Goal: Information Seeking & Learning: Learn about a topic

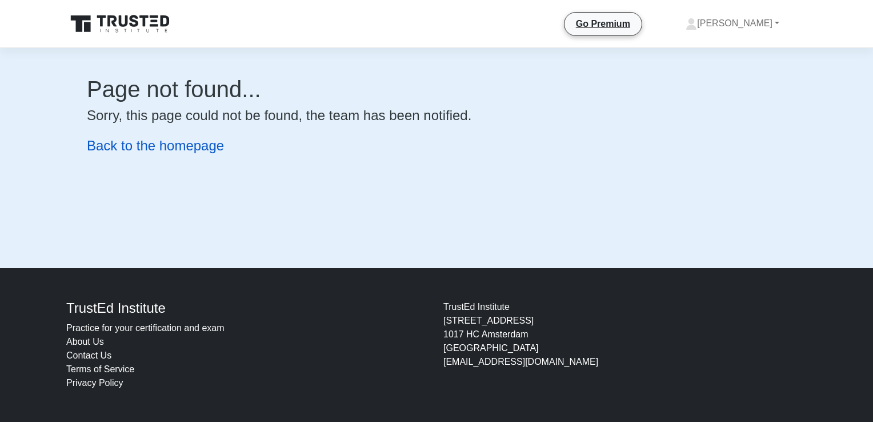
click at [166, 147] on link "Back to the homepage" at bounding box center [155, 145] width 137 height 15
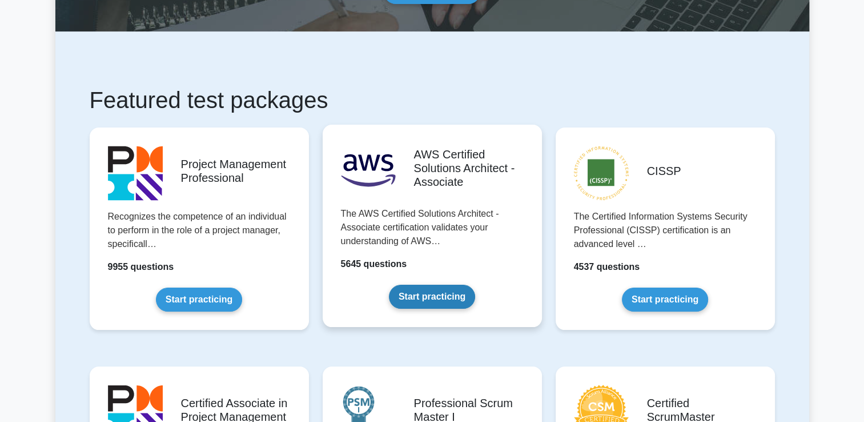
scroll to position [171, 0]
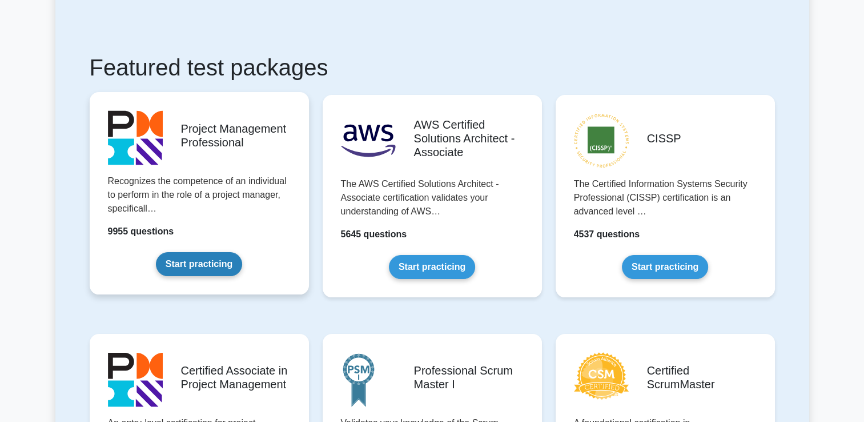
click at [202, 263] on link "Start practicing" at bounding box center [199, 264] width 86 height 24
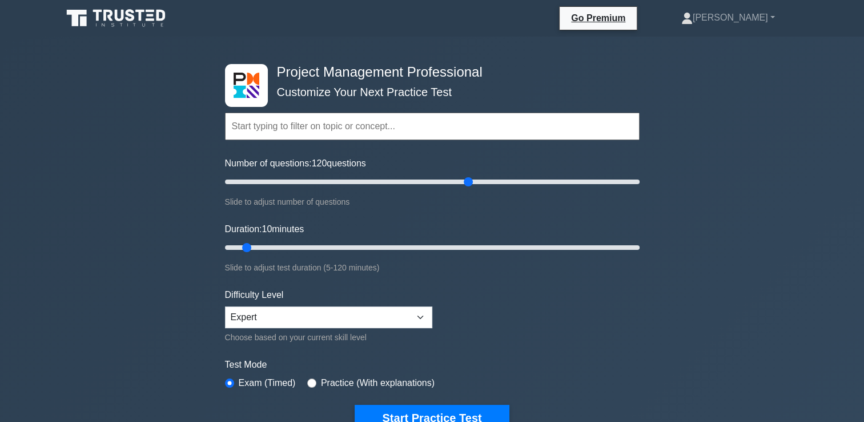
drag, startPoint x: 239, startPoint y: 178, endPoint x: 465, endPoint y: 186, distance: 226.4
type input "120"
click at [465, 186] on input "Number of questions: 120 questions" at bounding box center [432, 182] width 415 height 14
drag, startPoint x: 242, startPoint y: 245, endPoint x: 642, endPoint y: 248, distance: 400.0
click at [640, 248] on input "Duration: 120 minutes" at bounding box center [432, 248] width 415 height 14
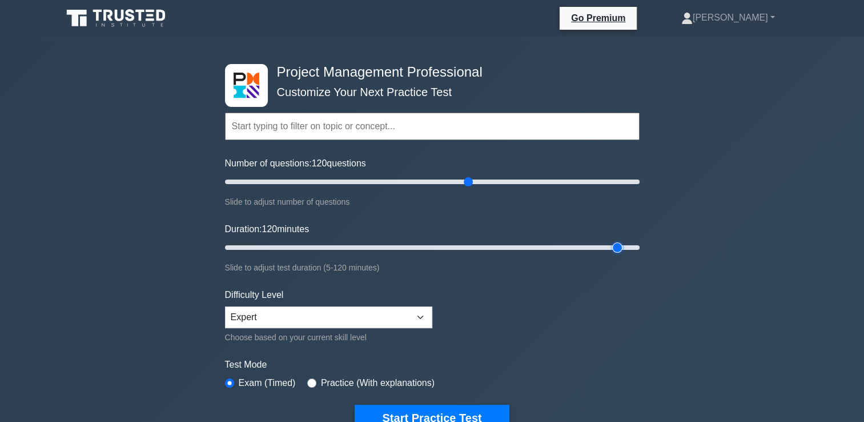
click at [621, 246] on input "Duration: 120 minutes" at bounding box center [432, 248] width 415 height 14
click at [575, 245] on input "Duration: 115 minutes" at bounding box center [432, 248] width 415 height 14
click at [569, 246] on input "Duration: 100 minutes" at bounding box center [432, 248] width 415 height 14
click at [532, 253] on input "Duration: 90 minutes" at bounding box center [432, 248] width 415 height 14
click at [509, 245] on input "Duration: 85 minutes" at bounding box center [432, 248] width 415 height 14
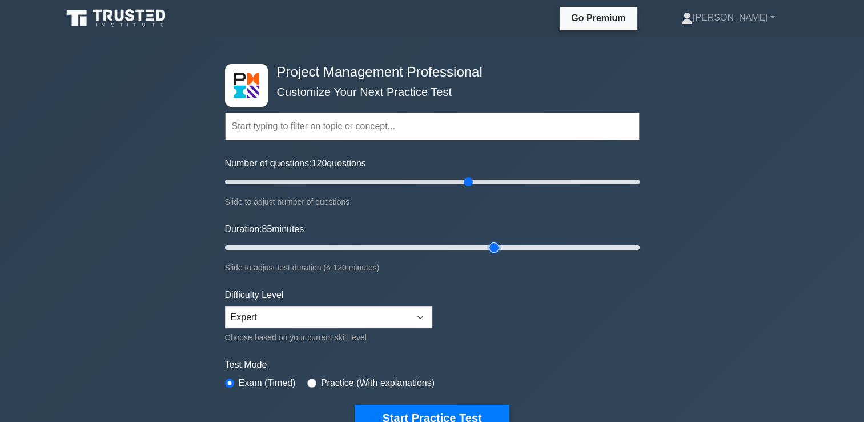
click at [501, 248] on input "Duration: 85 minutes" at bounding box center [432, 248] width 415 height 14
type input "75"
click at [482, 246] on input "Duration: 75 minutes" at bounding box center [432, 248] width 415 height 14
drag, startPoint x: 468, startPoint y: 181, endPoint x: 345, endPoint y: 196, distance: 124.4
type input "60"
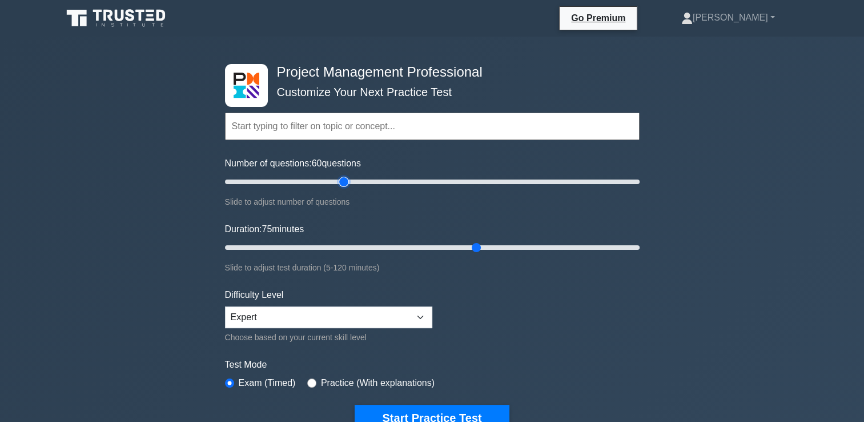
click at [345, 189] on input "Number of questions: 60 questions" at bounding box center [432, 182] width 415 height 14
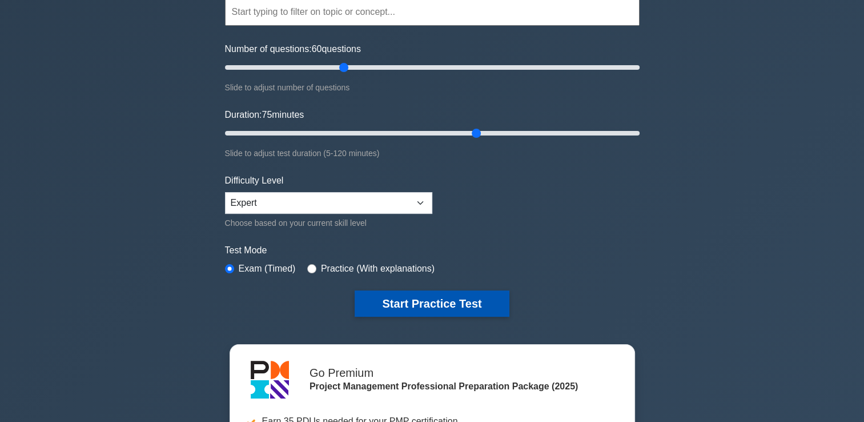
click at [434, 303] on button "Start Practice Test" at bounding box center [432, 303] width 154 height 26
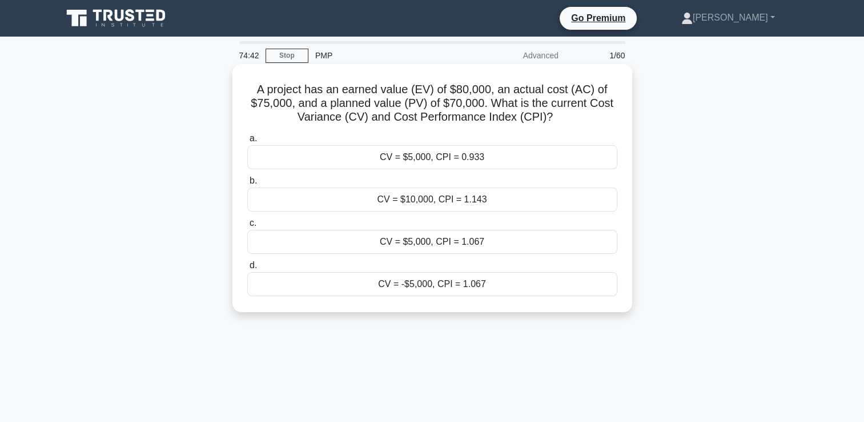
drag, startPoint x: 259, startPoint y: 91, endPoint x: 600, endPoint y: 116, distance: 342.0
click at [600, 116] on h5 "A project has an earned value (EV) of $80,000, an actual cost (AC) of $75,000, …" at bounding box center [432, 103] width 373 height 42
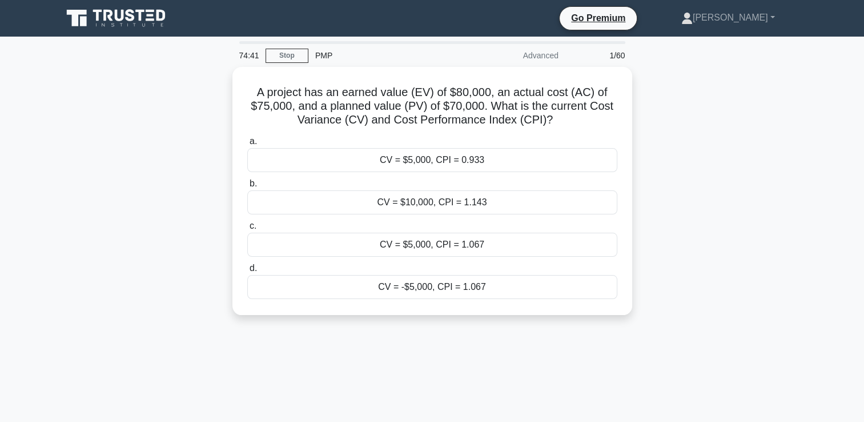
copy h5 "A project has an earned value (EV) of $80,000, an actual cost (AC) of $75,000, …"
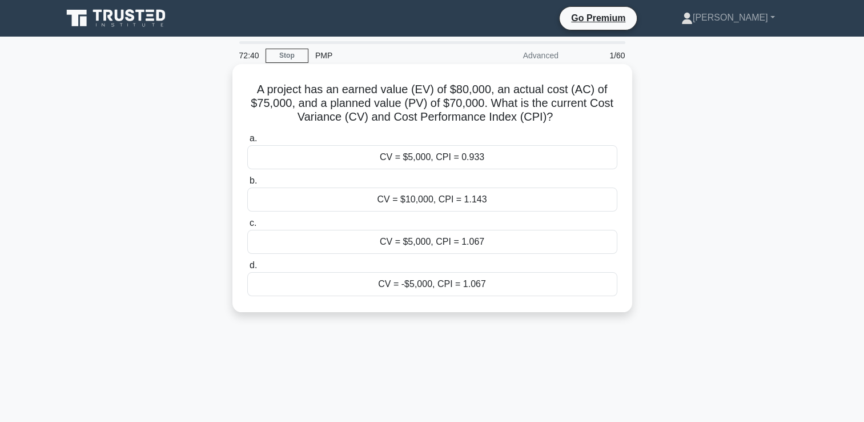
click at [435, 243] on div "CV = $5,000, CPI = 1.067" at bounding box center [432, 242] width 370 height 24
click at [247, 227] on input "c. CV = $5,000, CPI = 1.067" at bounding box center [247, 222] width 0 height 7
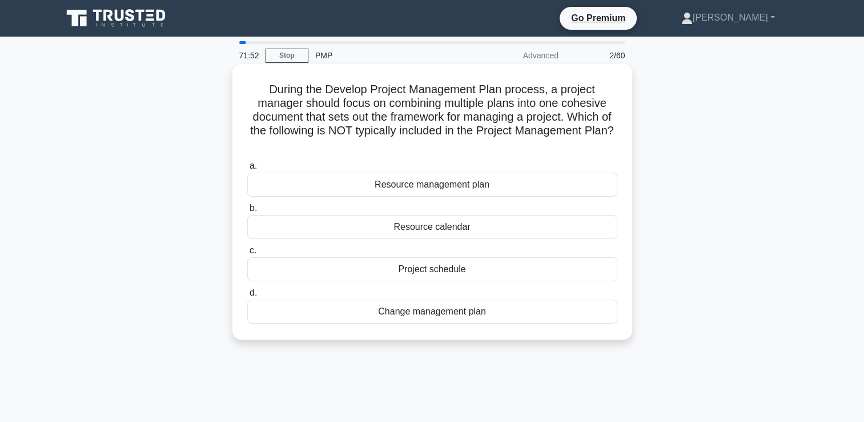
click at [435, 229] on div "Resource calendar" at bounding box center [432, 227] width 370 height 24
click at [247, 212] on input "b. Resource calendar" at bounding box center [247, 208] width 0 height 7
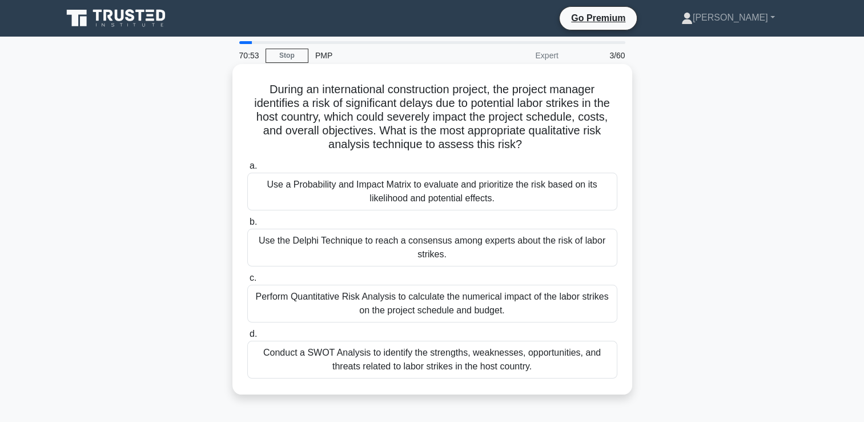
click at [444, 184] on div "Use a Probability and Impact Matrix to evaluate and prioritize the risk based o…" at bounding box center [432, 192] width 370 height 38
click at [247, 170] on input "a. Use a Probability and Impact Matrix to evaluate and prioritize the risk base…" at bounding box center [247, 165] width 0 height 7
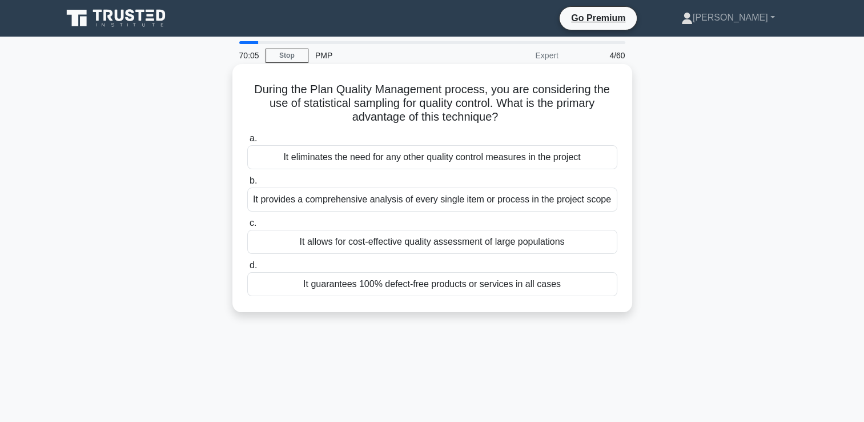
click at [417, 250] on div "It allows for cost-effective quality assessment of large populations" at bounding box center [432, 242] width 370 height 24
click at [247, 227] on input "c. It allows for cost-effective quality assessment of large populations" at bounding box center [247, 222] width 0 height 7
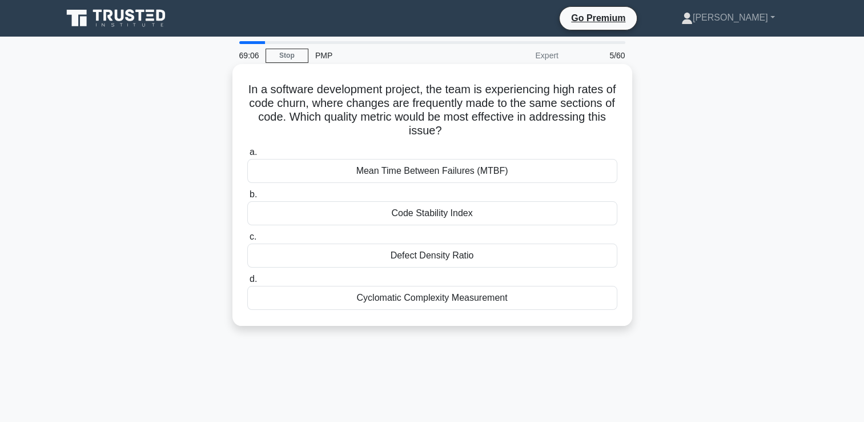
click at [458, 258] on div "Defect Density Ratio" at bounding box center [432, 255] width 370 height 24
click at [247, 241] on input "c. Defect Density Ratio" at bounding box center [247, 236] width 0 height 7
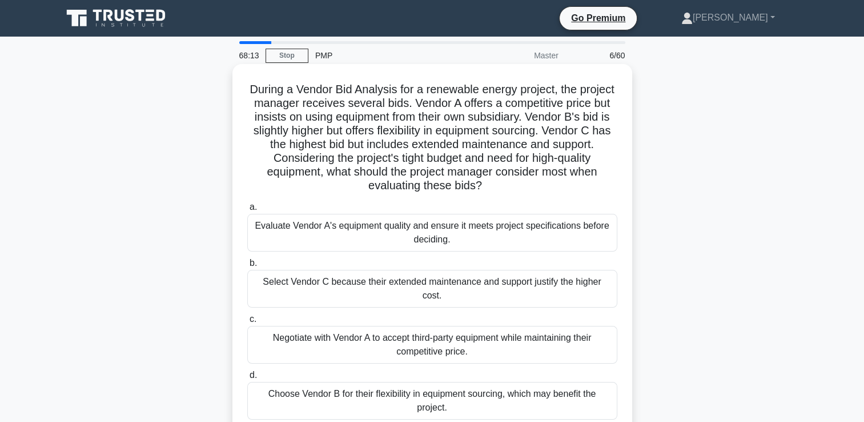
click at [425, 335] on div "Negotiate with Vendor A to accept third-party equipment while maintaining their…" at bounding box center [432, 345] width 370 height 38
click at [247, 323] on input "c. Negotiate with Vendor A to accept third-party equipment while maintaining th…" at bounding box center [247, 318] width 0 height 7
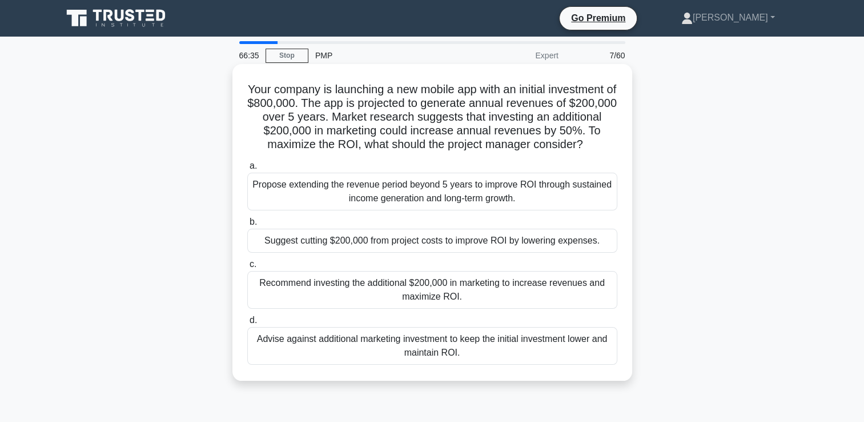
click at [446, 308] on div "Recommend investing the additional $200,000 in marketing to increase revenues a…" at bounding box center [432, 290] width 370 height 38
click at [247, 268] on input "c. Recommend investing the additional $200,000 in marketing to increase revenue…" at bounding box center [247, 264] width 0 height 7
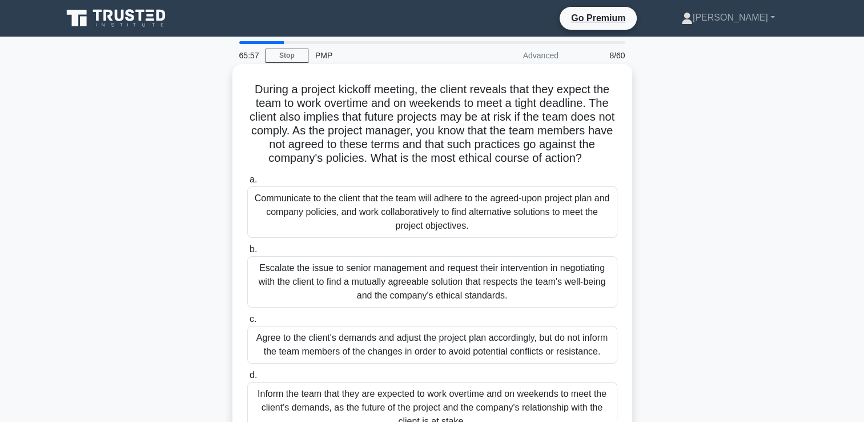
scroll to position [114, 0]
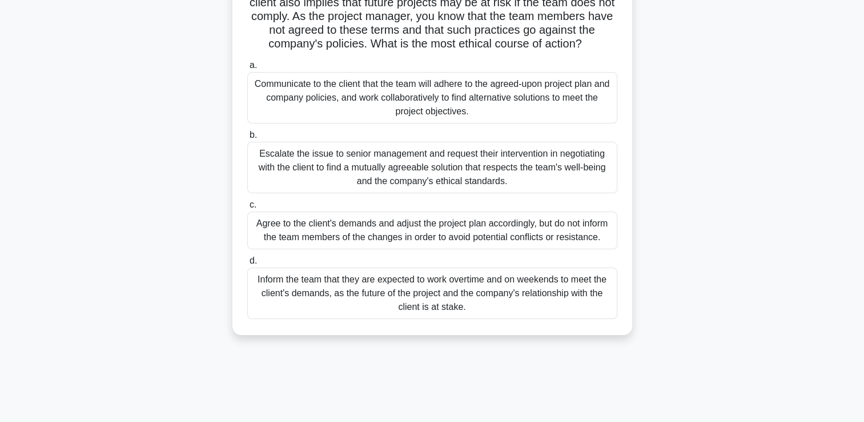
click at [446, 173] on div "Escalate the issue to senior management and request their intervention in negot…" at bounding box center [432, 167] width 370 height 51
click at [247, 139] on input "b. Escalate the issue to senior management and request their intervention in ne…" at bounding box center [247, 134] width 0 height 7
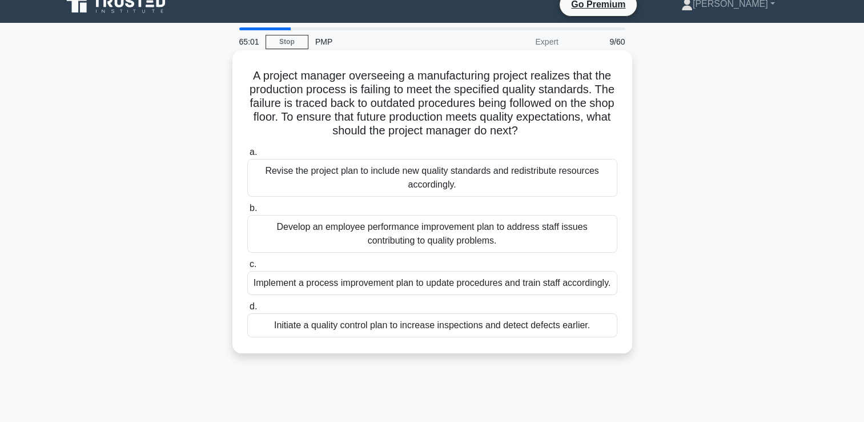
scroll to position [0, 0]
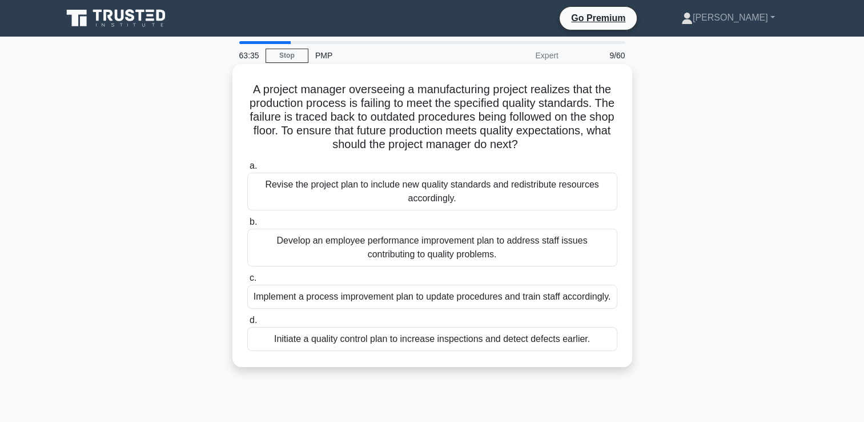
click at [381, 297] on div "Implement a process improvement plan to update procedures and train staff accor…" at bounding box center [432, 297] width 370 height 24
click at [247, 282] on input "c. Implement a process improvement plan to update procedures and train staff ac…" at bounding box center [247, 277] width 0 height 7
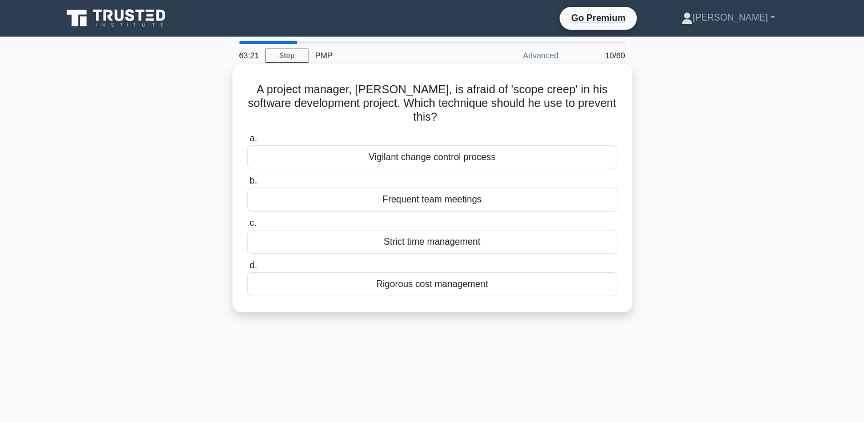
click at [456, 157] on div "Vigilant change control process" at bounding box center [432, 157] width 370 height 24
click at [247, 142] on input "a. Vigilant change control process" at bounding box center [247, 138] width 0 height 7
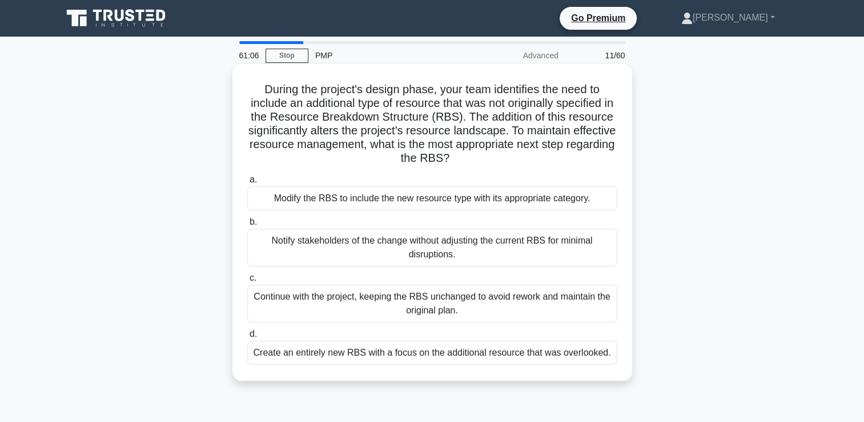
click at [434, 250] on div "Notify stakeholders of the change without adjusting the current RBS for minimal…" at bounding box center [432, 248] width 370 height 38
click at [247, 226] on input "b. Notify stakeholders of the change without adjusting the current RBS for mini…" at bounding box center [247, 221] width 0 height 7
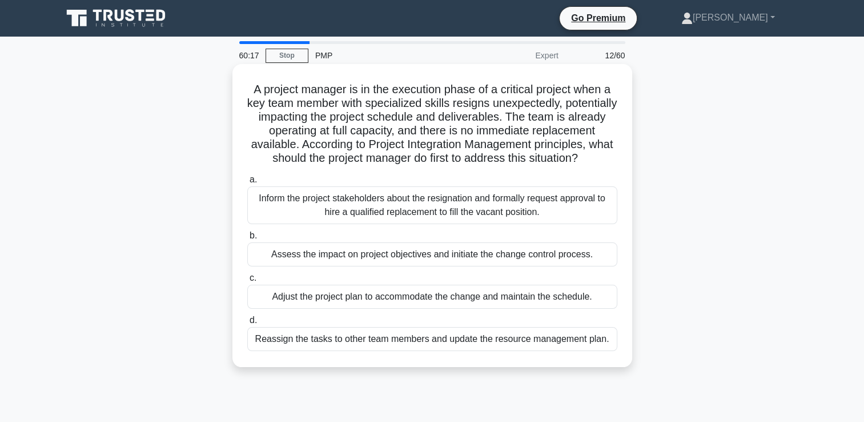
click at [393, 266] on div "Assess the impact on project objectives and initiate the change control process." at bounding box center [432, 254] width 370 height 24
click at [247, 239] on input "b. Assess the impact on project objectives and initiate the change control proc…" at bounding box center [247, 235] width 0 height 7
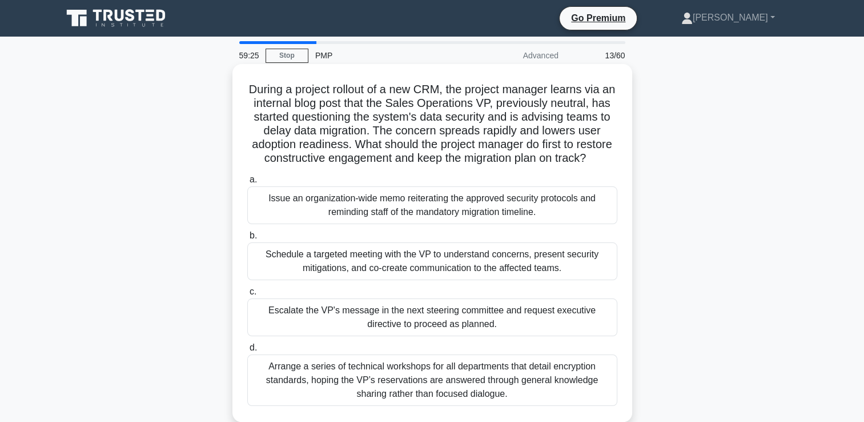
click at [376, 274] on div "Schedule a targeted meeting with the VP to understand concerns, present securit…" at bounding box center [432, 261] width 370 height 38
click at [247, 239] on input "b. Schedule a targeted meeting with the VP to understand concerns, present secu…" at bounding box center [247, 235] width 0 height 7
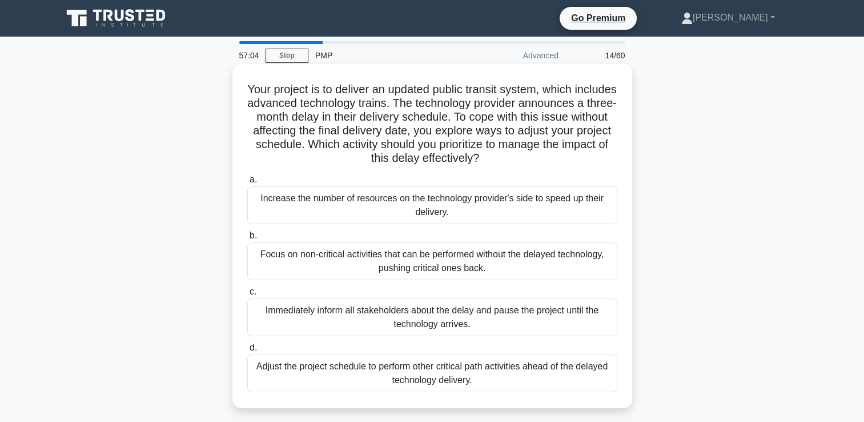
click at [426, 377] on div "Adjust the project schedule to perform other critical path activities ahead of …" at bounding box center [432, 373] width 370 height 38
click at [247, 351] on input "d. Adjust the project schedule to perform other critical path activities ahead …" at bounding box center [247, 347] width 0 height 7
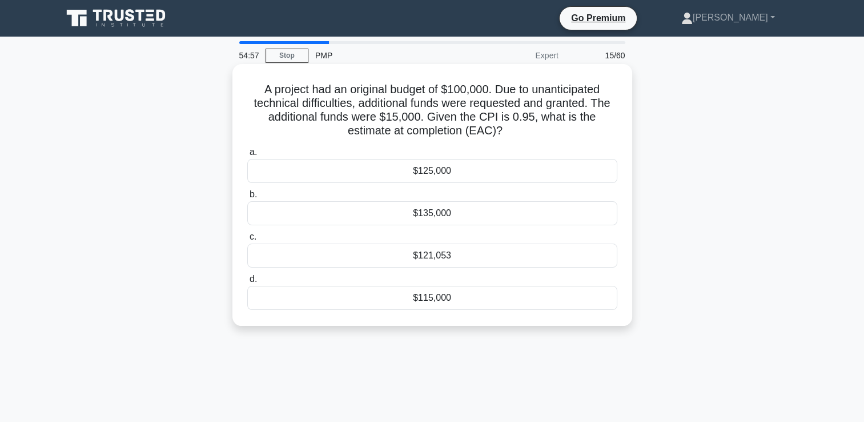
click at [434, 296] on div "$115,000" at bounding box center [432, 298] width 370 height 24
click at [247, 283] on input "d. $115,000" at bounding box center [247, 278] width 0 height 7
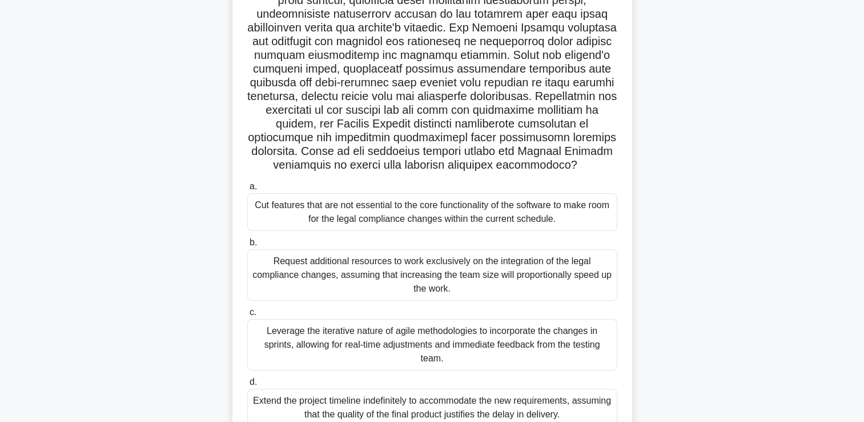
scroll to position [81, 0]
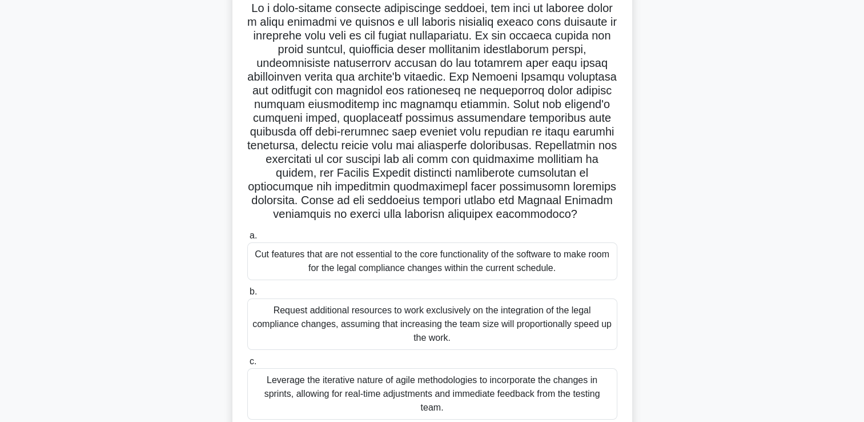
click at [345, 261] on div "Cut features that are not essential to the core functionality of the software t…" at bounding box center [432, 261] width 370 height 38
click at [247, 239] on input "a. Cut features that are not essential to the core functionality of the softwar…" at bounding box center [247, 235] width 0 height 7
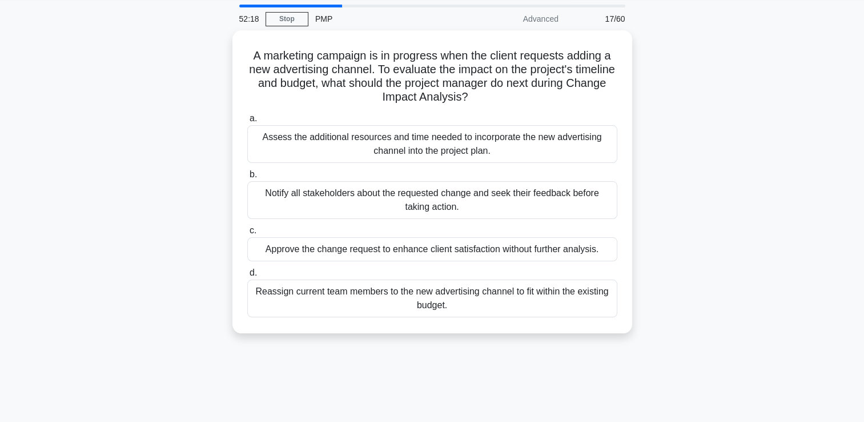
scroll to position [0, 0]
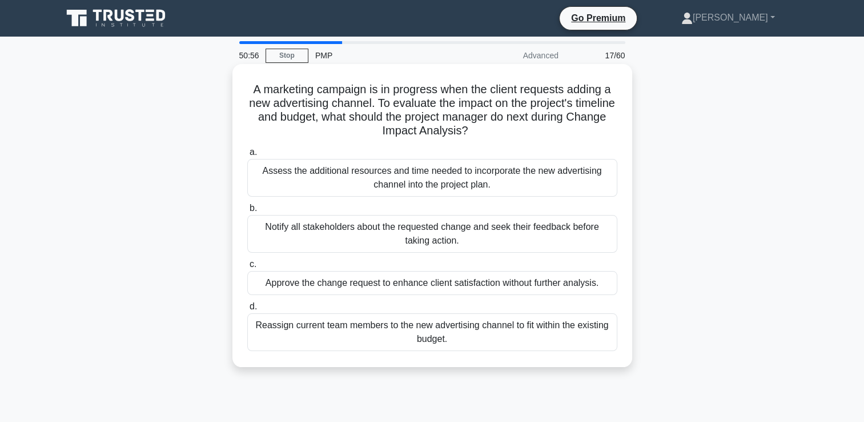
click at [463, 181] on div "Assess the additional resources and time needed to incorporate the new advertis…" at bounding box center [432, 178] width 370 height 38
click at [247, 156] on input "a. Assess the additional resources and time needed to incorporate the new adver…" at bounding box center [247, 152] width 0 height 7
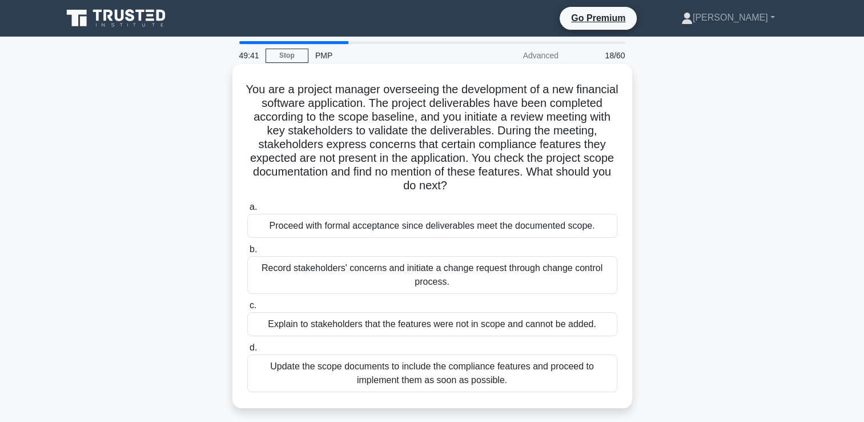
click at [439, 275] on div "Record stakeholders' concerns and initiate a change request through change cont…" at bounding box center [432, 275] width 370 height 38
click at [247, 253] on input "b. Record stakeholders' concerns and initiate a change request through change c…" at bounding box center [247, 249] width 0 height 7
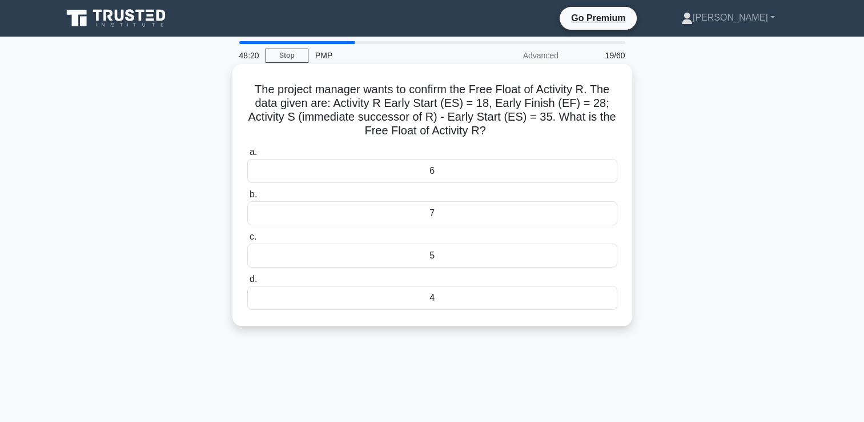
click at [427, 214] on div "7" at bounding box center [432, 213] width 370 height 24
click at [247, 198] on input "b. 7" at bounding box center [247, 194] width 0 height 7
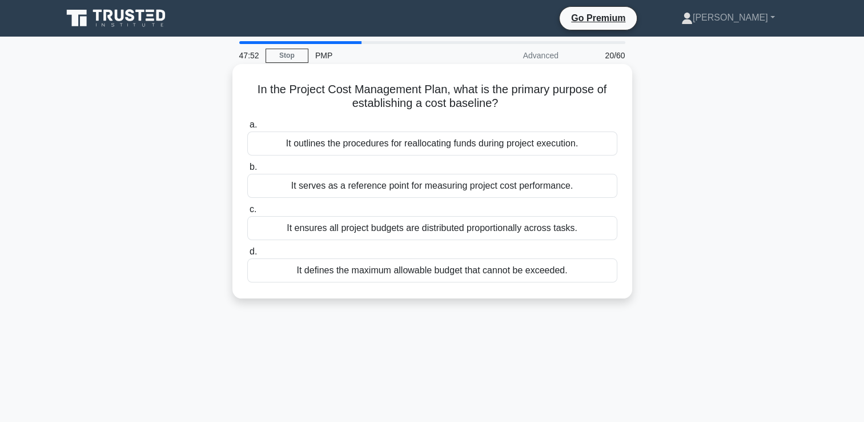
click at [426, 186] on div "It serves as a reference point for measuring project cost performance." at bounding box center [432, 186] width 370 height 24
click at [247, 171] on input "b. It serves as a reference point for measuring project cost performance." at bounding box center [247, 166] width 0 height 7
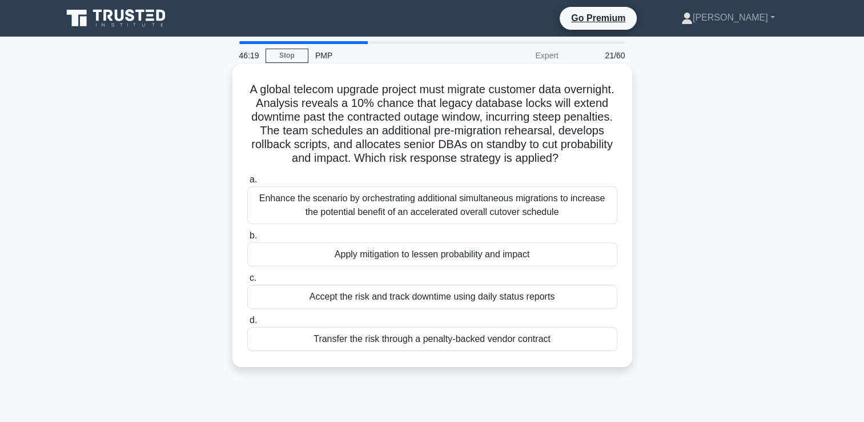
click at [510, 342] on div "Transfer the risk through a penalty-backed vendor contract" at bounding box center [432, 339] width 370 height 24
click at [247, 324] on input "d. Transfer the risk through a penalty-backed vendor contract" at bounding box center [247, 320] width 0 height 7
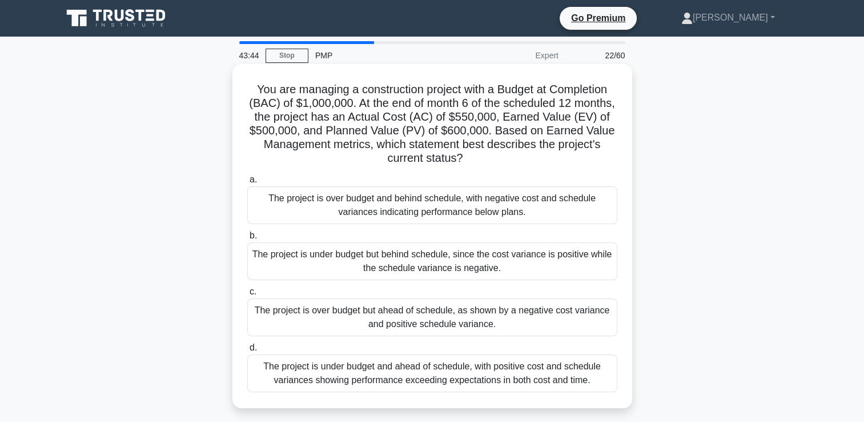
click at [507, 205] on div "The project is over budget and behind schedule, with negative cost and schedule…" at bounding box center [432, 205] width 370 height 38
click at [247, 183] on input "a. The project is over budget and behind schedule, with negative cost and sched…" at bounding box center [247, 179] width 0 height 7
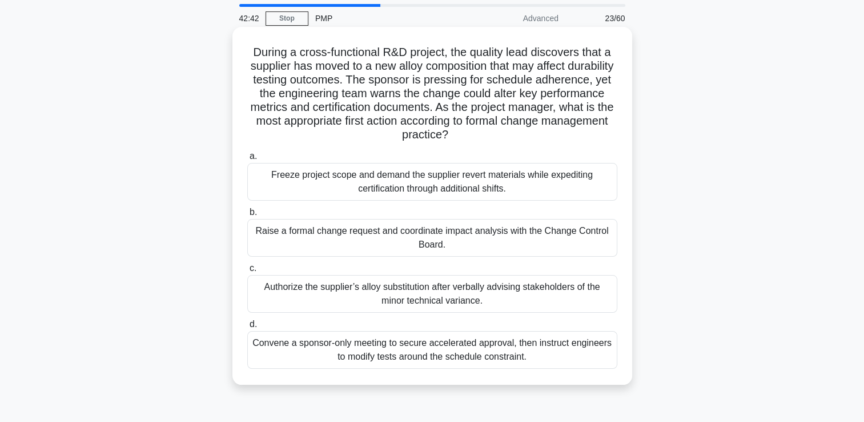
scroll to position [57, 0]
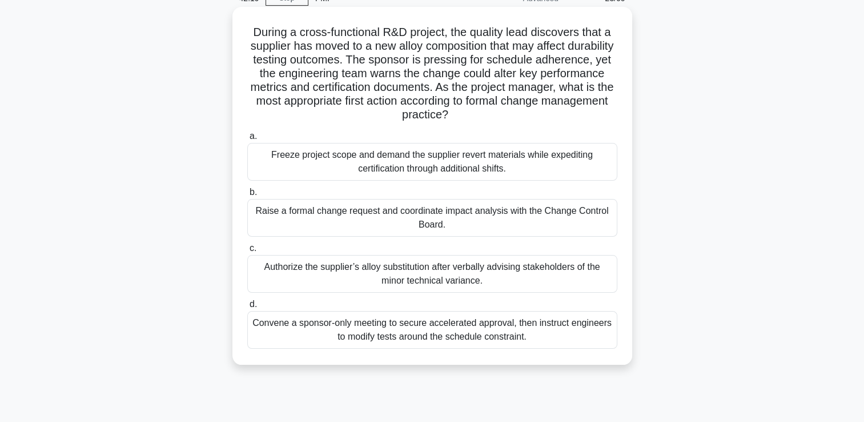
click at [326, 215] on div "Raise a formal change request and coordinate impact analysis with the Change Co…" at bounding box center [432, 218] width 370 height 38
click at [247, 196] on input "b. Raise a formal change request and coordinate impact analysis with the Change…" at bounding box center [247, 192] width 0 height 7
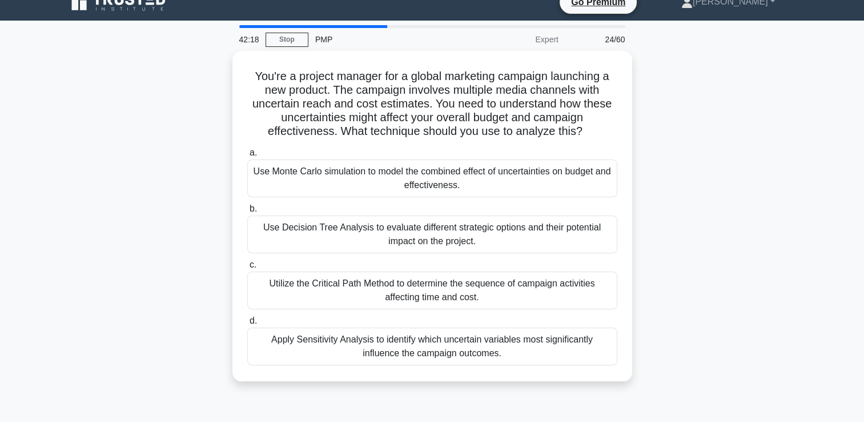
scroll to position [0, 0]
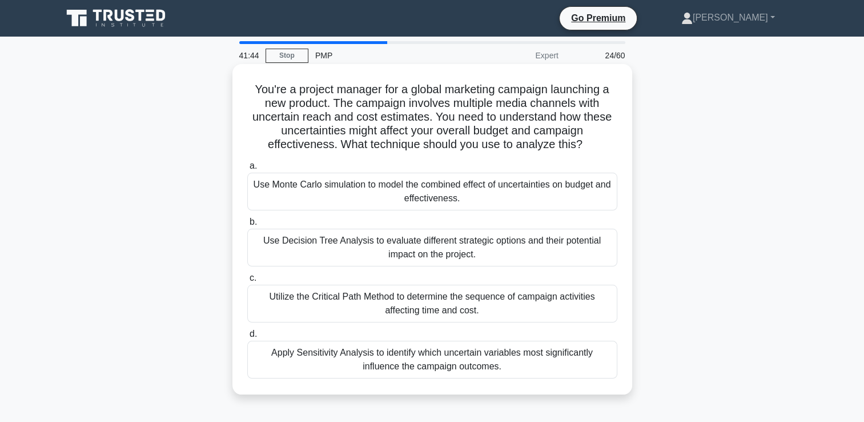
click at [441, 194] on div "Use Monte Carlo simulation to model the combined effect of uncertainties on bud…" at bounding box center [432, 192] width 370 height 38
click at [247, 170] on input "a. Use Monte Carlo simulation to model the combined effect of uncertainties on …" at bounding box center [247, 165] width 0 height 7
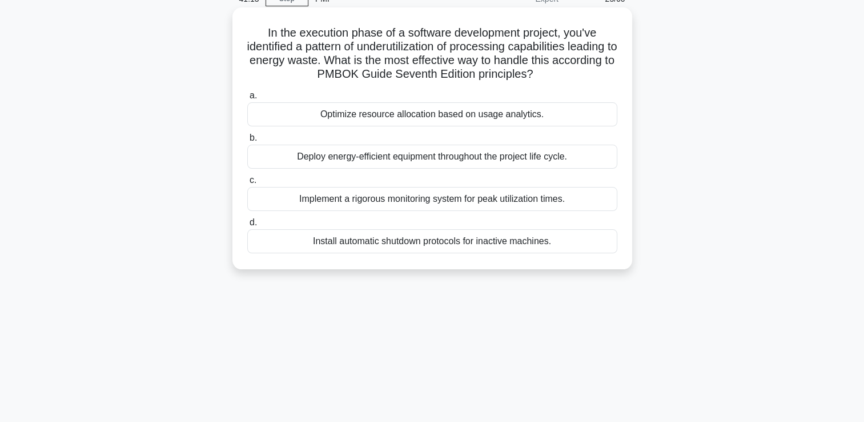
scroll to position [57, 0]
click at [417, 112] on div "Optimize resource allocation based on usage analytics." at bounding box center [432, 114] width 370 height 24
click at [247, 99] on input "a. Optimize resource allocation based on usage analytics." at bounding box center [247, 94] width 0 height 7
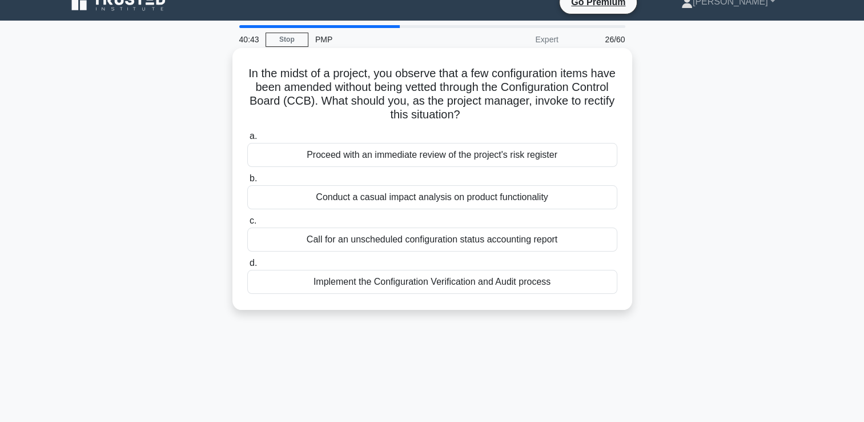
scroll to position [0, 0]
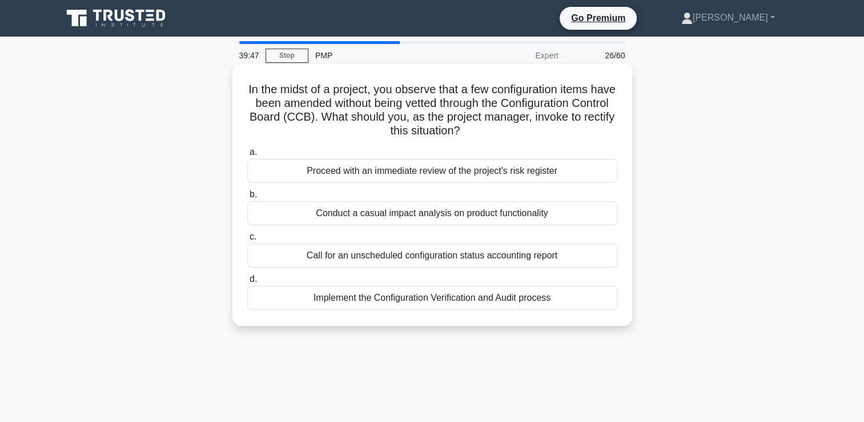
click at [424, 298] on div "Implement the Configuration Verification and Audit process" at bounding box center [432, 298] width 370 height 24
click at [247, 283] on input "d. Implement the Configuration Verification and Audit process" at bounding box center [247, 278] width 0 height 7
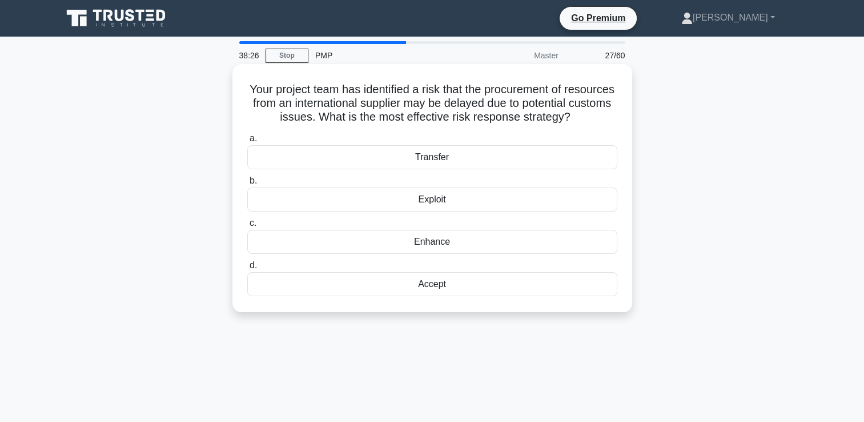
click at [431, 169] on div "Transfer" at bounding box center [432, 157] width 370 height 24
click at [247, 142] on input "a. Transfer" at bounding box center [247, 138] width 0 height 7
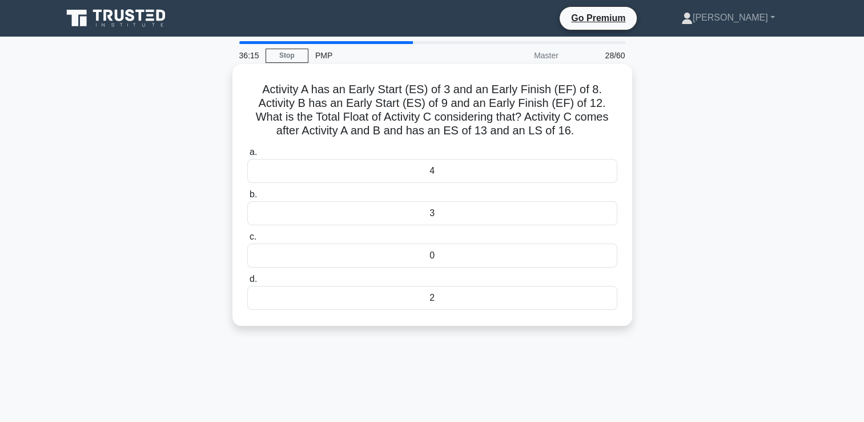
click at [434, 169] on div "4" at bounding box center [432, 171] width 370 height 24
click at [247, 156] on input "a. 4" at bounding box center [247, 152] width 0 height 7
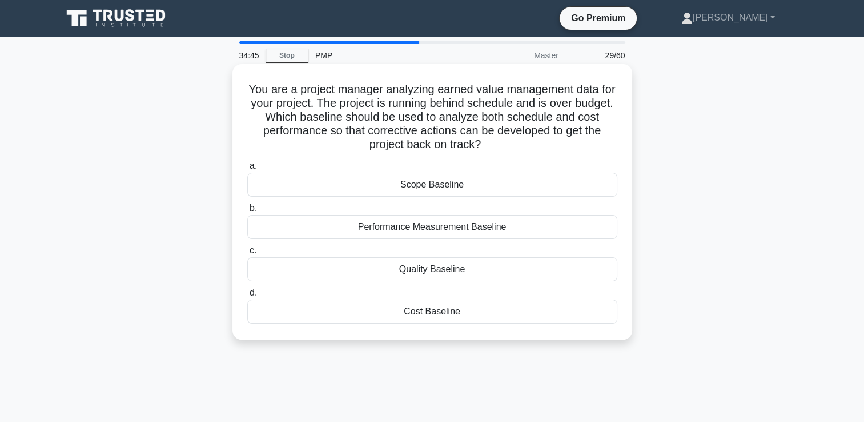
click at [431, 230] on div "Performance Measurement Baseline" at bounding box center [432, 227] width 370 height 24
click at [247, 212] on input "b. Performance Measurement Baseline" at bounding box center [247, 208] width 0 height 7
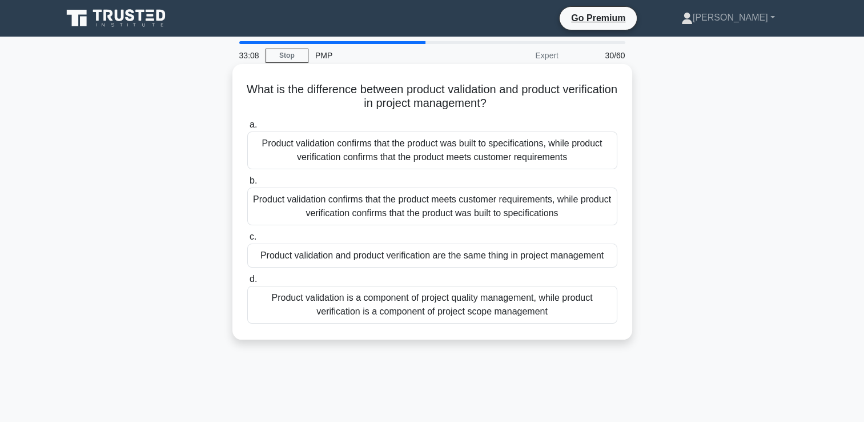
click at [507, 152] on div "Product validation confirms that the product was built to specifications, while…" at bounding box center [432, 150] width 370 height 38
click at [247, 129] on input "a. Product validation confirms that the product was built to specifications, wh…" at bounding box center [247, 124] width 0 height 7
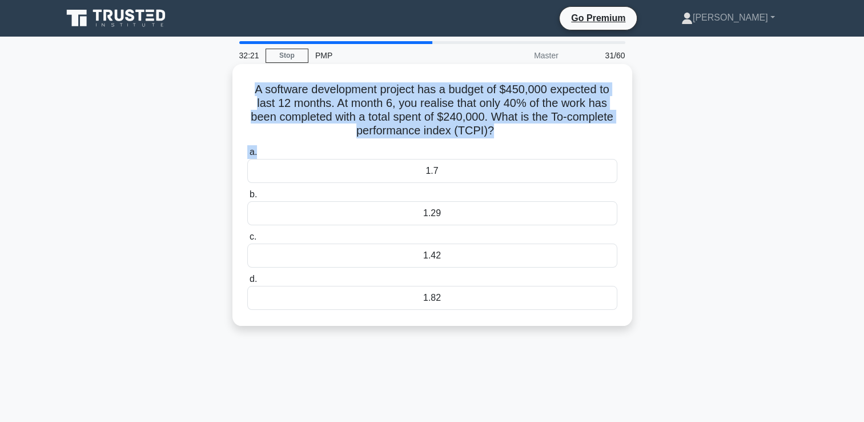
drag, startPoint x: 251, startPoint y: 90, endPoint x: 559, endPoint y: 142, distance: 312.2
click at [559, 142] on div "A software development project has a budget of $450,000 expected to last 12 mon…" at bounding box center [432, 195] width 391 height 253
copy div "A software development project has a budget of $450,000 expected to last 12 mon…"
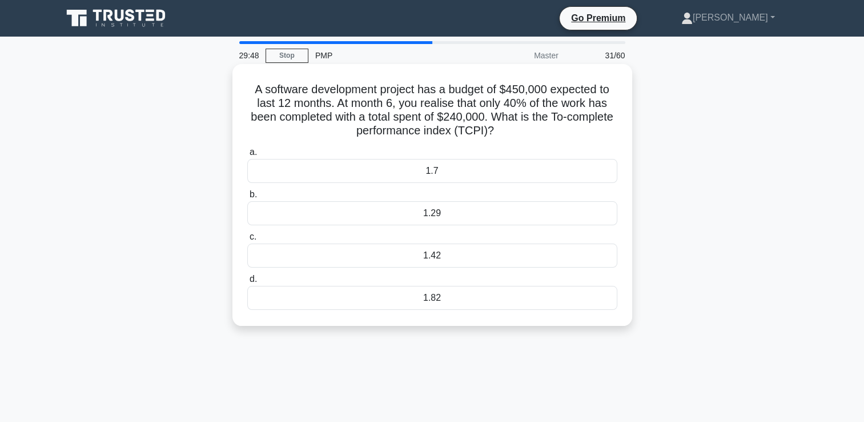
click at [510, 231] on label "c. 1.42" at bounding box center [432, 249] width 370 height 38
click at [247, 233] on input "c. 1.42" at bounding box center [247, 236] width 0 height 7
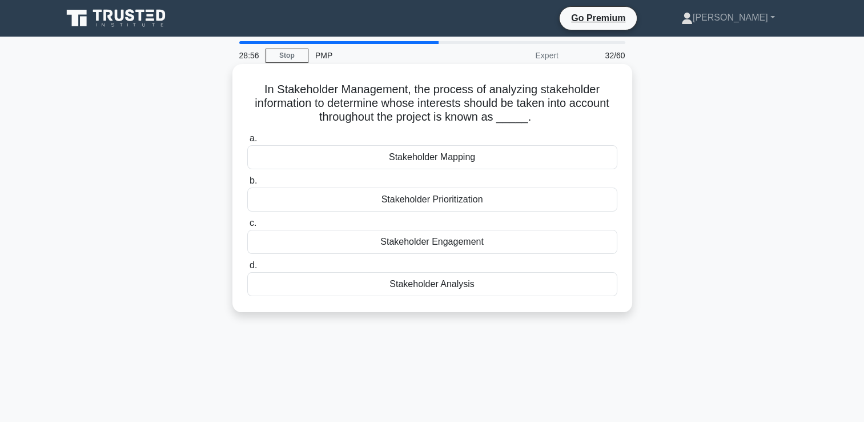
click at [426, 287] on div "Stakeholder Analysis" at bounding box center [432, 284] width 370 height 24
click at [247, 269] on input "d. Stakeholder Analysis" at bounding box center [247, 265] width 0 height 7
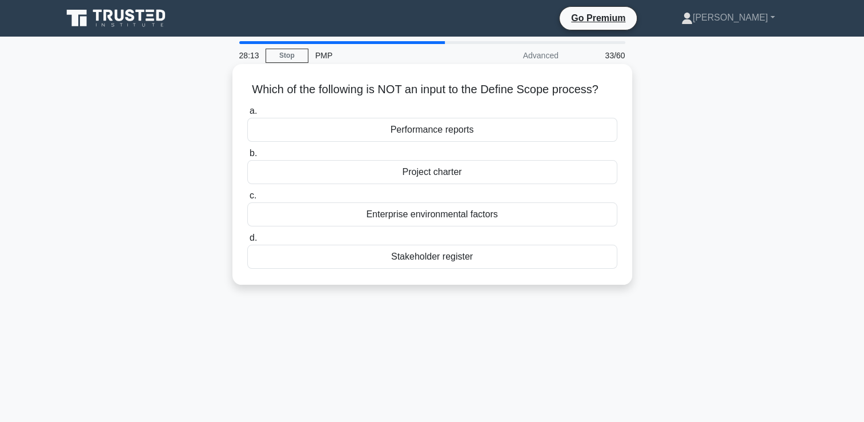
click at [437, 257] on div "Stakeholder register" at bounding box center [432, 257] width 370 height 24
click at [247, 242] on input "d. Stakeholder register" at bounding box center [247, 237] width 0 height 7
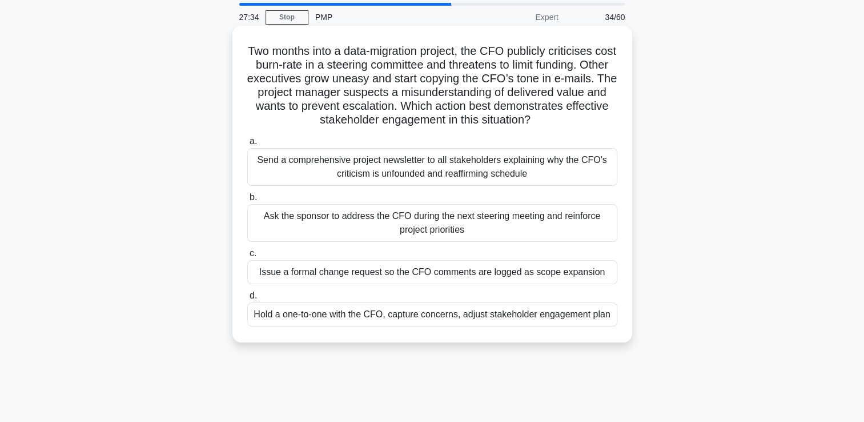
scroll to position [57, 0]
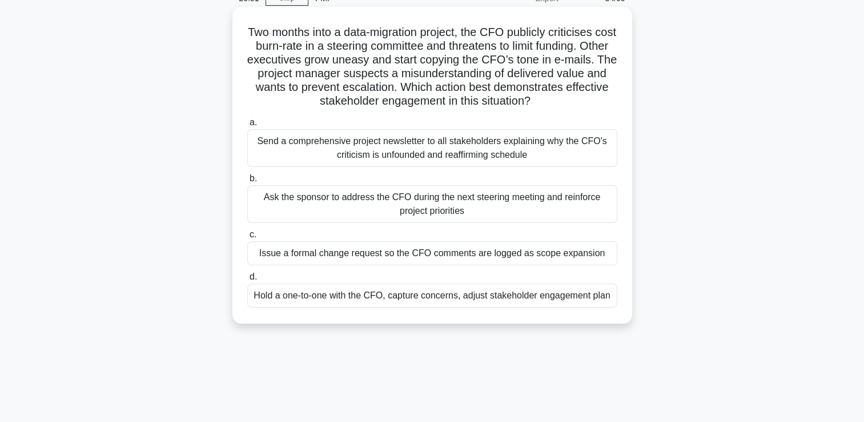
click at [438, 295] on div "Hold a one-to-one with the CFO, capture concerns, adjust stakeholder engagement…" at bounding box center [432, 295] width 370 height 24
click at [247, 281] on input "d. Hold a one-to-one with the CFO, capture concerns, adjust stakeholder engagem…" at bounding box center [247, 276] width 0 height 7
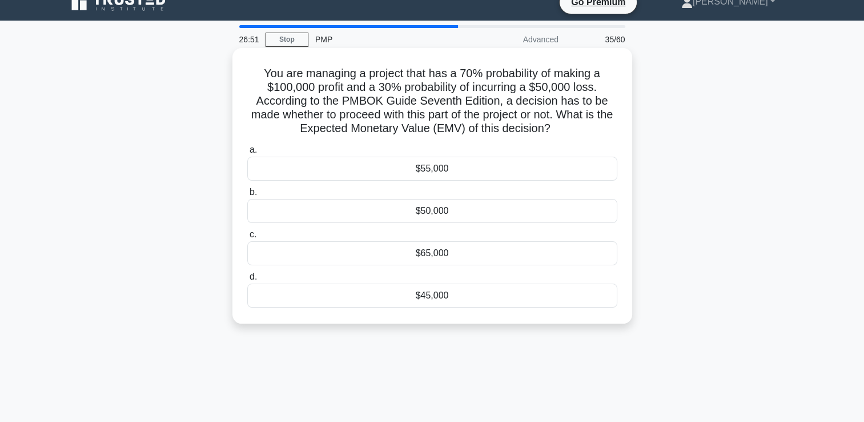
scroll to position [0, 0]
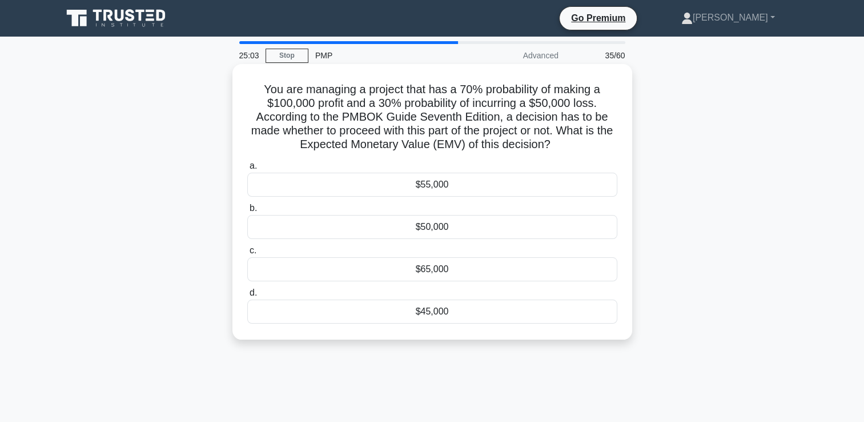
click at [435, 186] on div "$55,000" at bounding box center [432, 185] width 370 height 24
click at [247, 170] on input "a. $55,000" at bounding box center [247, 165] width 0 height 7
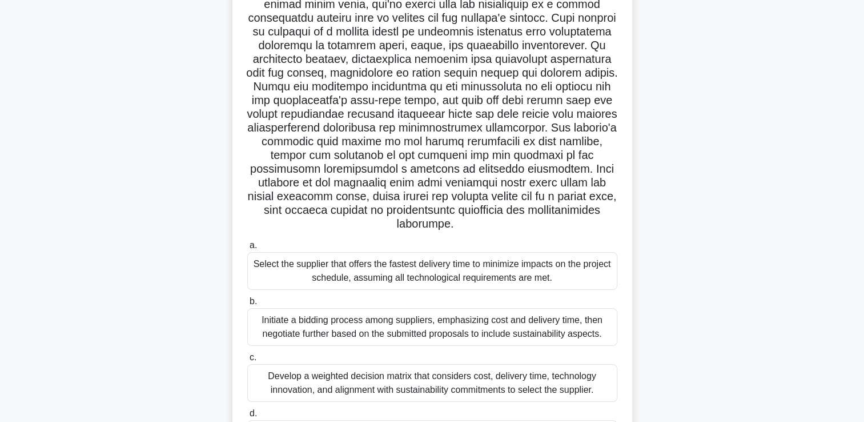
scroll to position [171, 0]
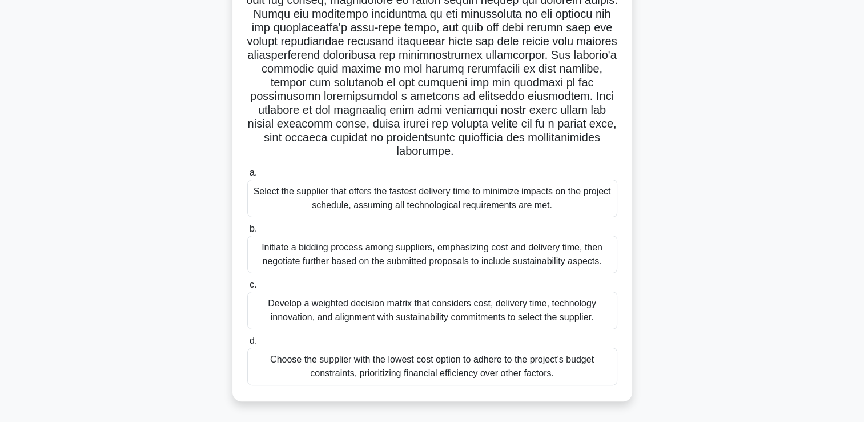
click at [471, 262] on div "Initiate a bidding process among suppliers, emphasizing cost and delivery time,…" at bounding box center [432, 254] width 370 height 38
click at [247, 233] on input "b. Initiate a bidding process among suppliers, emphasizing cost and delivery ti…" at bounding box center [247, 228] width 0 height 7
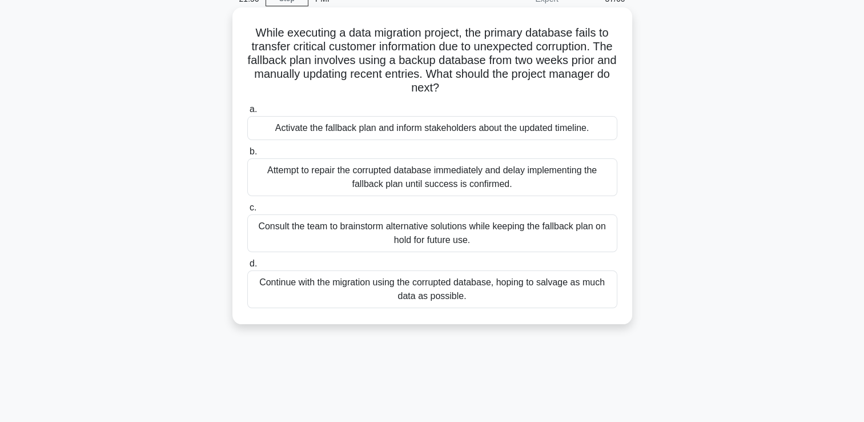
scroll to position [57, 0]
click at [439, 235] on div "Consult the team to brainstorm alternative solutions while keeping the fallback…" at bounding box center [432, 233] width 370 height 38
click at [247, 211] on input "c. Consult the team to brainstorm alternative solutions while keeping the fallb…" at bounding box center [247, 206] width 0 height 7
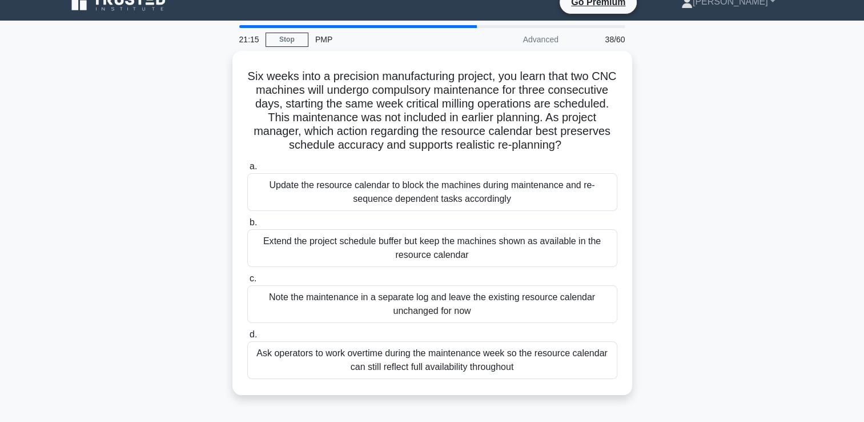
scroll to position [0, 0]
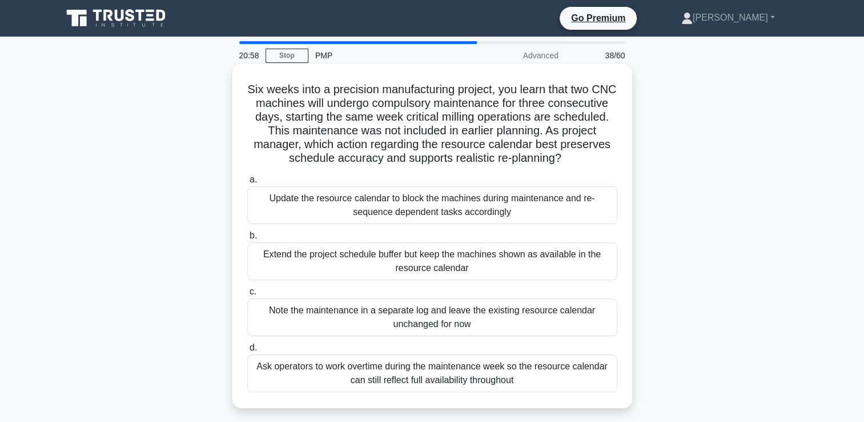
click at [468, 137] on h5 "Six weeks into a precision manufacturing project, you learn that two CNC machin…" at bounding box center [432, 123] width 373 height 83
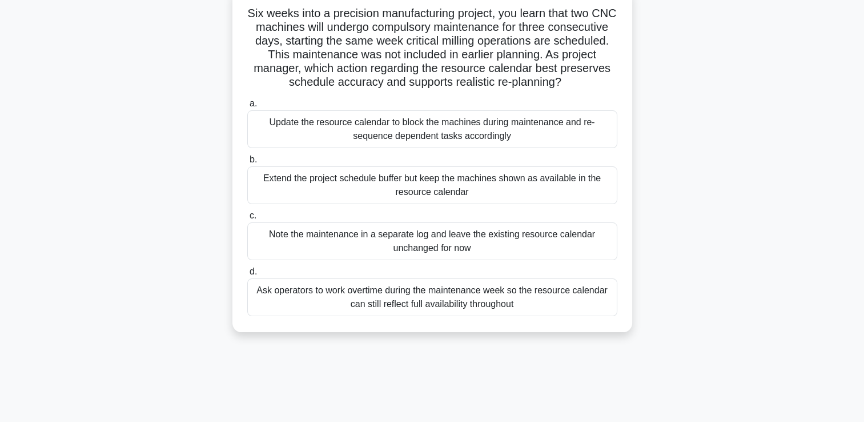
scroll to position [57, 0]
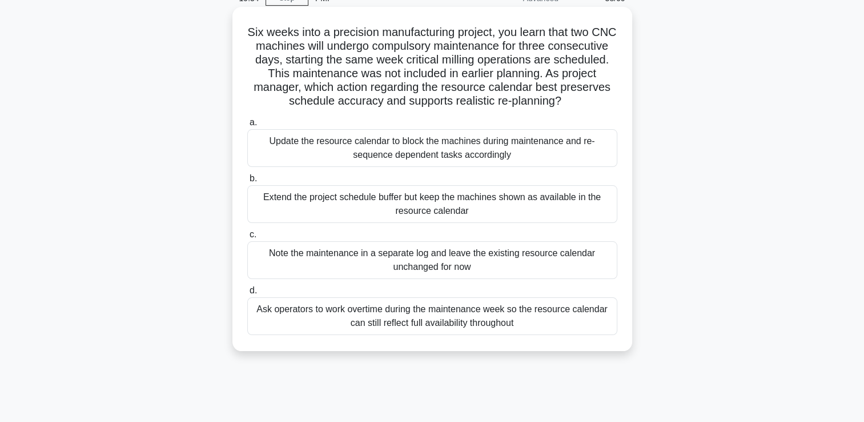
click at [415, 146] on div "Update the resource calendar to block the machines during maintenance and re-se…" at bounding box center [432, 148] width 370 height 38
click at [247, 126] on input "a. Update the resource calendar to block the machines during maintenance and re…" at bounding box center [247, 122] width 0 height 7
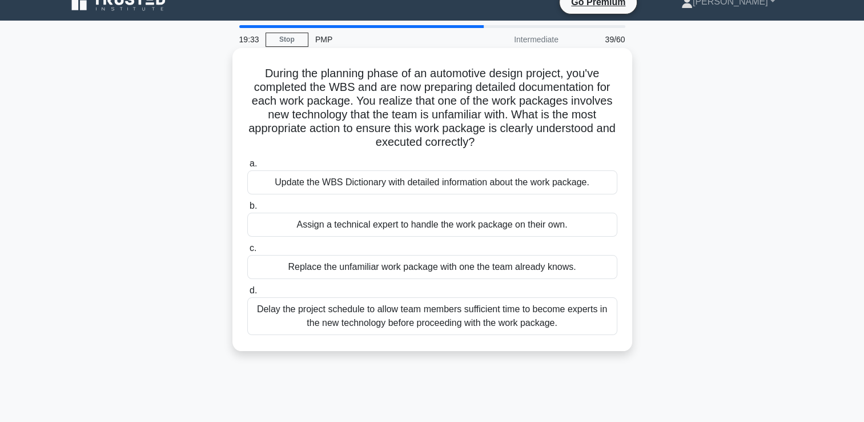
scroll to position [0, 0]
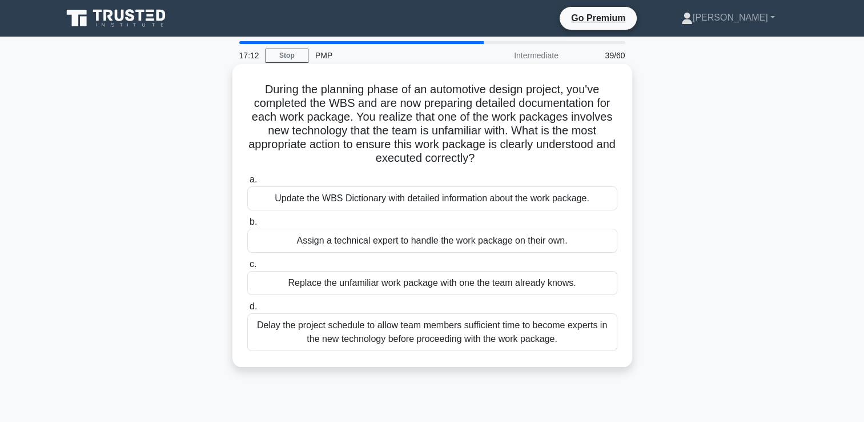
click at [478, 201] on div "Update the WBS Dictionary with detailed information about the work package." at bounding box center [432, 198] width 370 height 24
click at [247, 183] on input "a. Update the WBS Dictionary with detailed information about the work package." at bounding box center [247, 179] width 0 height 7
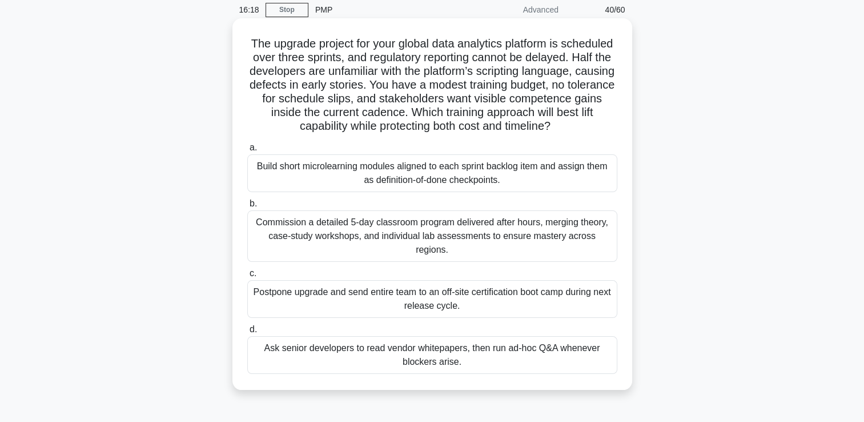
scroll to position [57, 0]
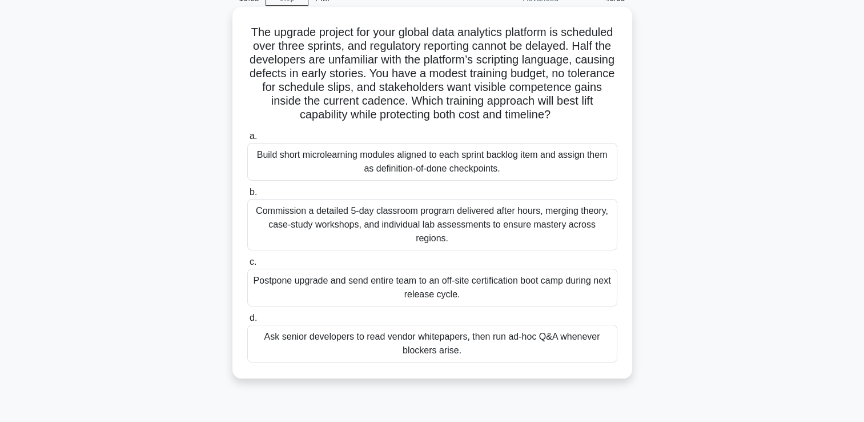
click at [379, 165] on div "Build short microlearning modules aligned to each sprint backlog item and assig…" at bounding box center [432, 162] width 370 height 38
click at [247, 140] on input "a. Build short microlearning modules aligned to each sprint backlog item and as…" at bounding box center [247, 136] width 0 height 7
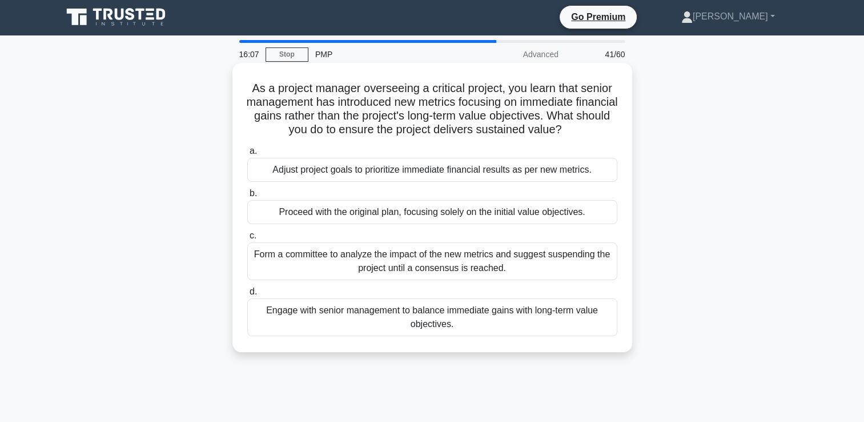
scroll to position [0, 0]
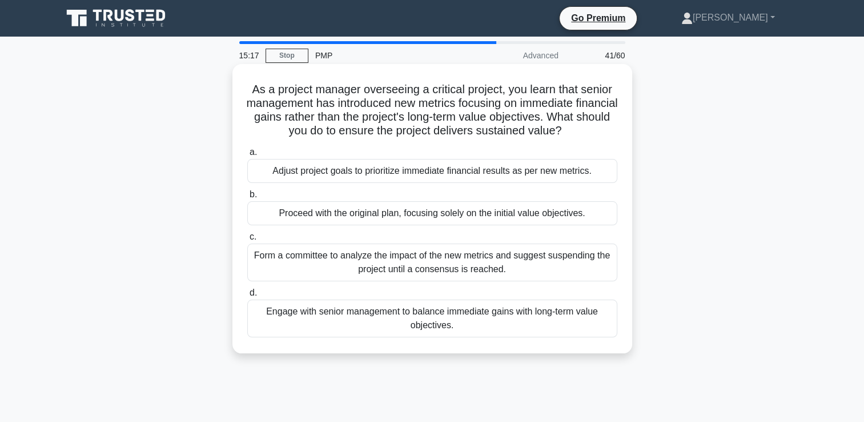
click at [449, 320] on div "Engage with senior management to balance immediate gains with long-term value o…" at bounding box center [432, 318] width 370 height 38
click at [247, 297] on input "d. Engage with senior management to balance immediate gains with long-term valu…" at bounding box center [247, 292] width 0 height 7
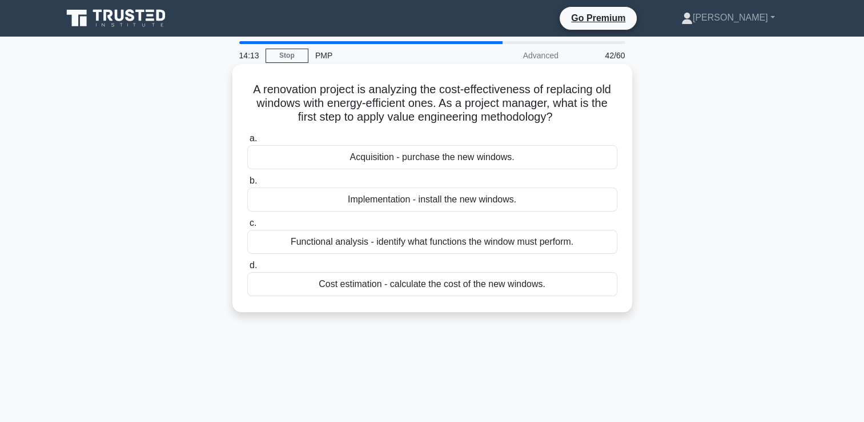
click at [496, 287] on div "Cost estimation - calculate the cost of the new windows." at bounding box center [432, 284] width 370 height 24
click at [247, 269] on input "d. Cost estimation - calculate the cost of the new windows." at bounding box center [247, 265] width 0 height 7
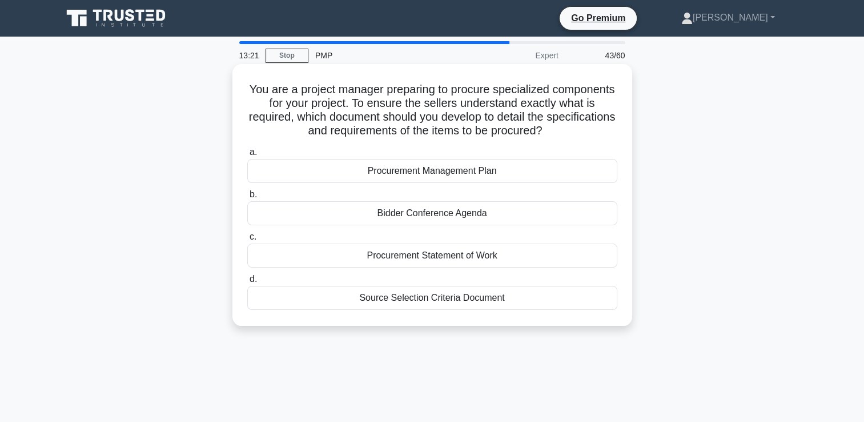
click at [460, 300] on div "Source Selection Criteria Document" at bounding box center [432, 298] width 370 height 24
click at [247, 283] on input "d. Source Selection Criteria Document" at bounding box center [247, 278] width 0 height 7
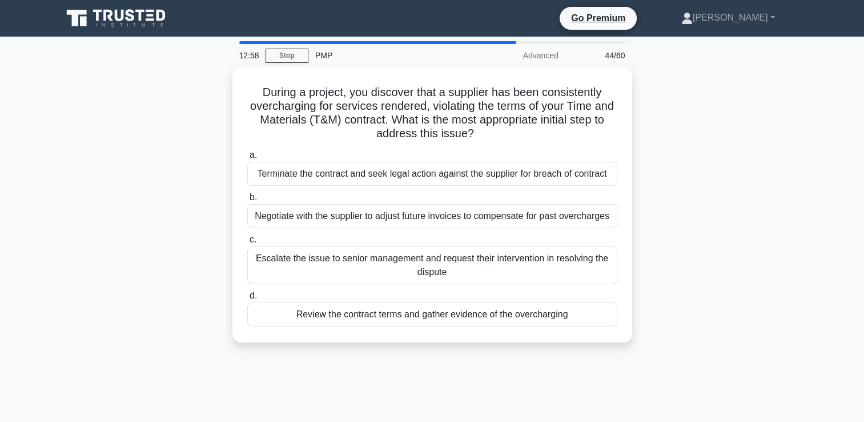
scroll to position [57, 0]
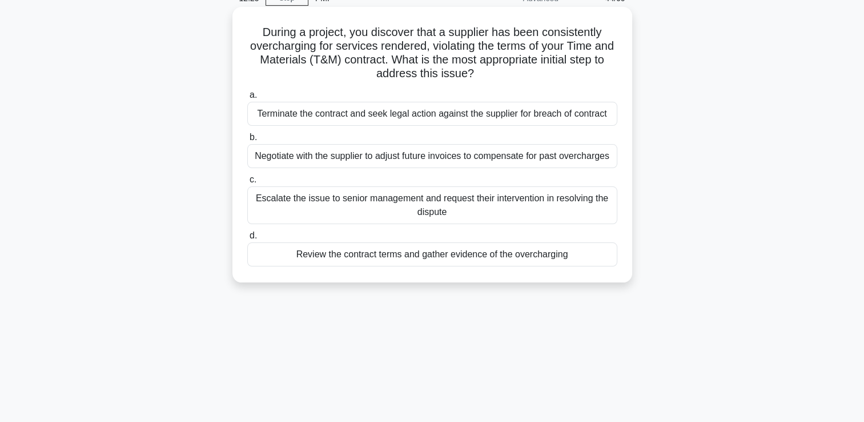
click at [459, 259] on div "Review the contract terms and gather evidence of the overcharging" at bounding box center [432, 254] width 370 height 24
click at [247, 239] on input "d. Review the contract terms and gather evidence of the overcharging" at bounding box center [247, 235] width 0 height 7
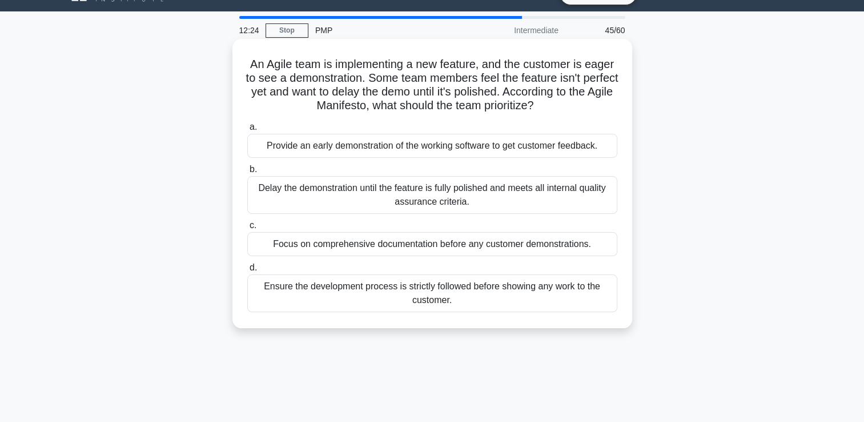
scroll to position [0, 0]
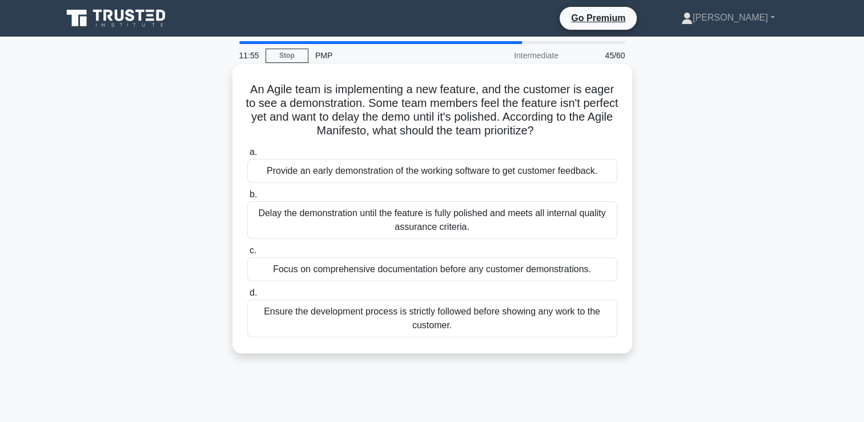
click at [358, 174] on div "Provide an early demonstration of the working software to get customer feedback." at bounding box center [432, 171] width 370 height 24
click at [247, 156] on input "a. Provide an early demonstration of the working software to get customer feedb…" at bounding box center [247, 152] width 0 height 7
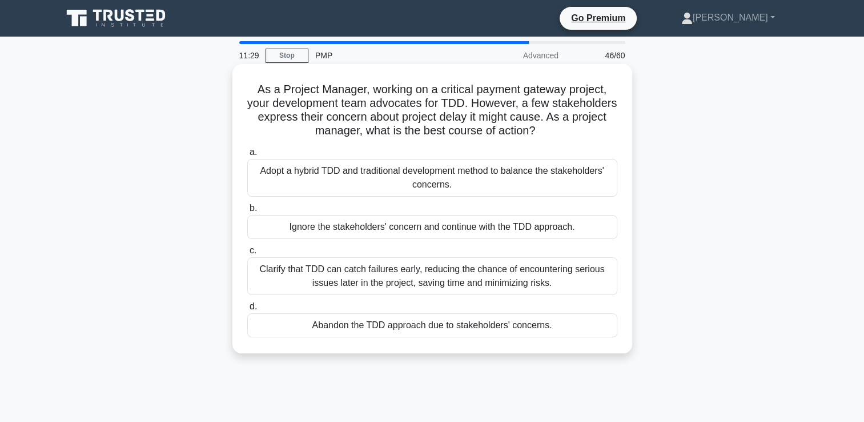
click at [403, 181] on div "Adopt a hybrid TDD and traditional development method to balance the stakeholde…" at bounding box center [432, 178] width 370 height 38
click at [247, 156] on input "a. Adopt a hybrid TDD and traditional development method to balance the stakeho…" at bounding box center [247, 152] width 0 height 7
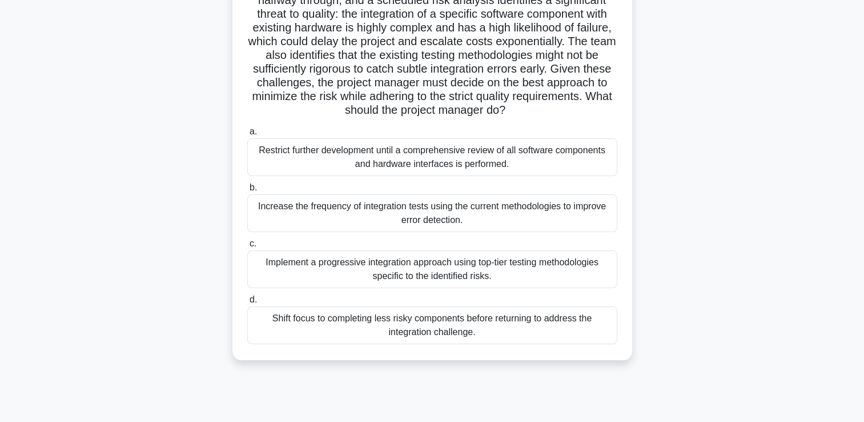
scroll to position [171, 0]
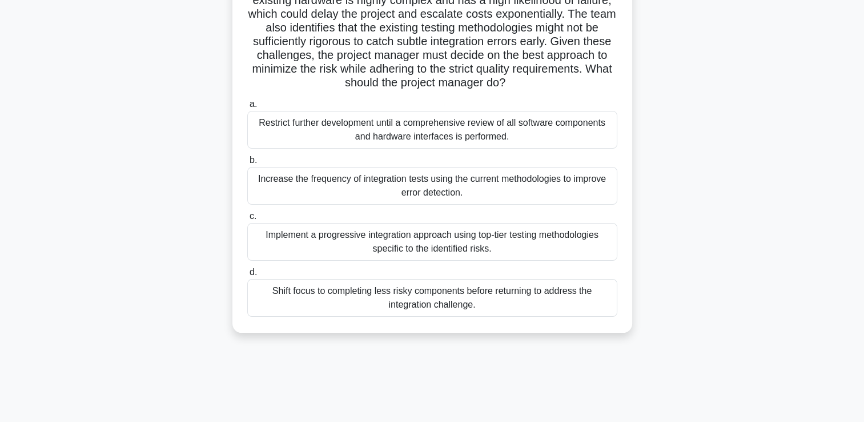
click at [483, 258] on div "Implement a progressive integration approach using top-tier testing methodologi…" at bounding box center [432, 242] width 370 height 38
click at [247, 220] on input "c. Implement a progressive integration approach using top-tier testing methodol…" at bounding box center [247, 216] width 0 height 7
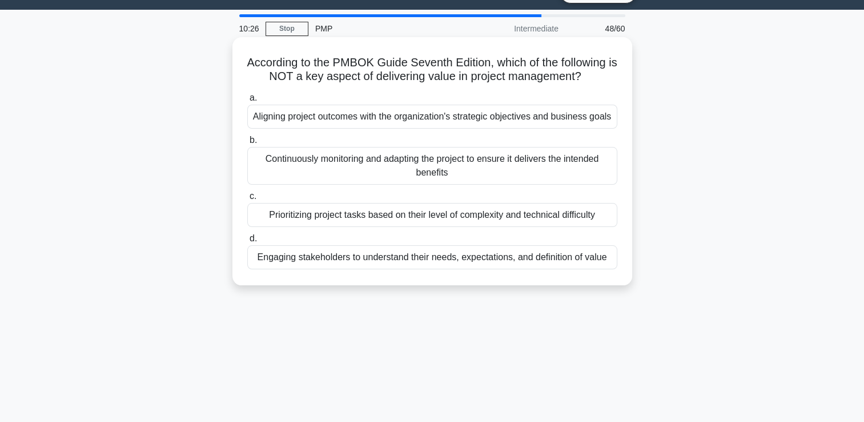
scroll to position [0, 0]
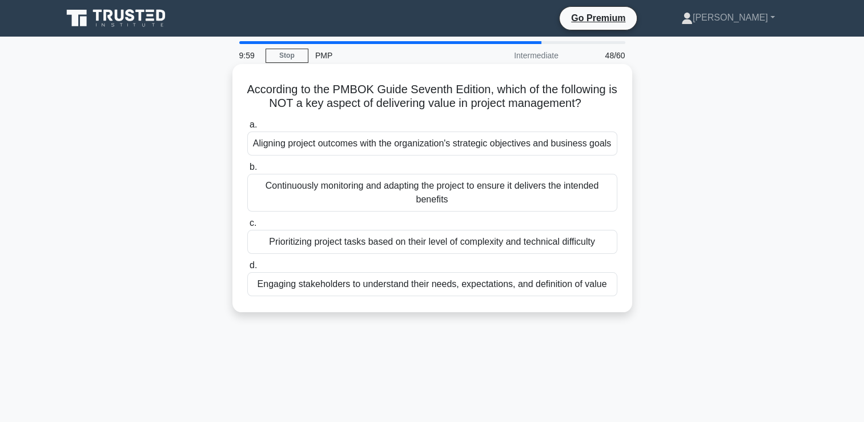
click at [475, 245] on div "Prioritizing project tasks based on their level of complexity and technical dif…" at bounding box center [432, 242] width 370 height 24
click at [247, 227] on input "c. Prioritizing project tasks based on their level of complexity and technical …" at bounding box center [247, 222] width 0 height 7
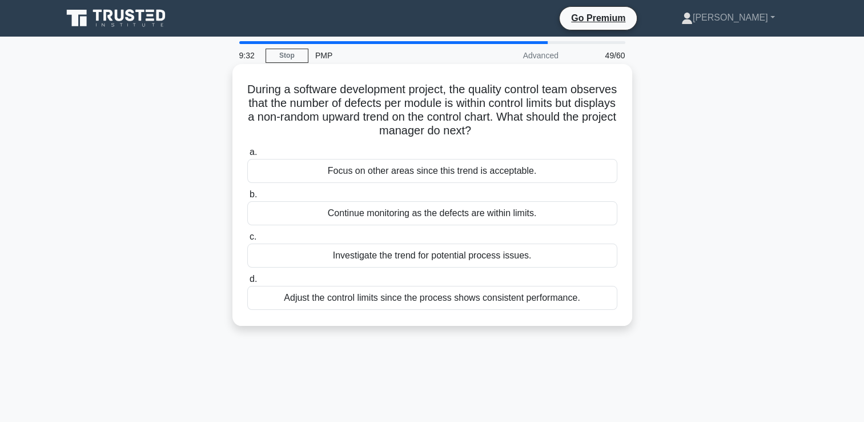
click at [430, 259] on div "Investigate the trend for potential process issues." at bounding box center [432, 255] width 370 height 24
click at [247, 241] on input "c. Investigate the trend for potential process issues." at bounding box center [247, 236] width 0 height 7
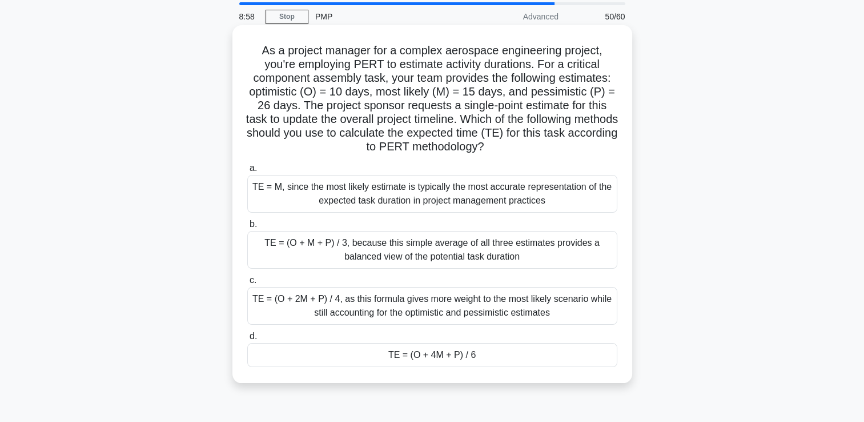
scroll to position [57, 0]
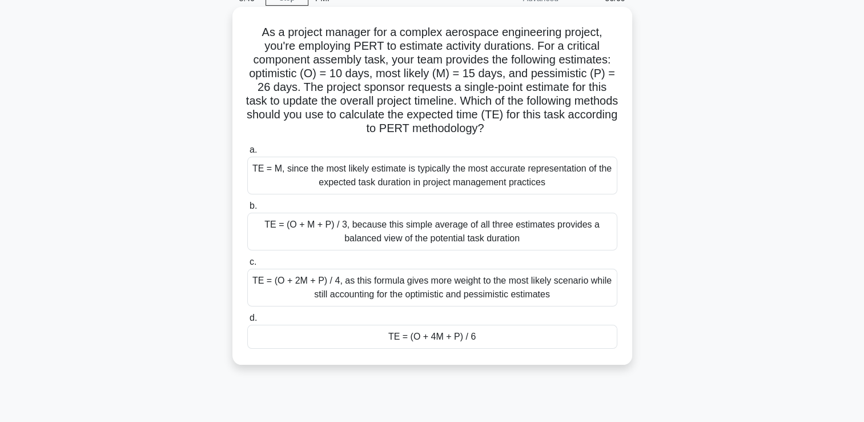
click at [431, 339] on div "TE = (O + 4M + P) / 6" at bounding box center [432, 337] width 370 height 24
click at [247, 322] on input "d. TE = (O + 4M + P) / 6" at bounding box center [247, 317] width 0 height 7
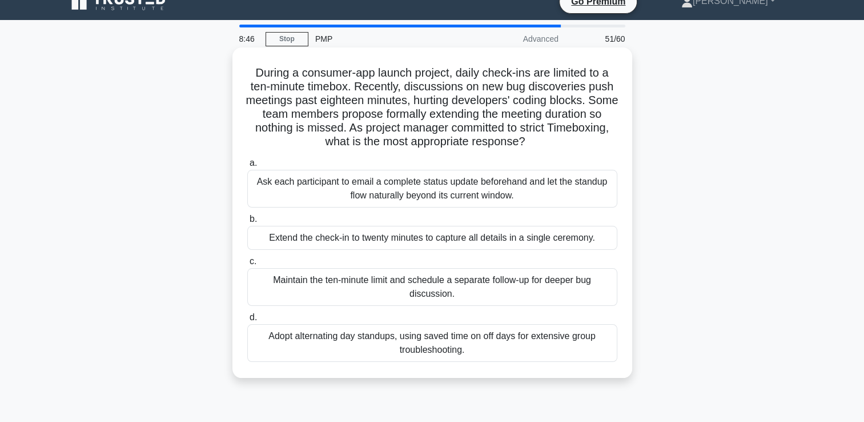
scroll to position [0, 0]
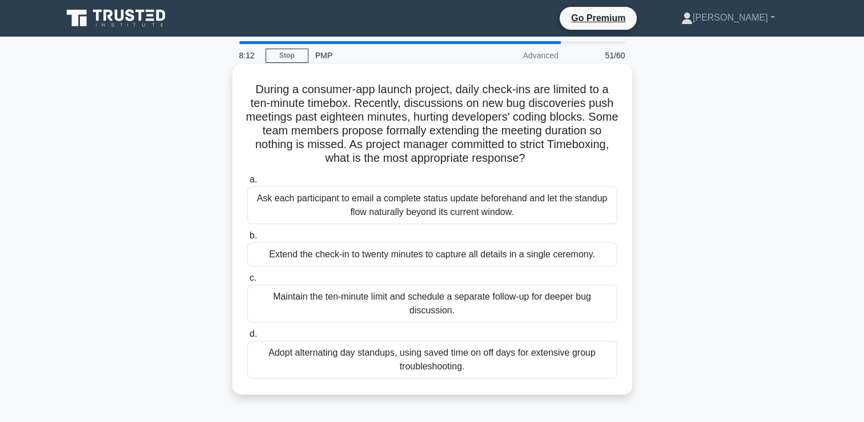
click at [446, 307] on div "Maintain the ten-minute limit and schedule a separate follow-up for deeper bug …" at bounding box center [432, 304] width 370 height 38
click at [247, 282] on input "c. Maintain the ten-minute limit and schedule a separate follow-up for deeper b…" at bounding box center [247, 277] width 0 height 7
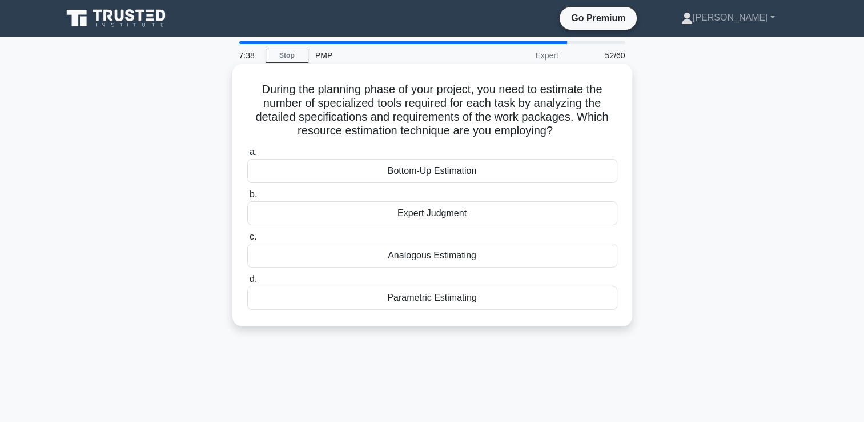
click at [411, 171] on div "Bottom-Up Estimation" at bounding box center [432, 171] width 370 height 24
click at [247, 156] on input "a. Bottom-Up Estimation" at bounding box center [247, 152] width 0 height 7
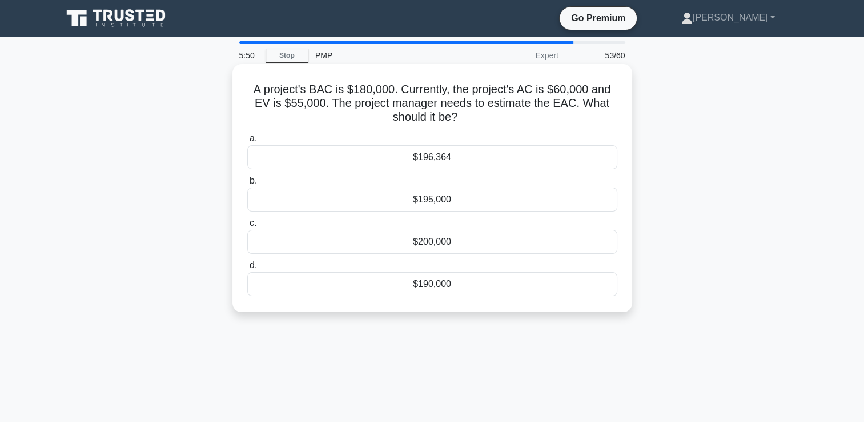
click at [439, 159] on div "$196,364" at bounding box center [432, 157] width 370 height 24
click at [247, 142] on input "a. $196,364" at bounding box center [247, 138] width 0 height 7
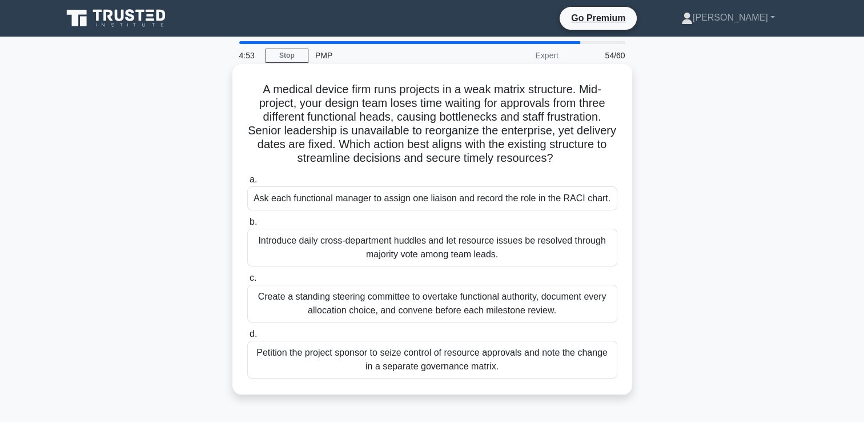
click at [586, 198] on div "Ask each functional manager to assign one liaison and record the role in the RA…" at bounding box center [432, 198] width 370 height 24
click at [247, 183] on input "a. Ask each functional manager to assign one liaison and record the role in the…" at bounding box center [247, 179] width 0 height 7
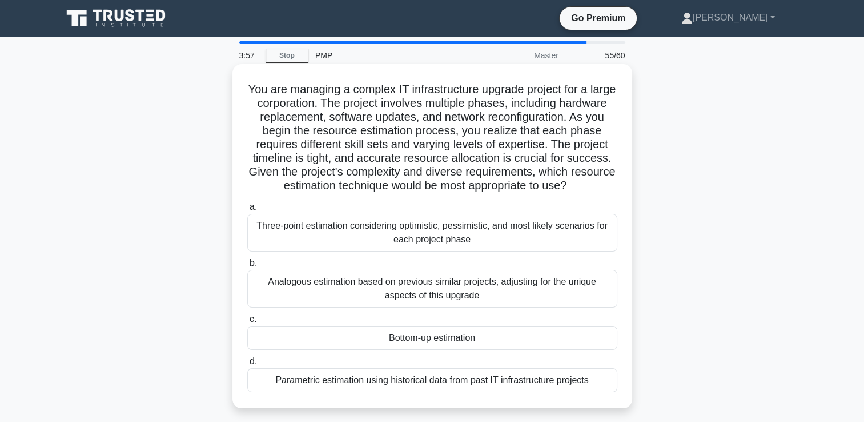
click at [433, 232] on div "Three-point estimation considering optimistic, pessimistic, and most likely sce…" at bounding box center [432, 233] width 370 height 38
click at [247, 211] on input "a. Three-point estimation considering optimistic, pessimistic, and most likely …" at bounding box center [247, 206] width 0 height 7
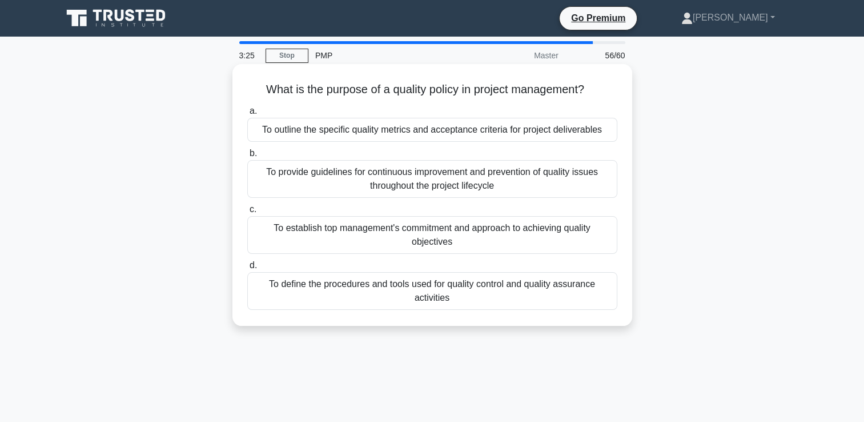
click at [449, 130] on div "To outline the specific quality metrics and acceptance criteria for project del…" at bounding box center [432, 130] width 370 height 24
click at [247, 115] on input "a. To outline the specific quality metrics and acceptance criteria for project …" at bounding box center [247, 110] width 0 height 7
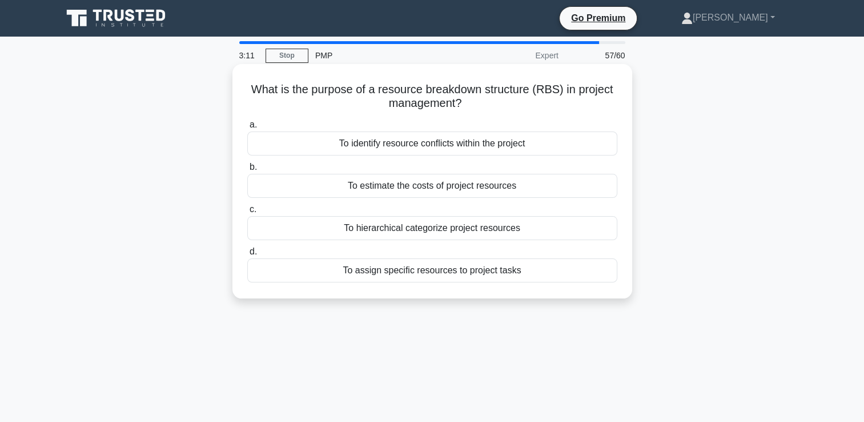
click at [447, 274] on div "To assign specific resources to project tasks" at bounding box center [432, 270] width 370 height 24
click at [247, 255] on input "d. To assign specific resources to project tasks" at bounding box center [247, 251] width 0 height 7
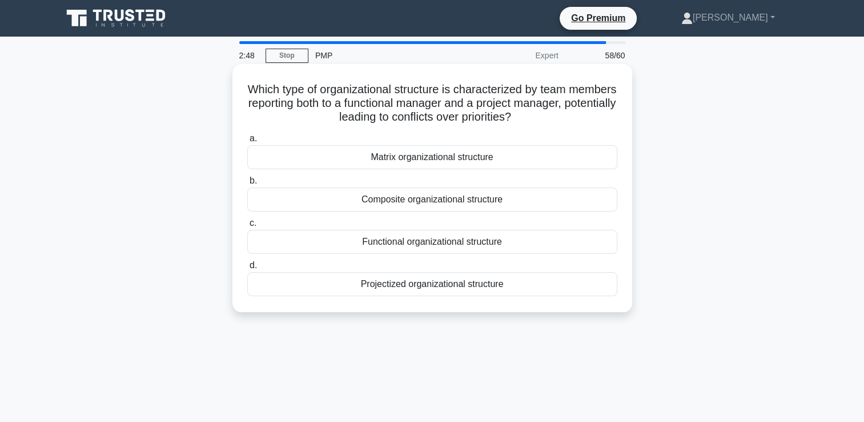
click at [423, 159] on div "Matrix organizational structure" at bounding box center [432, 157] width 370 height 24
click at [247, 142] on input "a. Matrix organizational structure" at bounding box center [247, 138] width 0 height 7
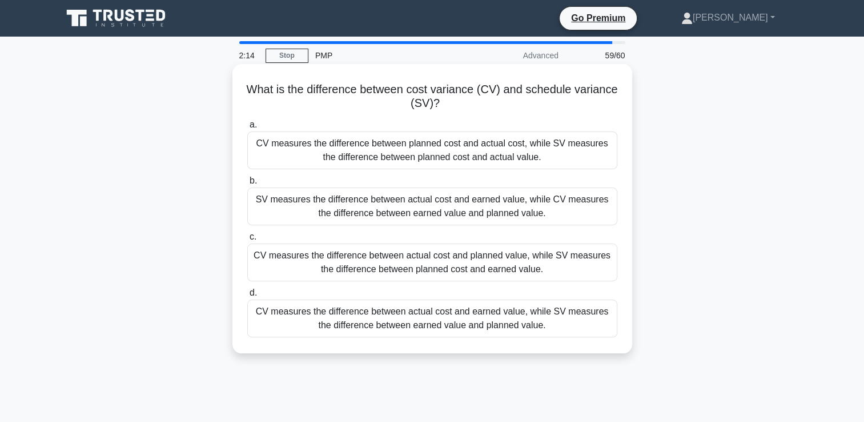
click at [497, 318] on div "CV measures the difference between actual cost and earned value, while SV measu…" at bounding box center [432, 318] width 370 height 38
click at [247, 297] on input "d. CV measures the difference between actual cost and earned value, while SV me…" at bounding box center [247, 292] width 0 height 7
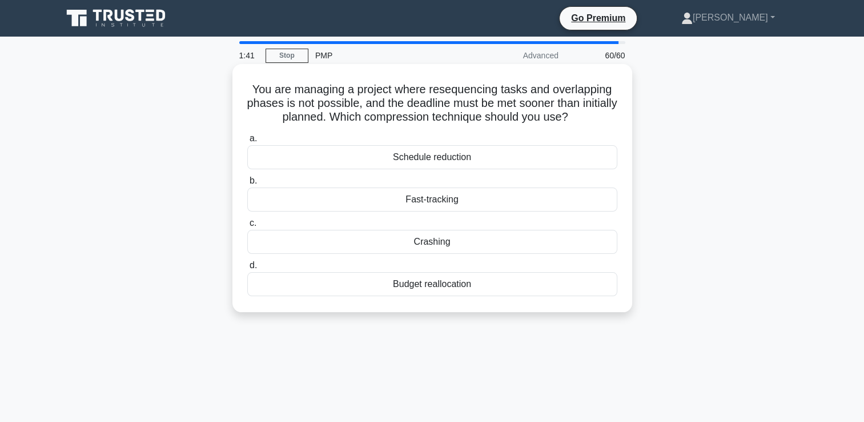
click at [441, 243] on div "Crashing" at bounding box center [432, 242] width 370 height 24
click at [247, 227] on input "c. Crashing" at bounding box center [247, 222] width 0 height 7
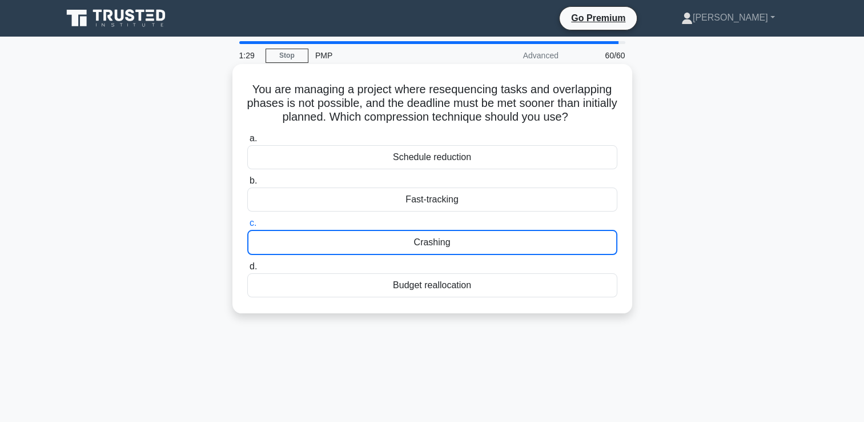
click at [421, 243] on div "Crashing" at bounding box center [432, 242] width 370 height 25
click at [247, 227] on input "c. Crashing" at bounding box center [247, 222] width 0 height 7
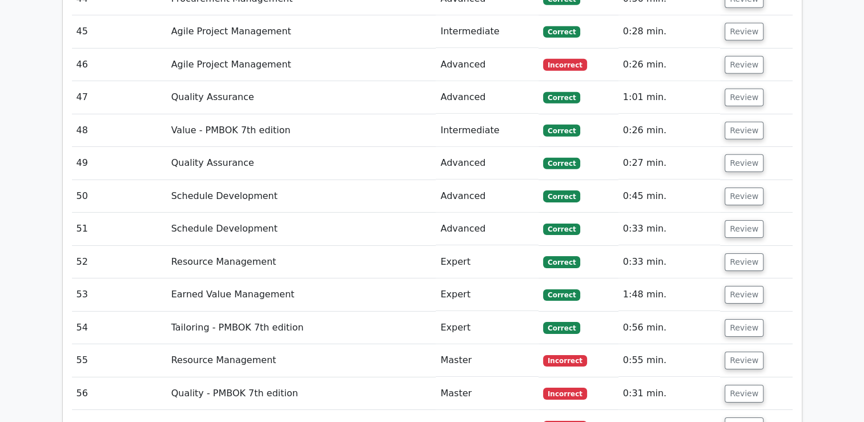
scroll to position [3770, 0]
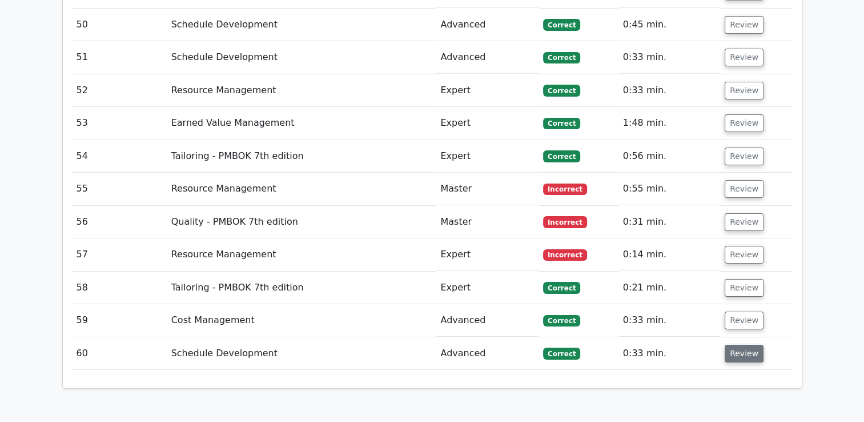
click at [745, 345] on button "Review" at bounding box center [744, 354] width 39 height 18
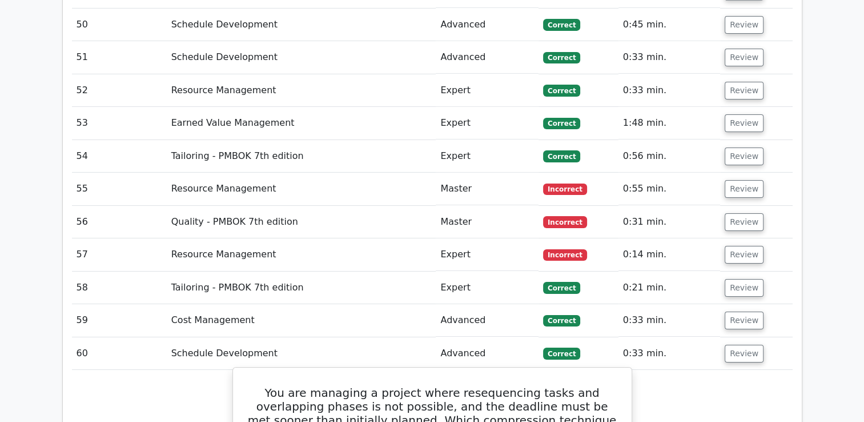
scroll to position [3827, 0]
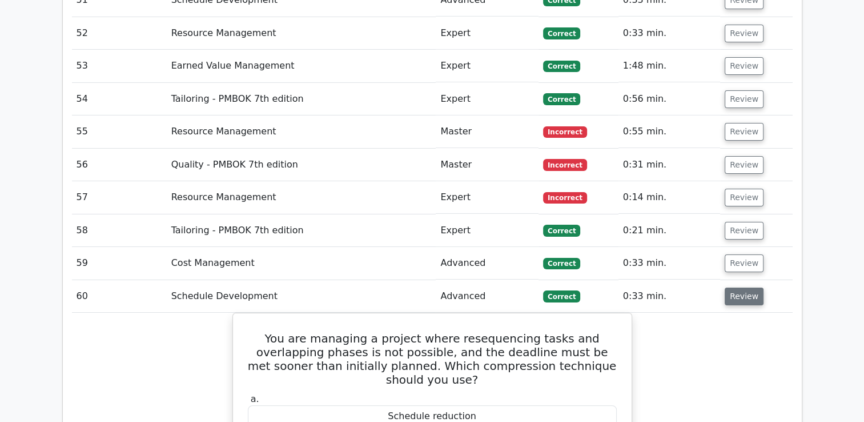
click at [744, 287] on button "Review" at bounding box center [744, 296] width 39 height 18
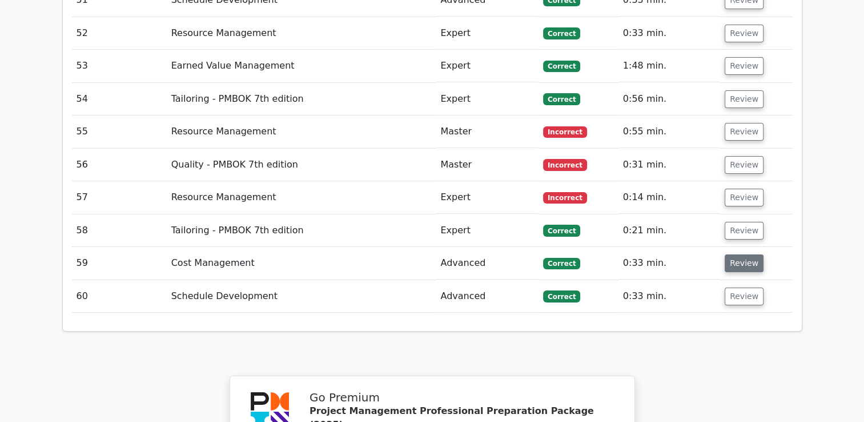
click at [744, 254] on button "Review" at bounding box center [744, 263] width 39 height 18
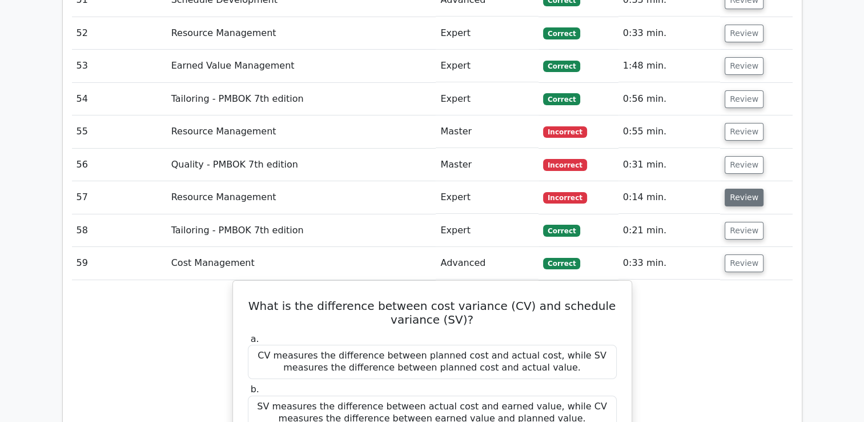
click at [732, 189] on button "Review" at bounding box center [744, 198] width 39 height 18
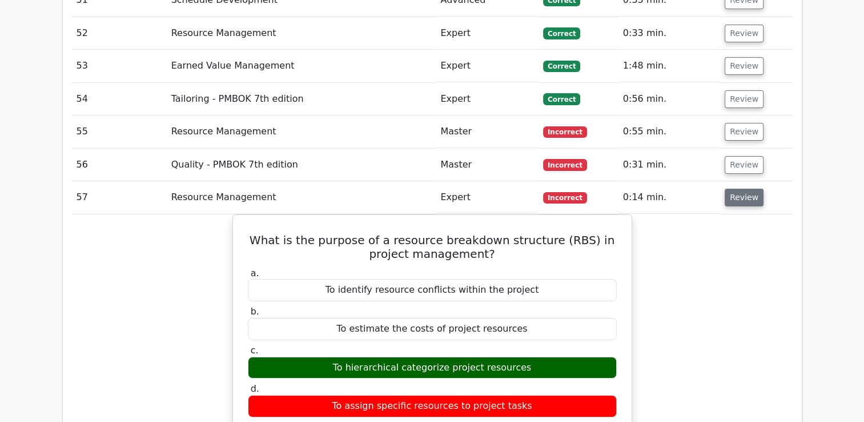
click at [732, 189] on button "Review" at bounding box center [744, 198] width 39 height 18
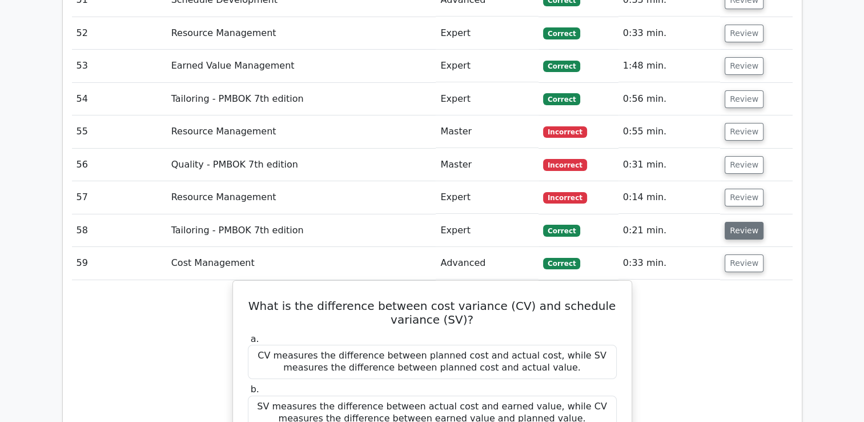
click at [740, 222] on button "Review" at bounding box center [744, 231] width 39 height 18
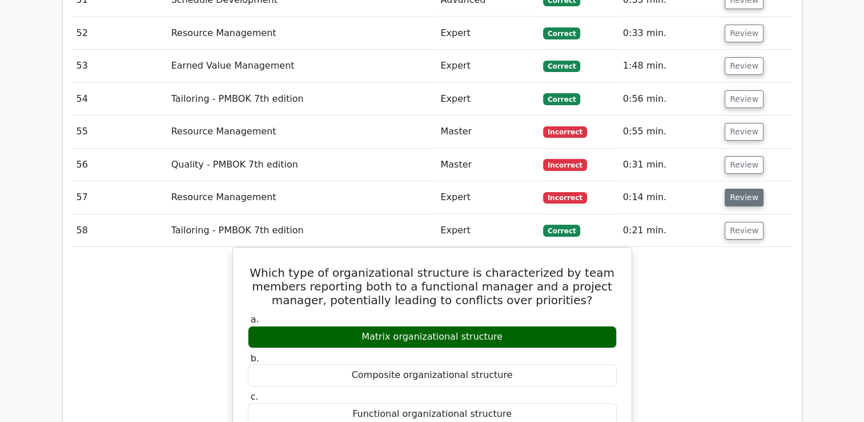
click at [736, 189] on button "Review" at bounding box center [744, 198] width 39 height 18
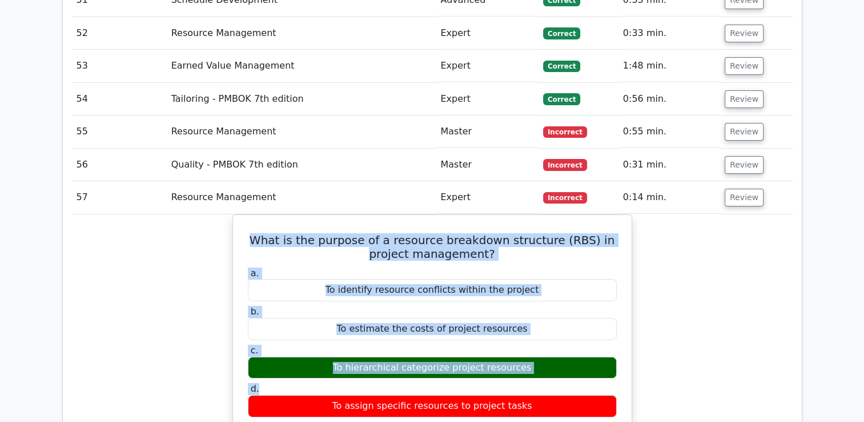
drag, startPoint x: 251, startPoint y: 146, endPoint x: 640, endPoint y: 301, distance: 418.6
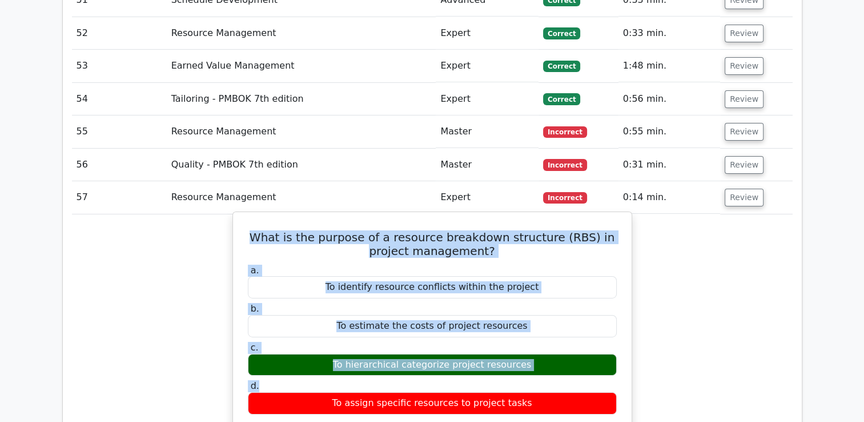
copy div "What is the purpose of a resource breakdown structure (RBS) in project manageme…"
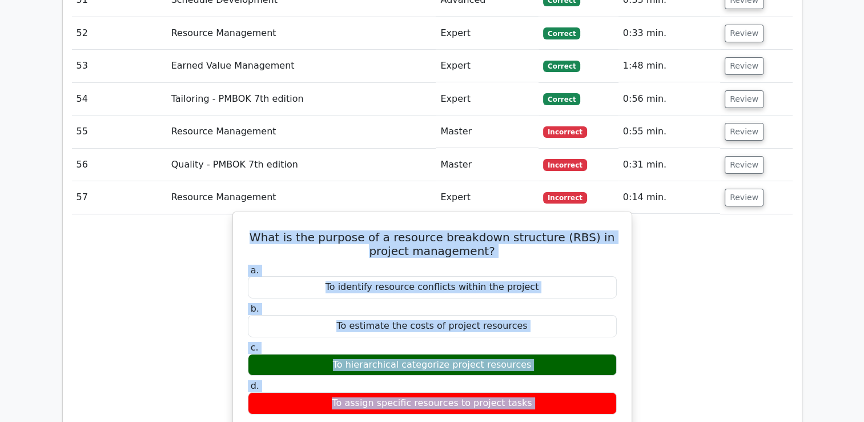
copy div "What is the purpose of a resource breakdown structure (RBS) in project manageme…"
click at [539, 315] on div "To estimate the costs of project resources" at bounding box center [432, 326] width 369 height 22
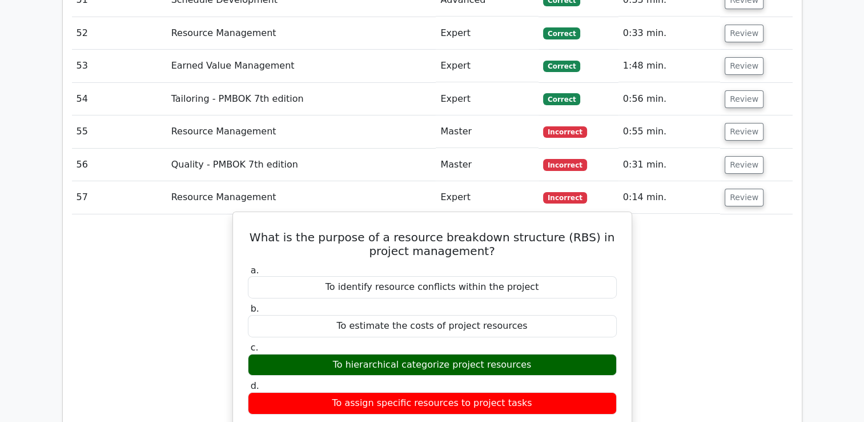
scroll to position [3770, 0]
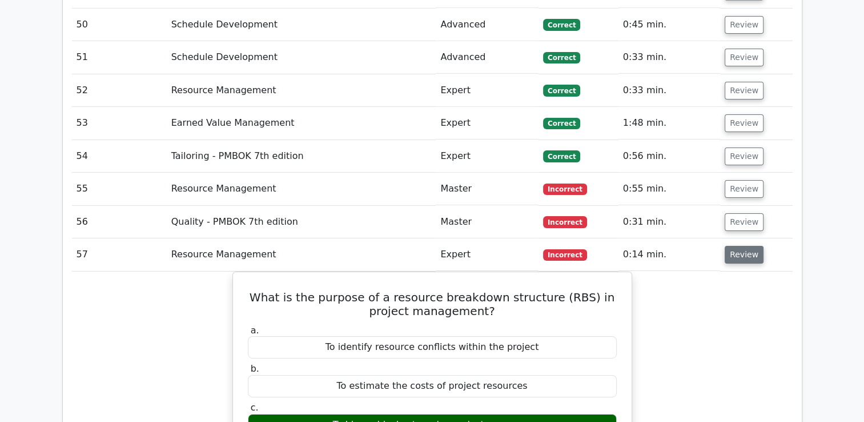
click at [734, 246] on button "Review" at bounding box center [744, 255] width 39 height 18
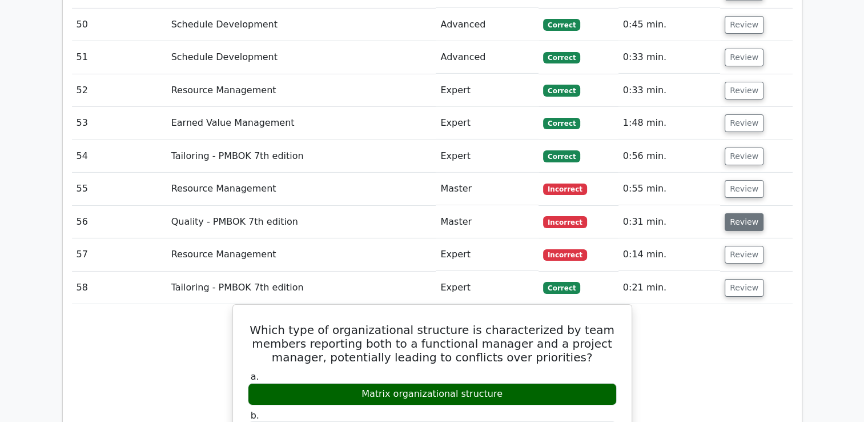
click at [735, 213] on button "Review" at bounding box center [744, 222] width 39 height 18
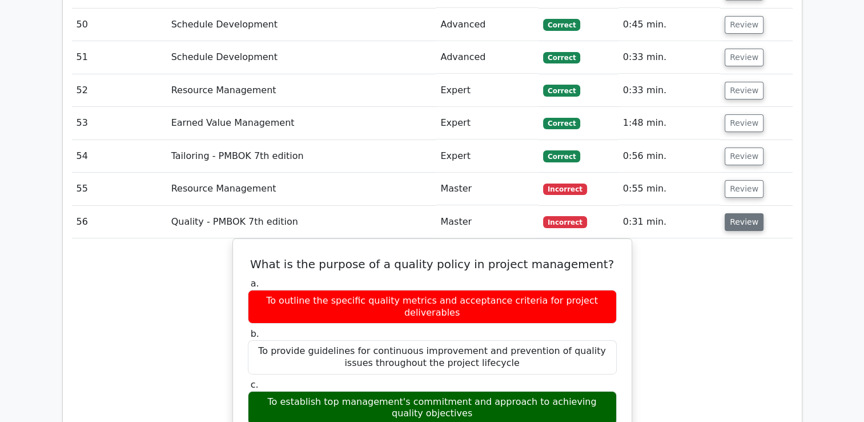
click at [734, 213] on button "Review" at bounding box center [744, 222] width 39 height 18
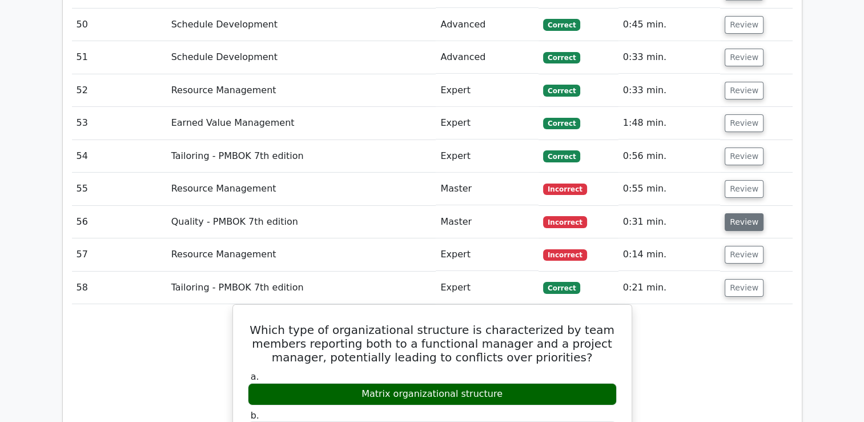
click at [734, 213] on button "Review" at bounding box center [744, 222] width 39 height 18
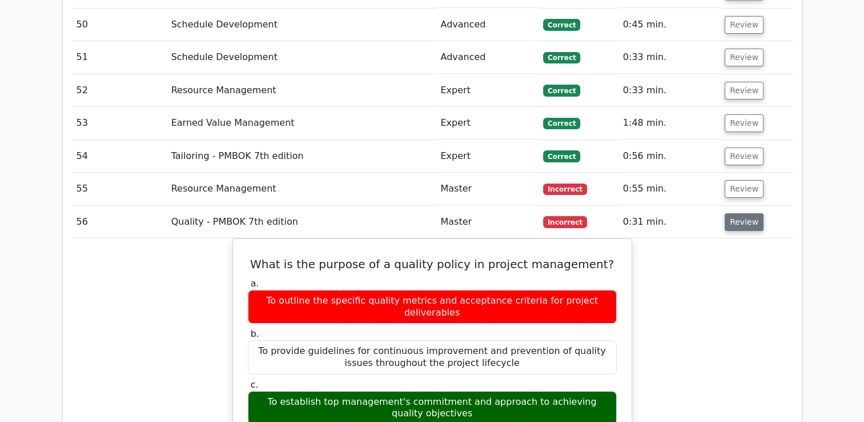
click at [734, 213] on button "Review" at bounding box center [744, 222] width 39 height 18
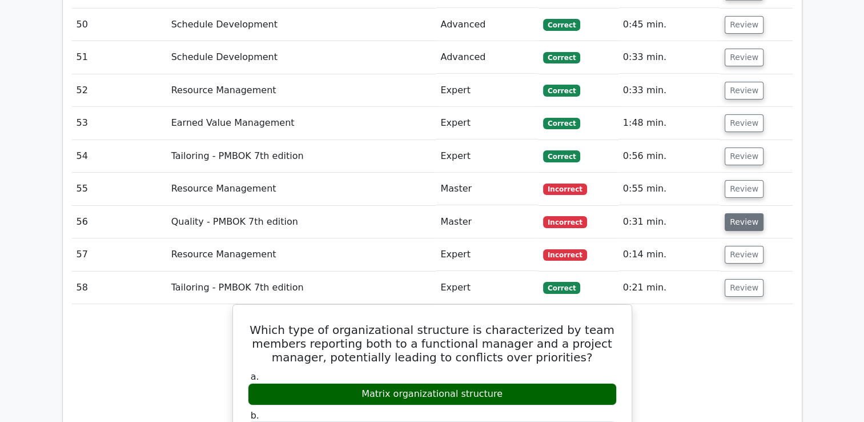
click at [734, 213] on button "Review" at bounding box center [744, 222] width 39 height 18
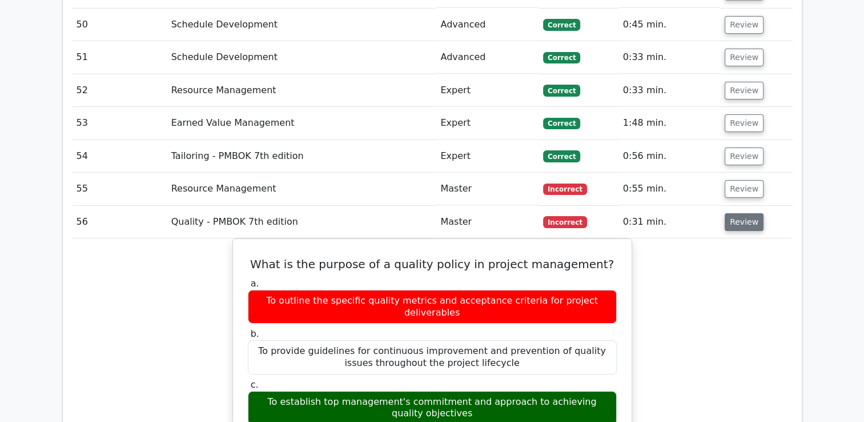
click at [732, 213] on button "Review" at bounding box center [744, 222] width 39 height 18
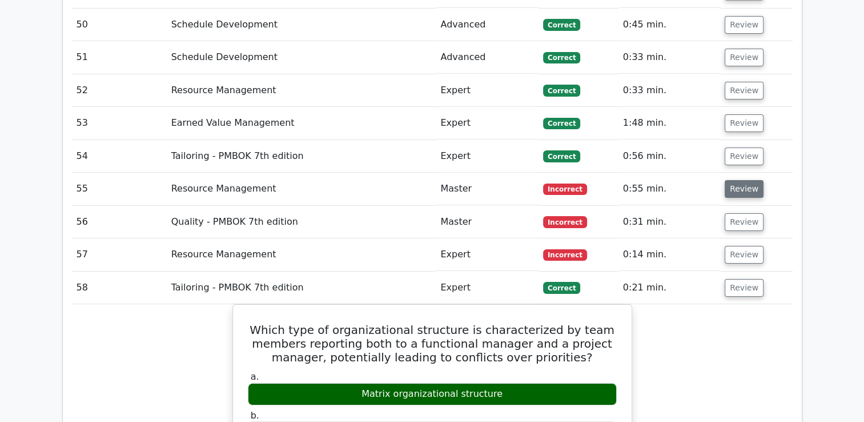
click at [732, 180] on button "Review" at bounding box center [744, 189] width 39 height 18
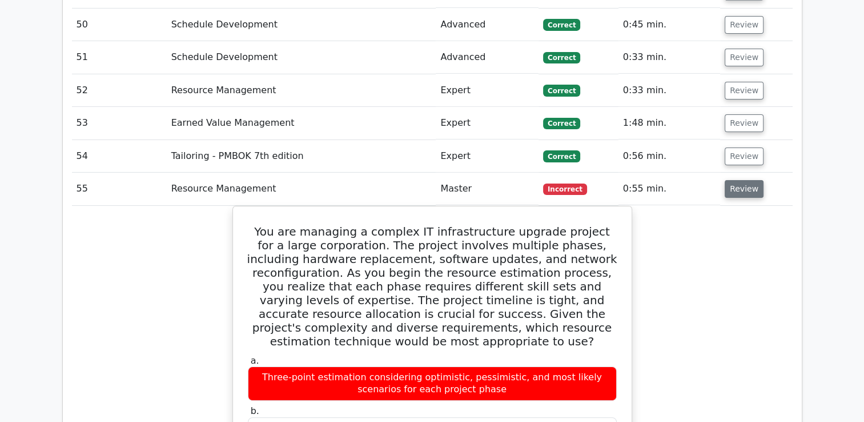
click at [744, 180] on button "Review" at bounding box center [744, 189] width 39 height 18
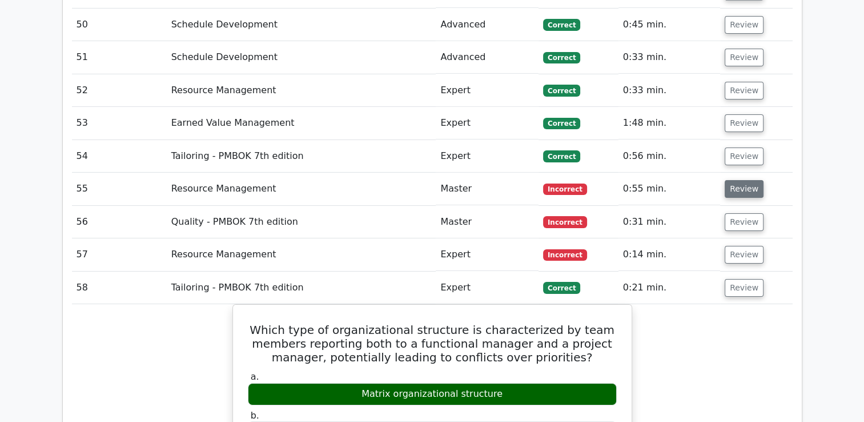
click at [744, 180] on button "Review" at bounding box center [744, 189] width 39 height 18
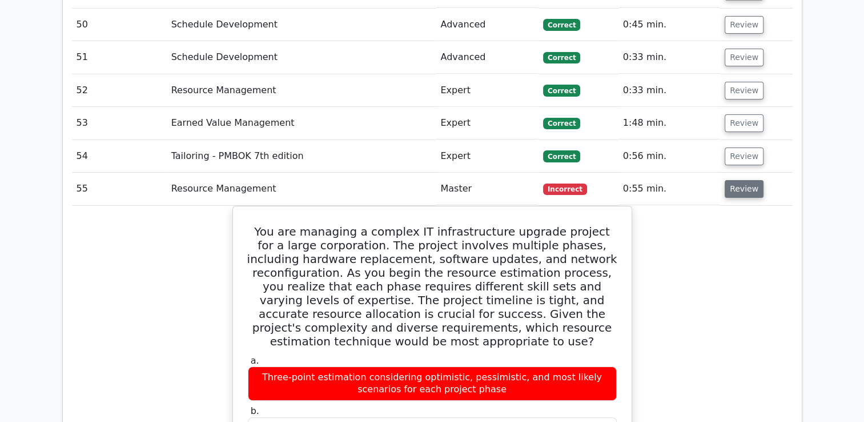
click at [744, 180] on button "Review" at bounding box center [744, 189] width 39 height 18
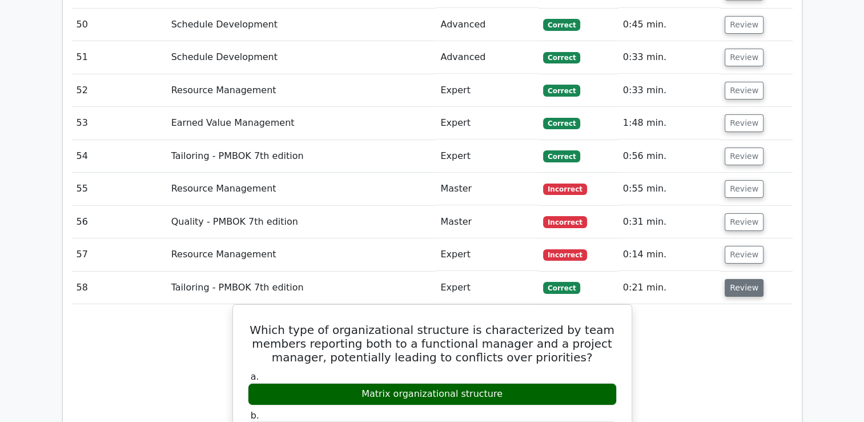
click at [746, 279] on button "Review" at bounding box center [744, 288] width 39 height 18
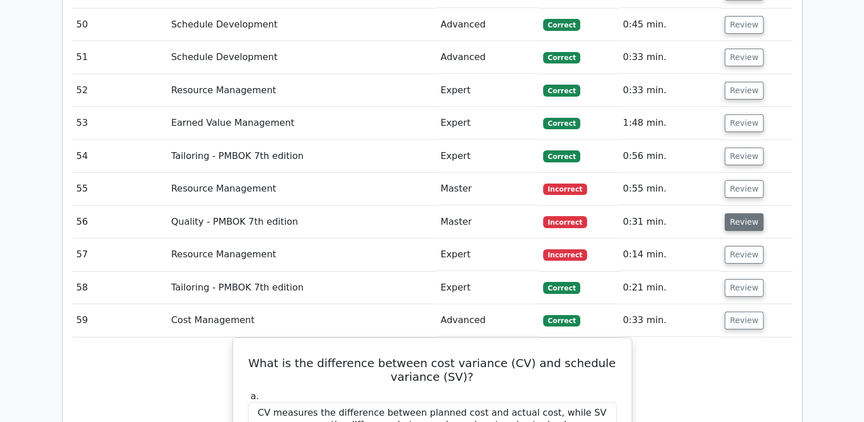
click at [746, 213] on button "Review" at bounding box center [744, 222] width 39 height 18
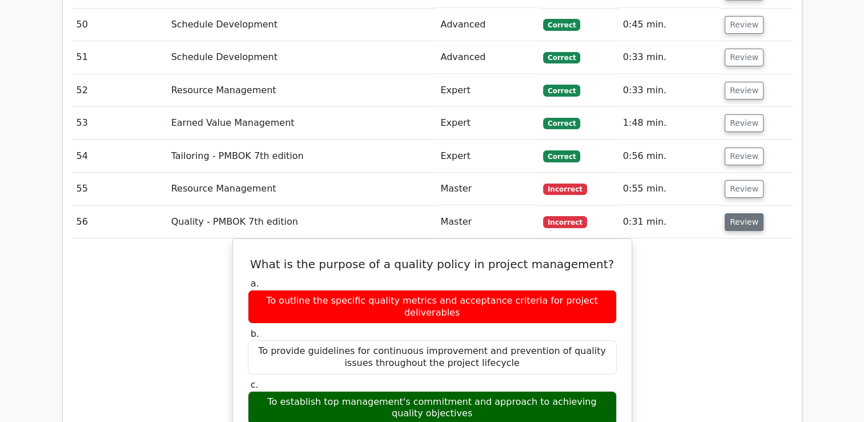
click at [743, 213] on button "Review" at bounding box center [744, 222] width 39 height 18
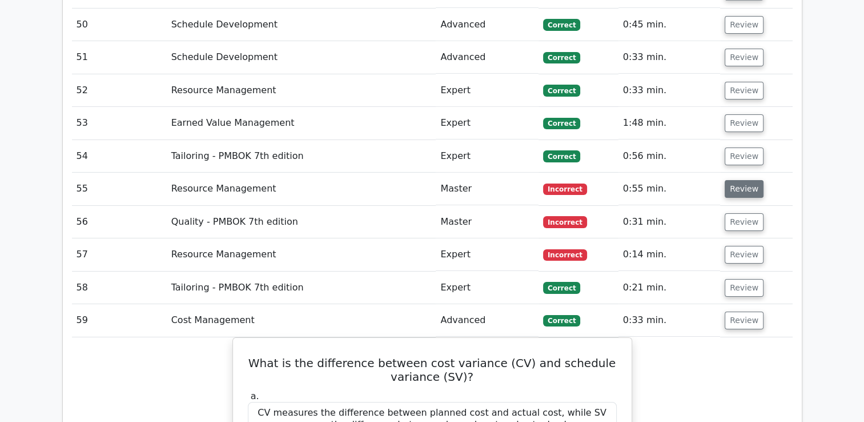
click at [734, 180] on button "Review" at bounding box center [744, 189] width 39 height 18
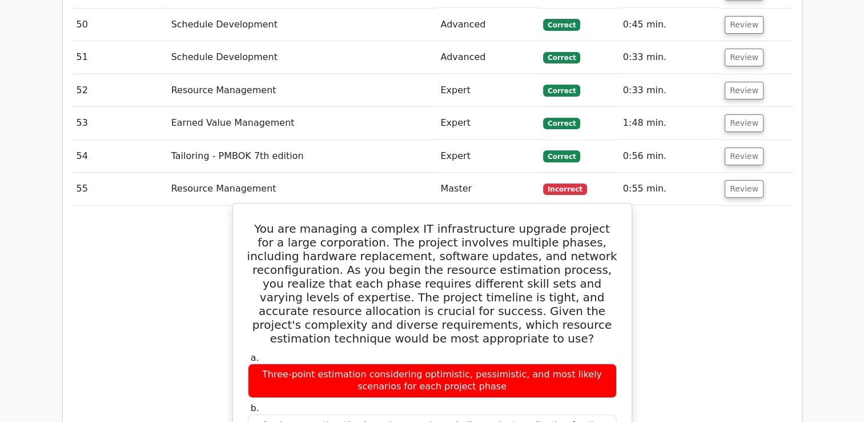
drag, startPoint x: 258, startPoint y: 139, endPoint x: 511, endPoint y: 369, distance: 342.6
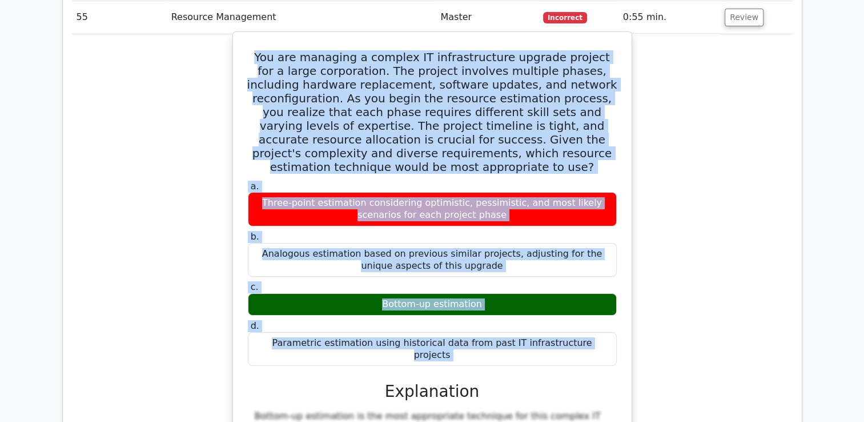
copy div "You are managing a complex IT infrastructure upgrade project for a large corpor…"
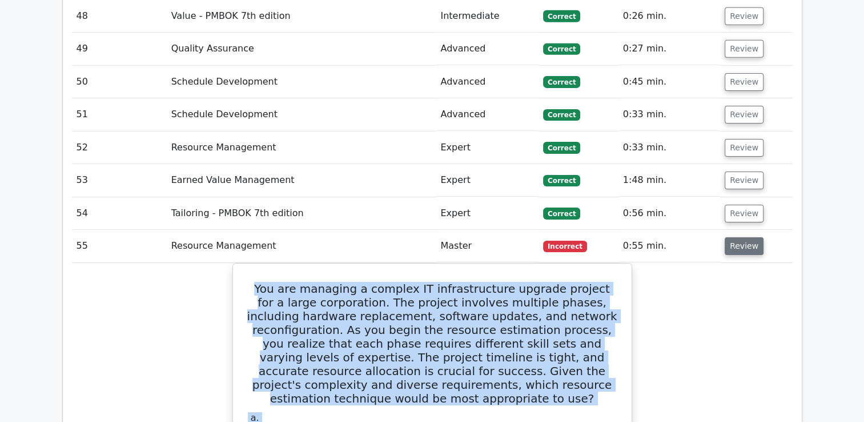
click at [735, 237] on button "Review" at bounding box center [744, 246] width 39 height 18
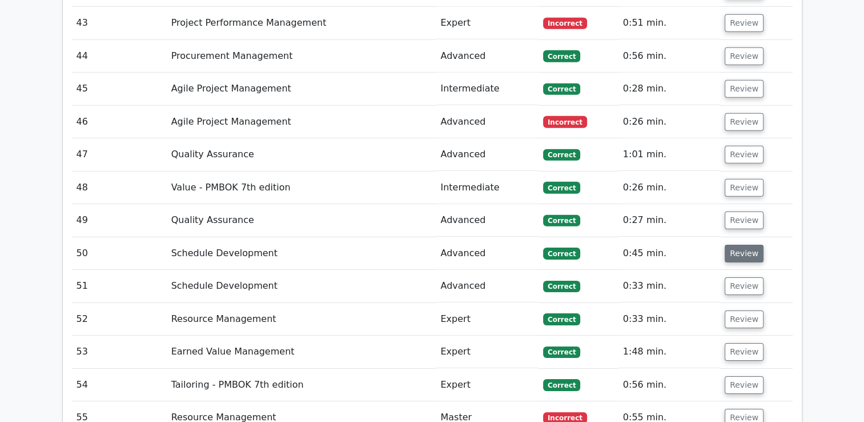
scroll to position [3428, 0]
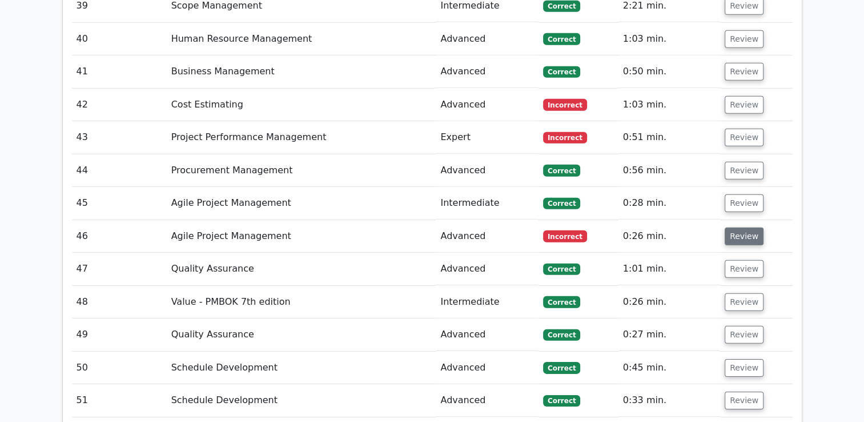
click at [746, 227] on button "Review" at bounding box center [744, 236] width 39 height 18
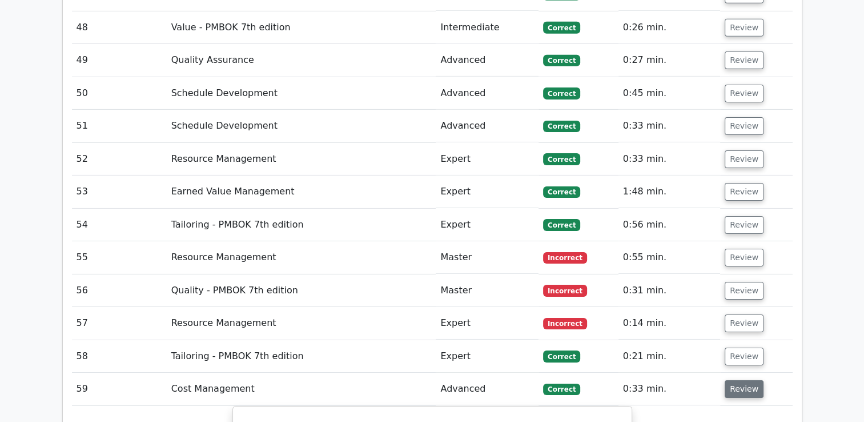
scroll to position [3713, 0]
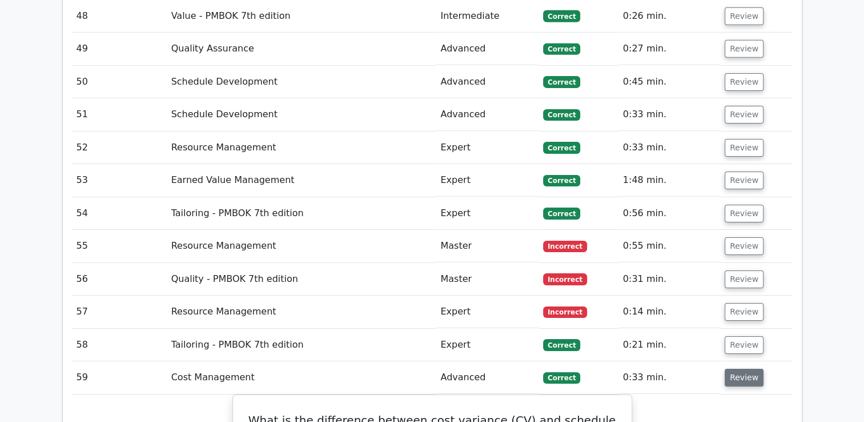
click at [736, 369] on button "Review" at bounding box center [744, 378] width 39 height 18
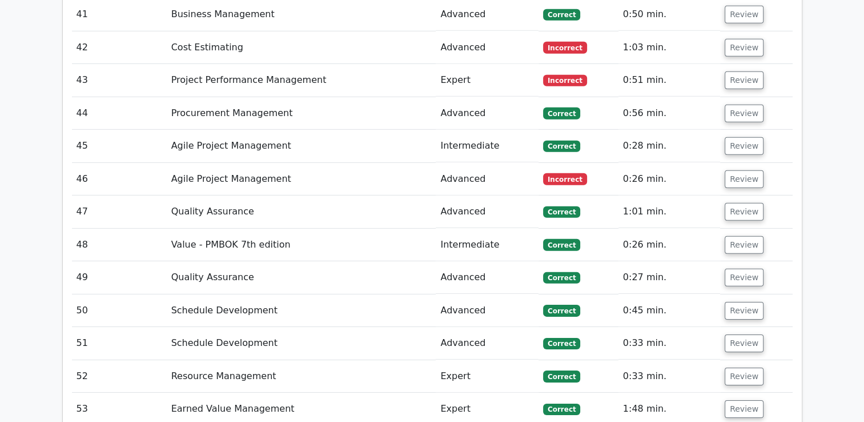
scroll to position [3370, 0]
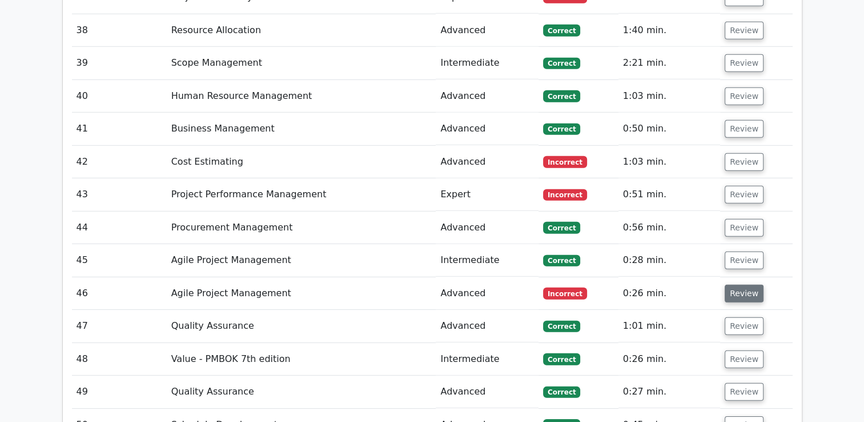
click at [736, 285] on button "Review" at bounding box center [744, 294] width 39 height 18
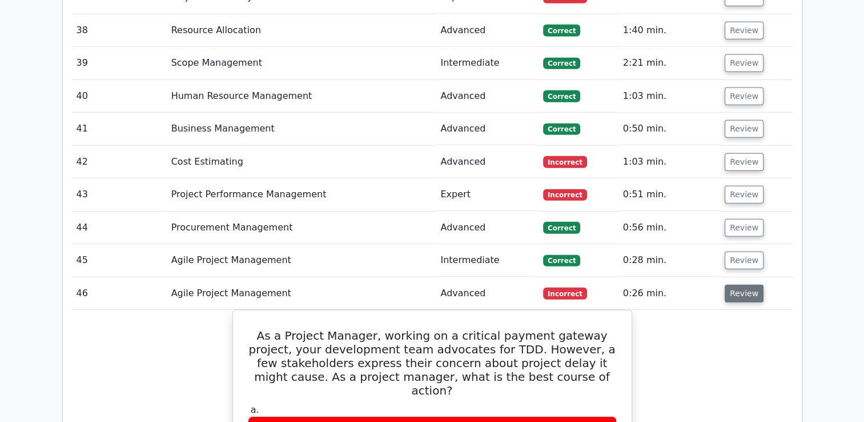
scroll to position [3485, 0]
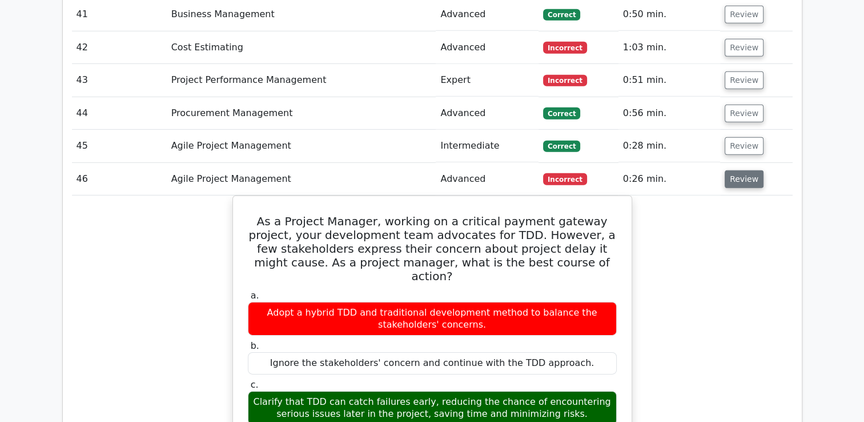
click at [730, 170] on button "Review" at bounding box center [744, 179] width 39 height 18
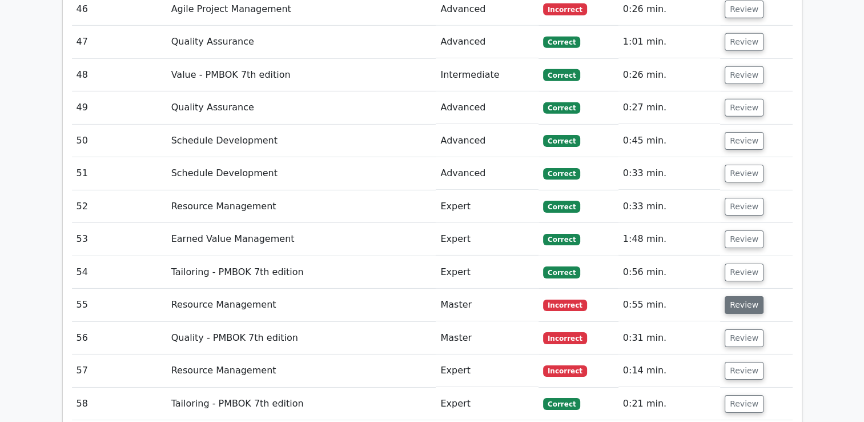
scroll to position [3656, 0]
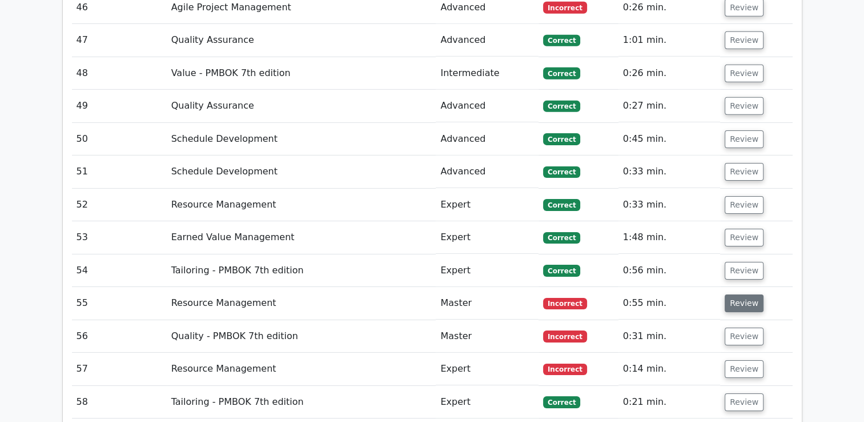
click at [740, 294] on button "Review" at bounding box center [744, 303] width 39 height 18
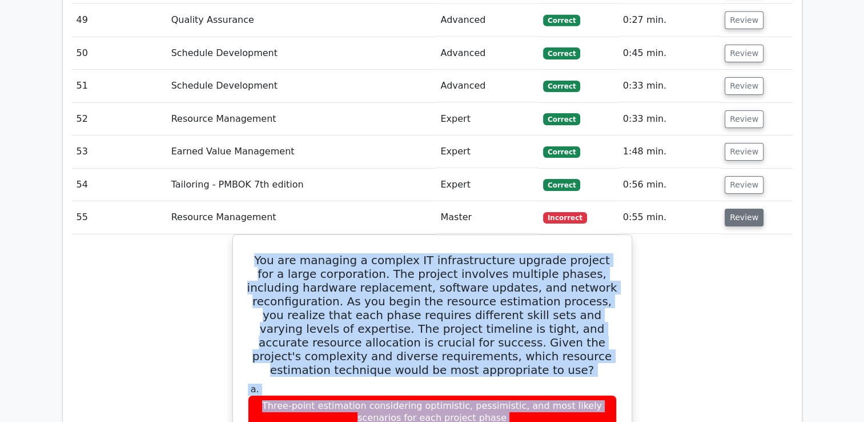
scroll to position [3713, 0]
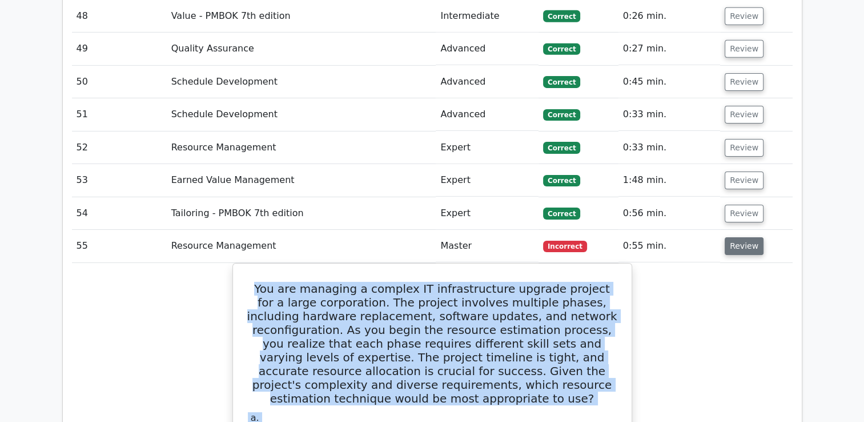
click at [732, 237] on button "Review" at bounding box center [744, 246] width 39 height 18
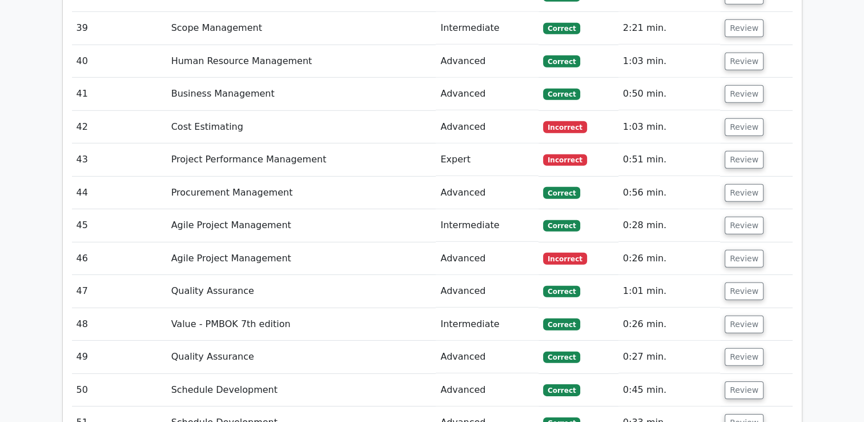
scroll to position [3370, 0]
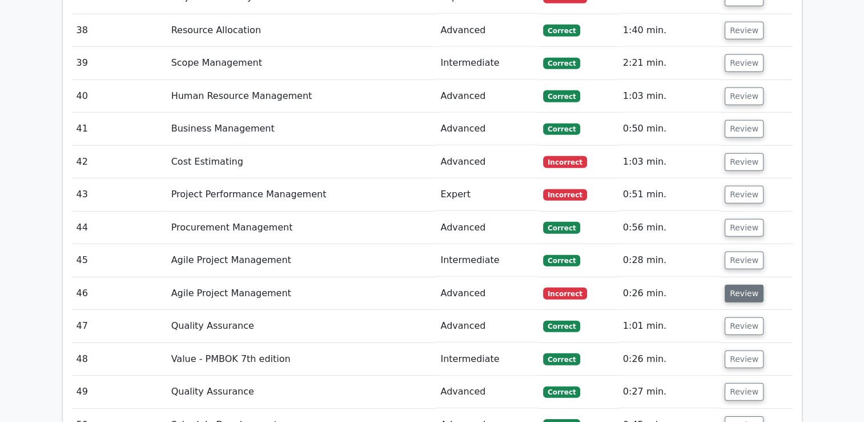
click at [746, 285] on button "Review" at bounding box center [744, 294] width 39 height 18
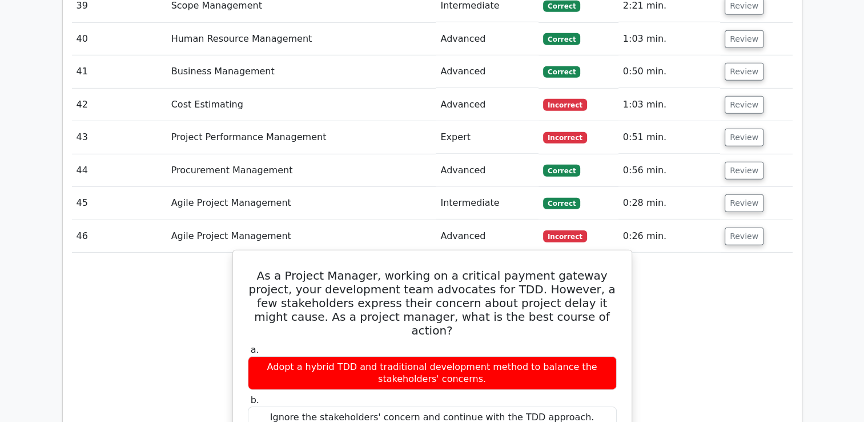
scroll to position [3542, 0]
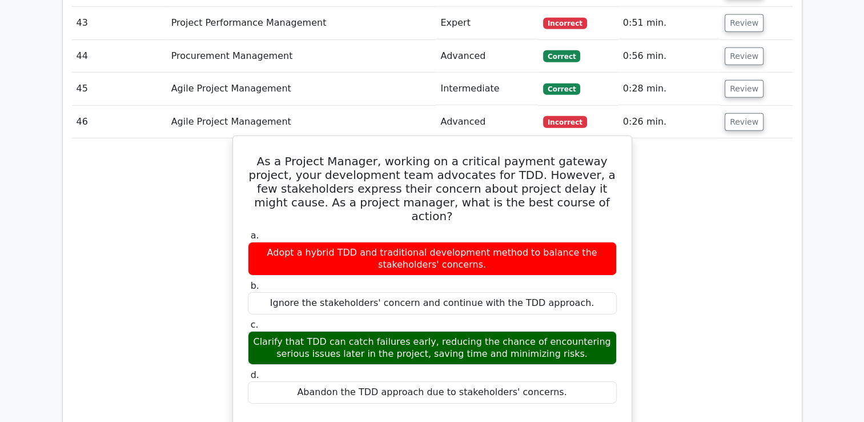
drag, startPoint x: 255, startPoint y: 73, endPoint x: 584, endPoint y: 297, distance: 398.4
click at [584, 297] on div "As a Project Manager, working on a critical payment gateway project, your devel…" at bounding box center [433, 428] width 390 height 575
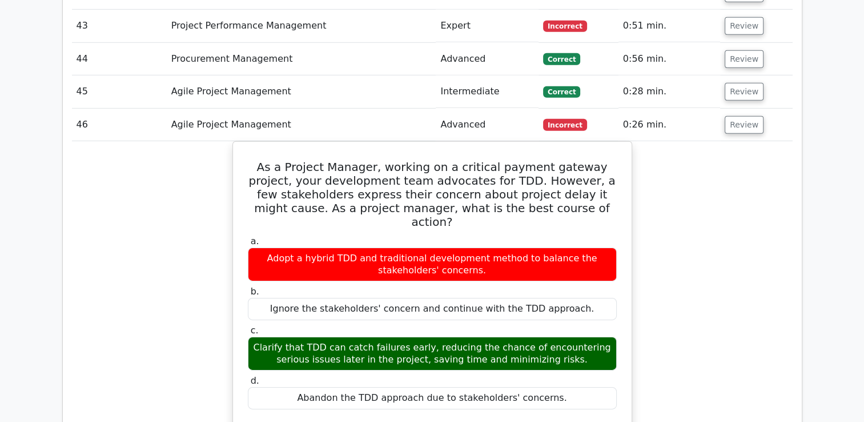
copy div "As a Project Manager, working on a critical payment gateway project, your devel…"
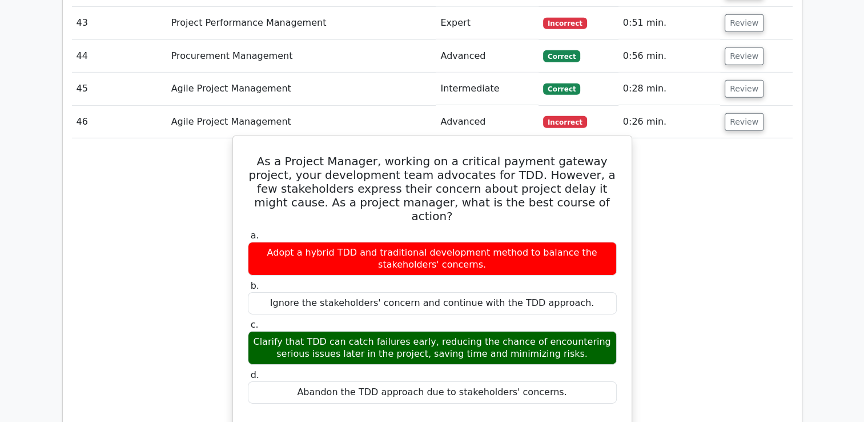
click at [441, 280] on label "b. Ignore the stakeholders' concern and continue with the TDD approach." at bounding box center [432, 297] width 369 height 34
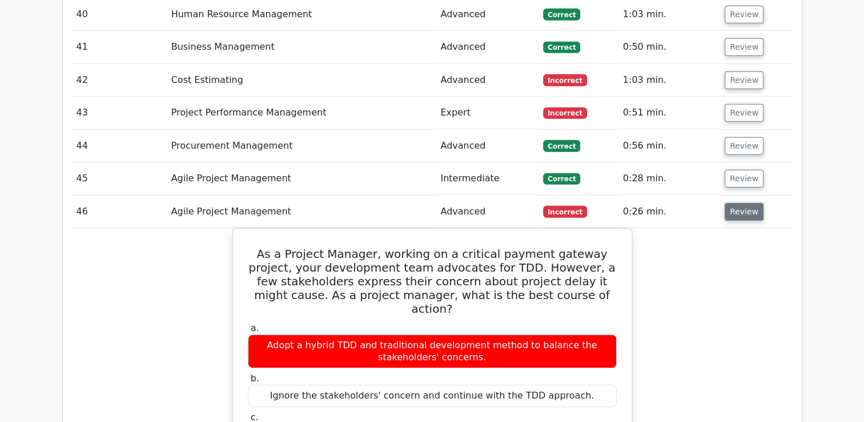
scroll to position [3428, 0]
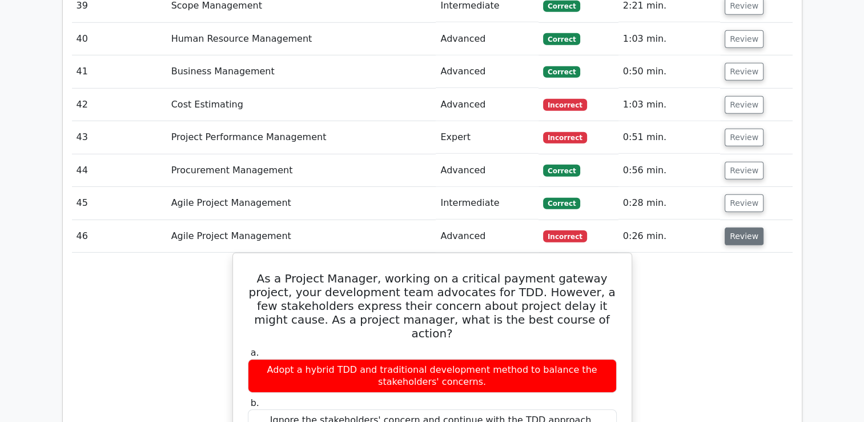
click at [739, 227] on button "Review" at bounding box center [744, 236] width 39 height 18
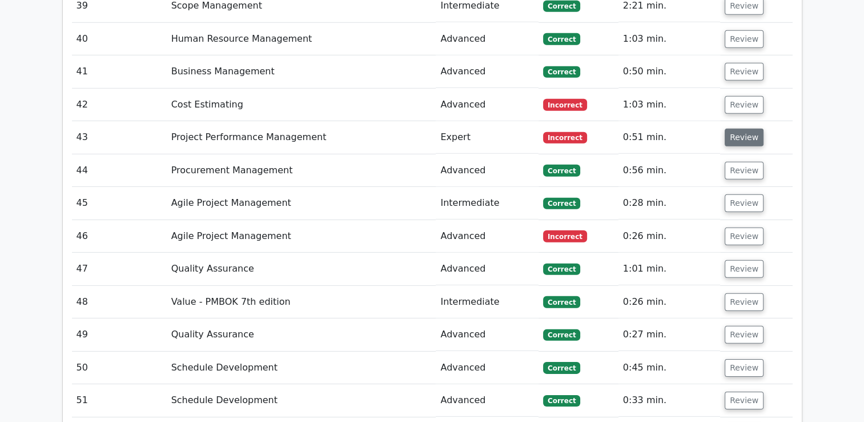
click at [740, 129] on button "Review" at bounding box center [744, 138] width 39 height 18
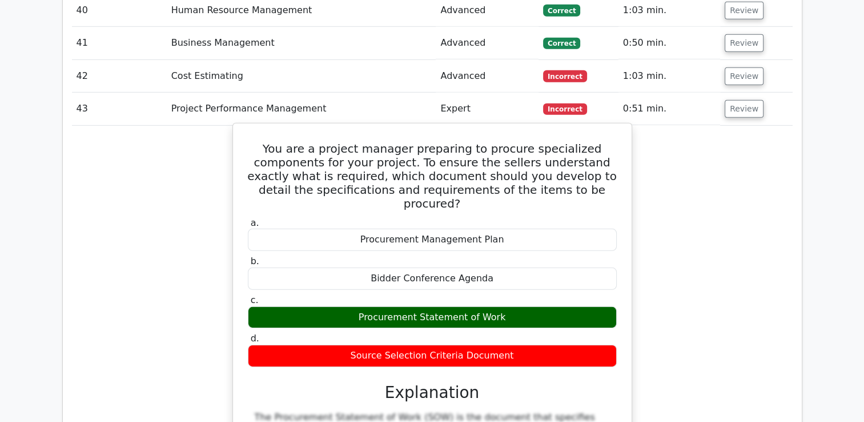
scroll to position [3485, 0]
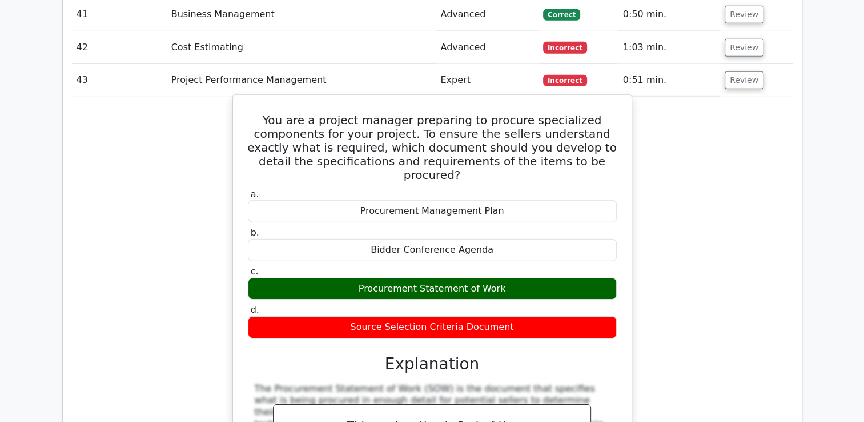
drag, startPoint x: 279, startPoint y: 31, endPoint x: 583, endPoint y: 225, distance: 361.2
click at [583, 225] on div "You are a project manager preparing to procure specialized components for your …" at bounding box center [433, 351] width 390 height 504
copy div "You are a project manager preparing to procure specialized components for your …"
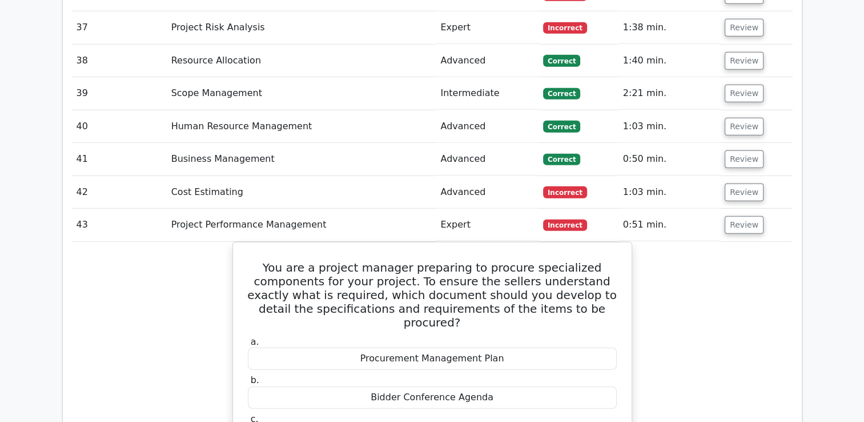
scroll to position [3313, 0]
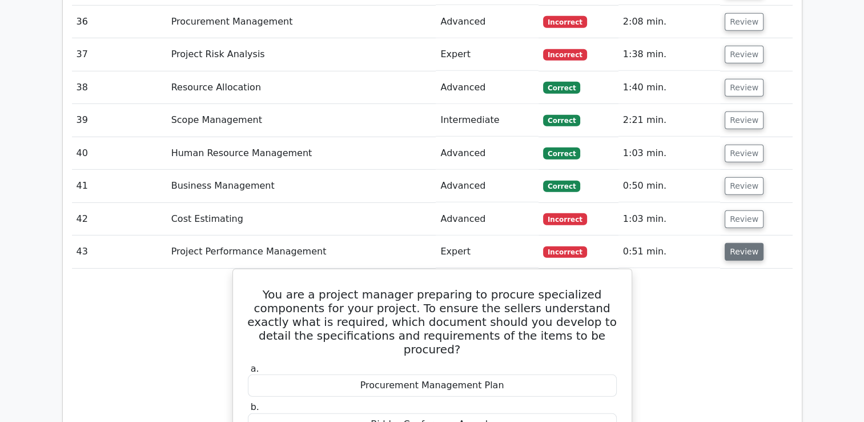
click at [744, 243] on button "Review" at bounding box center [744, 252] width 39 height 18
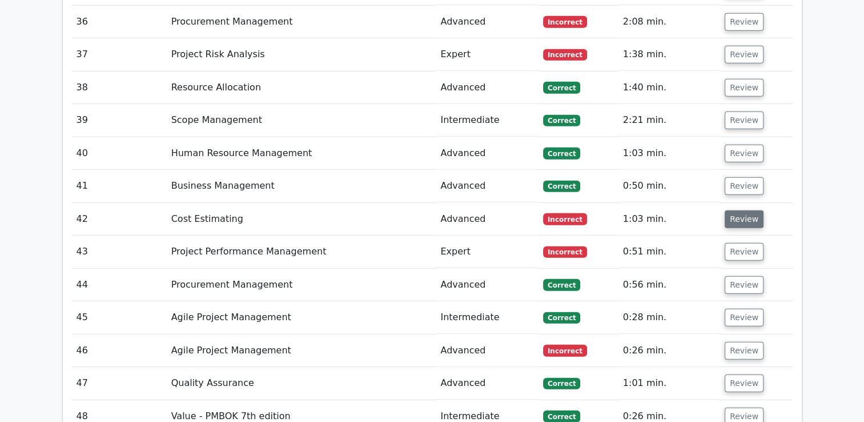
click at [743, 210] on button "Review" at bounding box center [744, 219] width 39 height 18
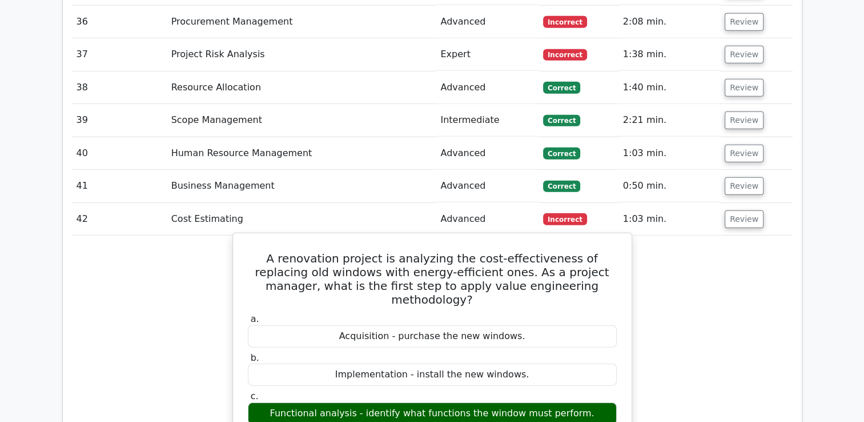
drag, startPoint x: 251, startPoint y: 170, endPoint x: 577, endPoint y: 349, distance: 371.8
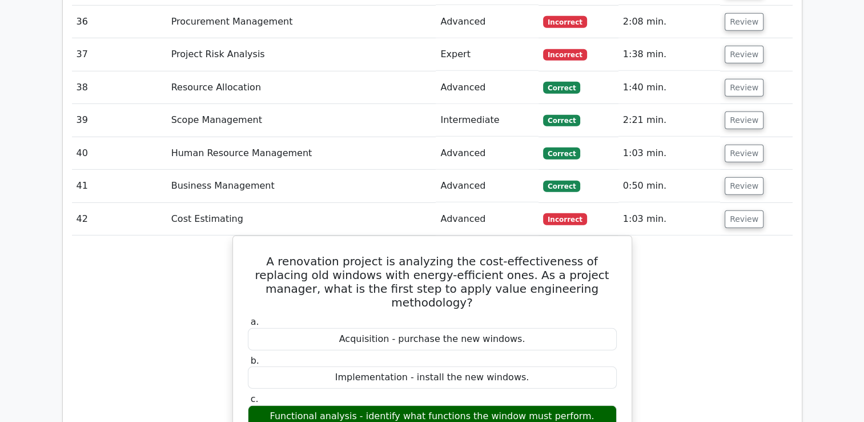
copy div "A renovation project is analyzing the cost-effectiveness of replacing old windo…"
click at [736, 210] on button "Review" at bounding box center [744, 219] width 39 height 18
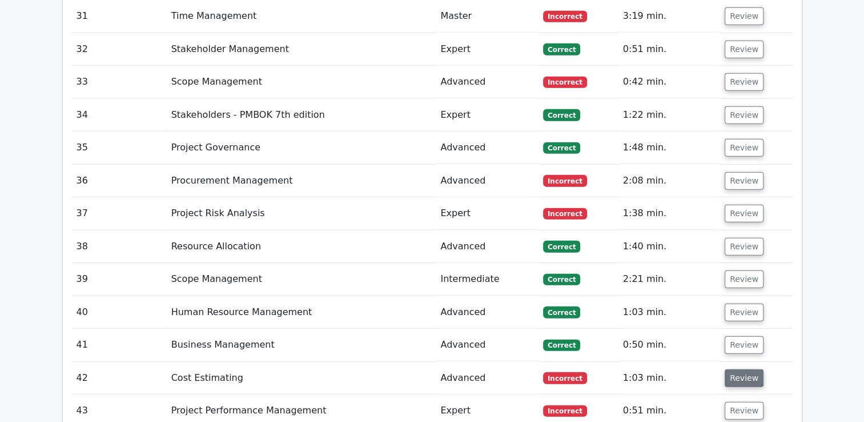
scroll to position [3085, 0]
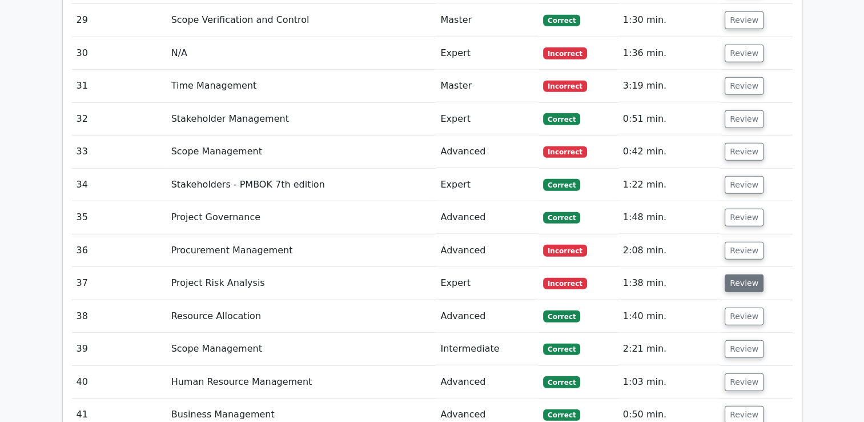
click at [731, 274] on button "Review" at bounding box center [744, 283] width 39 height 18
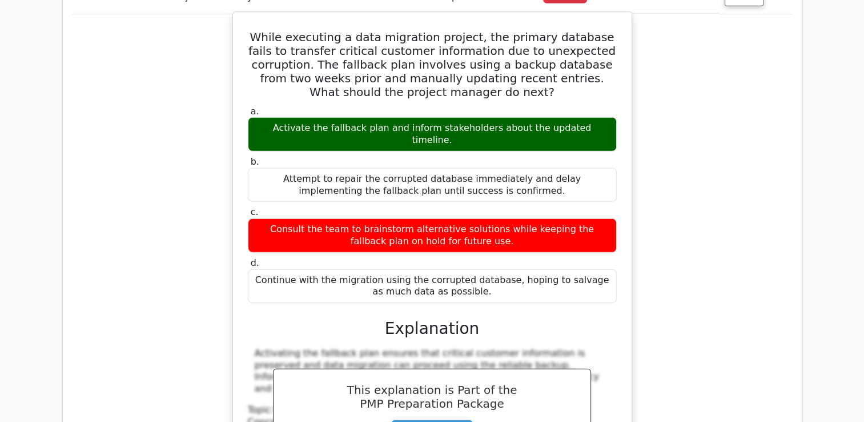
scroll to position [3256, 0]
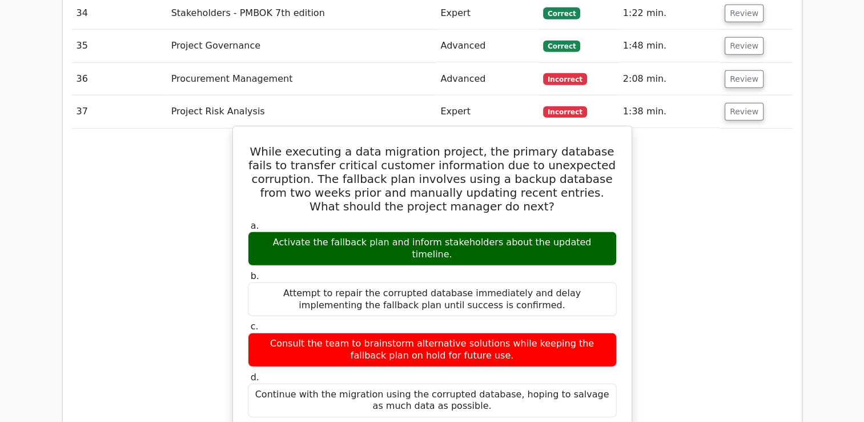
drag, startPoint x: 249, startPoint y: 63, endPoint x: 534, endPoint y: 315, distance: 379.7
click at [534, 315] on div "While executing a data migration project, the primary database fails to transfe…" at bounding box center [433, 381] width 390 height 500
copy div "While executing a data migration project, the primary database fails to transfe…"
click at [505, 282] on div "Attempt to repair the corrupted database immediately and delay implementing the…" at bounding box center [432, 299] width 369 height 34
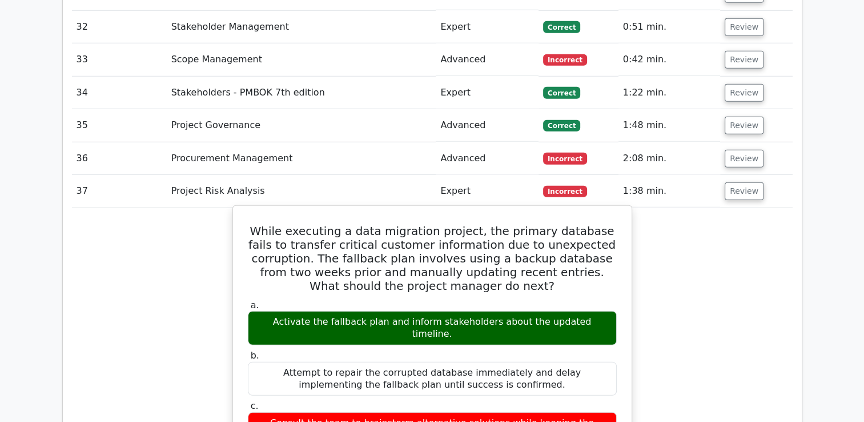
scroll to position [3142, 0]
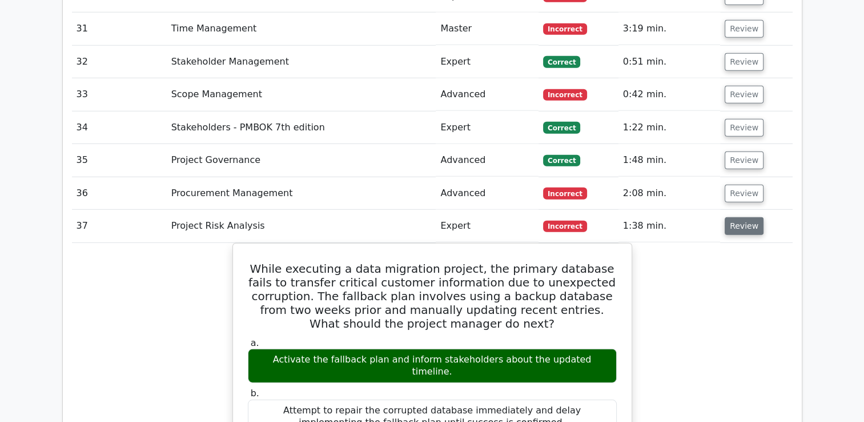
click at [735, 217] on button "Review" at bounding box center [744, 226] width 39 height 18
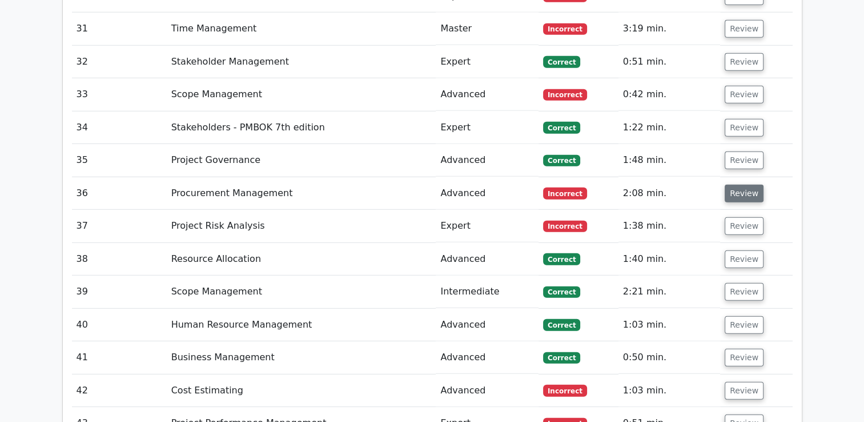
click at [727, 185] on button "Review" at bounding box center [744, 194] width 39 height 18
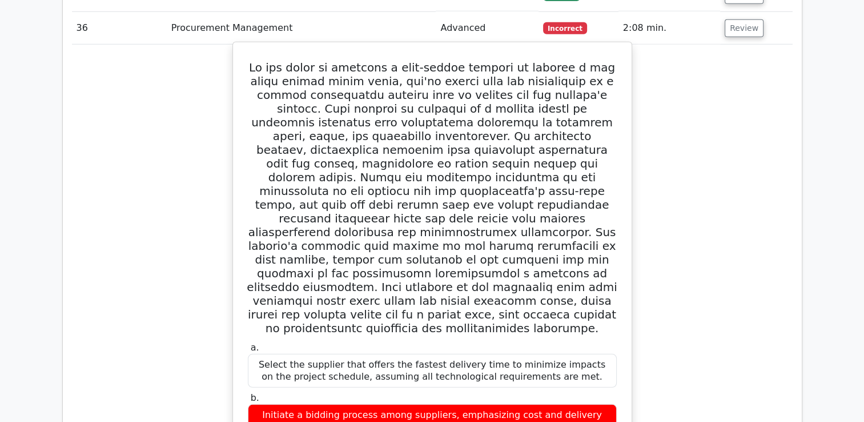
scroll to position [3353, 0]
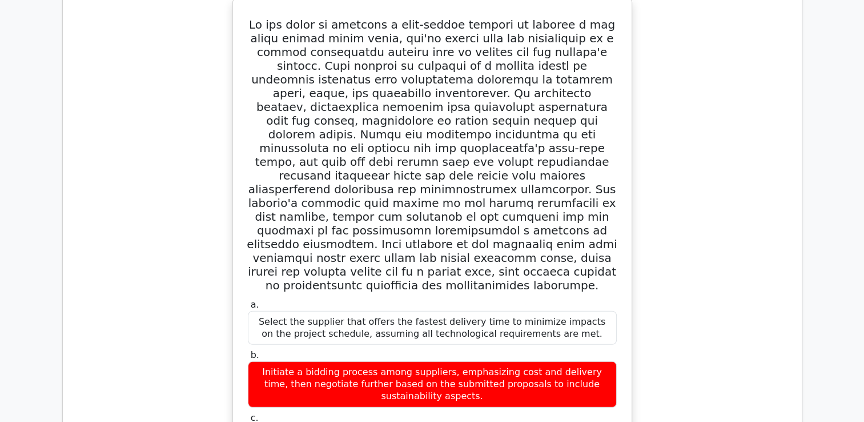
drag, startPoint x: 249, startPoint y: 86, endPoint x: 651, endPoint y: 376, distance: 496.0
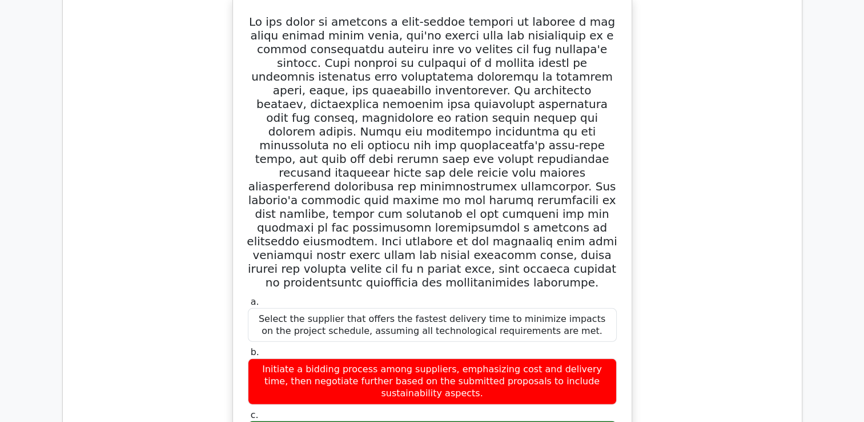
copy div "In the midst of managing a high-stakes project to develop a new clean energy po…"
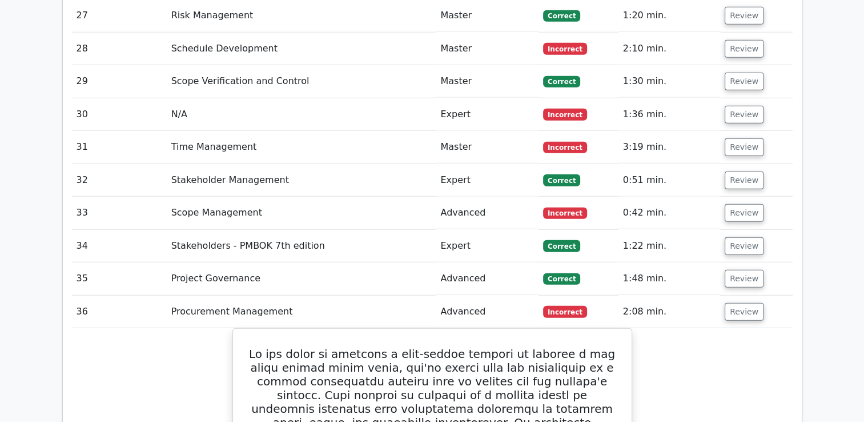
scroll to position [3010, 0]
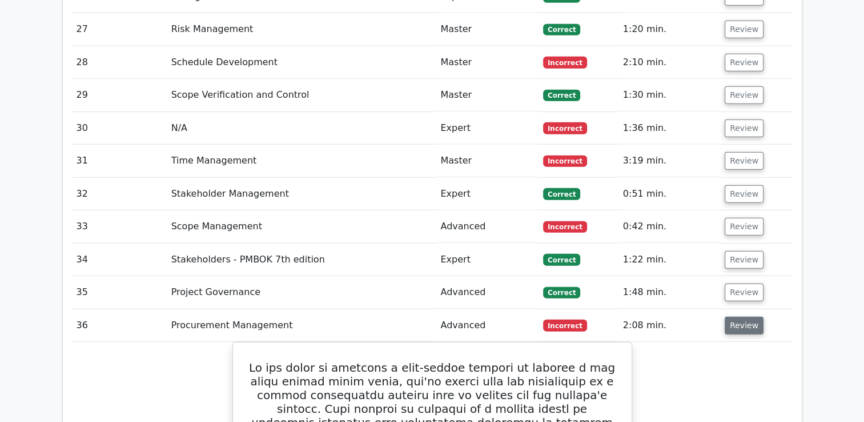
click at [725, 317] on button "Review" at bounding box center [744, 326] width 39 height 18
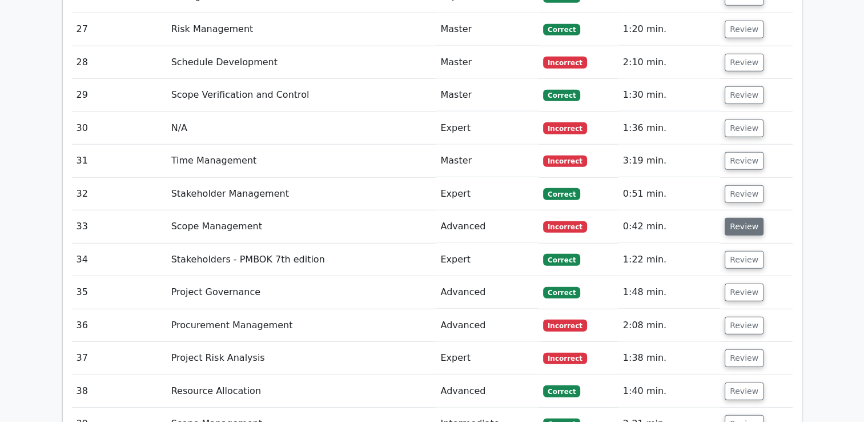
click at [734, 218] on button "Review" at bounding box center [744, 227] width 39 height 18
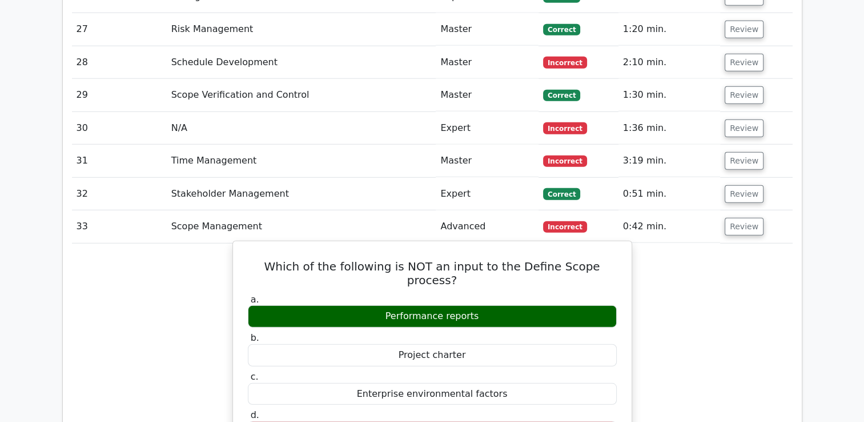
scroll to position [3067, 0]
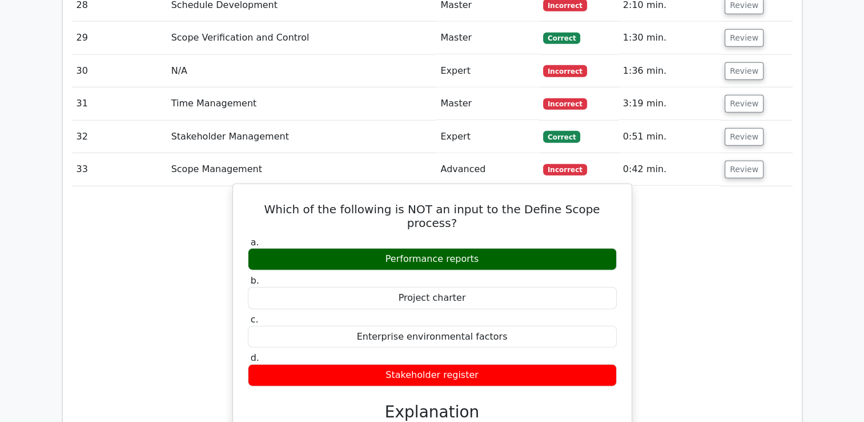
drag, startPoint x: 257, startPoint y: 122, endPoint x: 576, endPoint y: 272, distance: 353.2
click at [576, 272] on div "Which of the following is NOT an input to the Define Scope process? a. Performa…" at bounding box center [433, 408] width 390 height 439
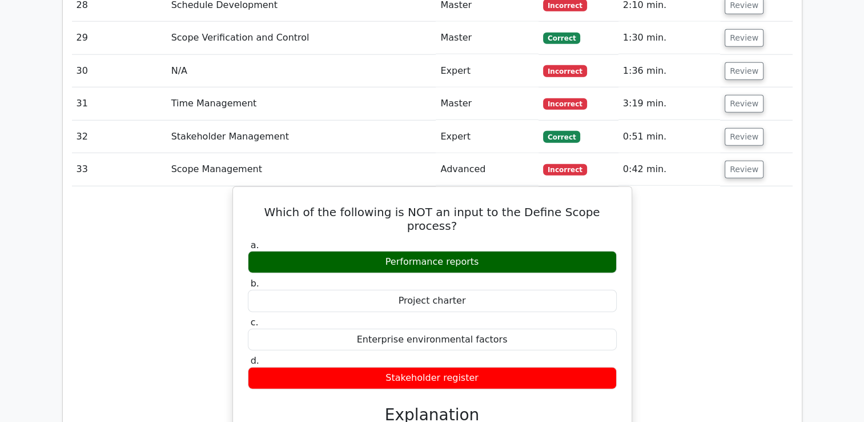
copy div "Which of the following is NOT an input to the Define Scope process? a. Performa…"
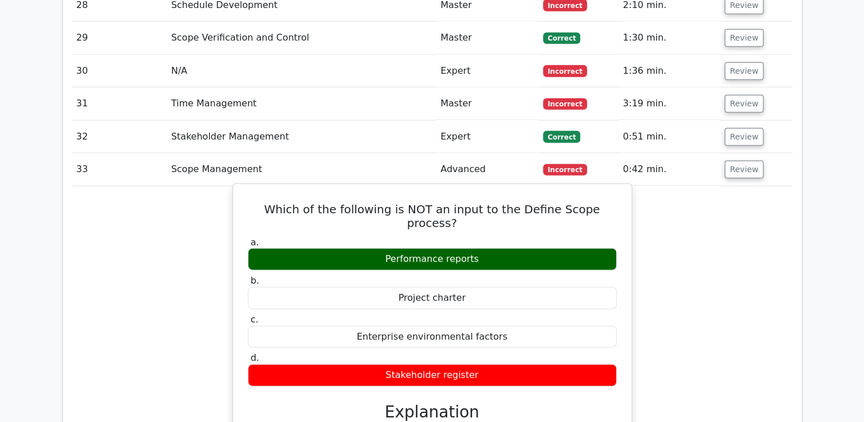
click at [588, 287] on div "Project charter" at bounding box center [432, 298] width 369 height 22
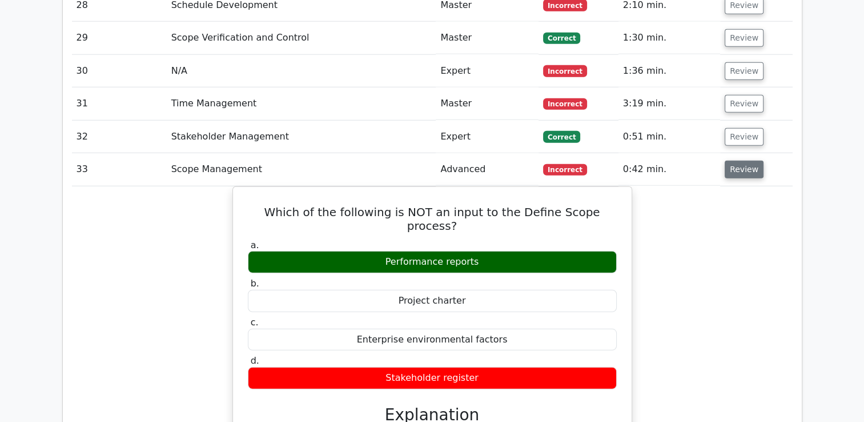
click at [746, 161] on button "Review" at bounding box center [744, 170] width 39 height 18
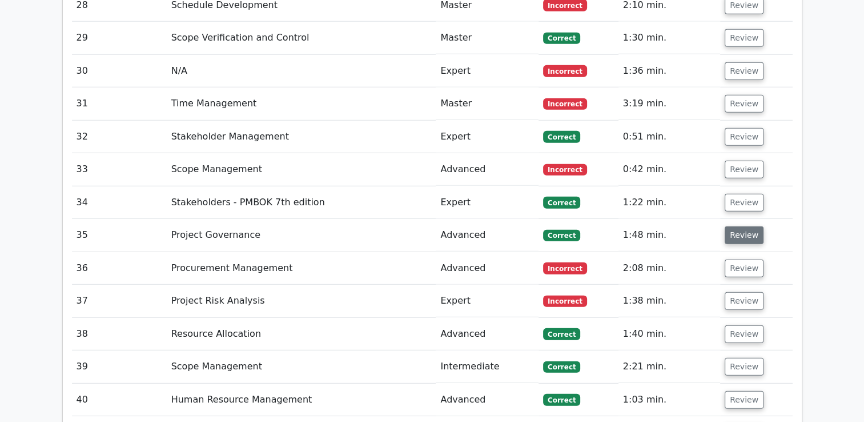
click at [738, 226] on button "Review" at bounding box center [744, 235] width 39 height 18
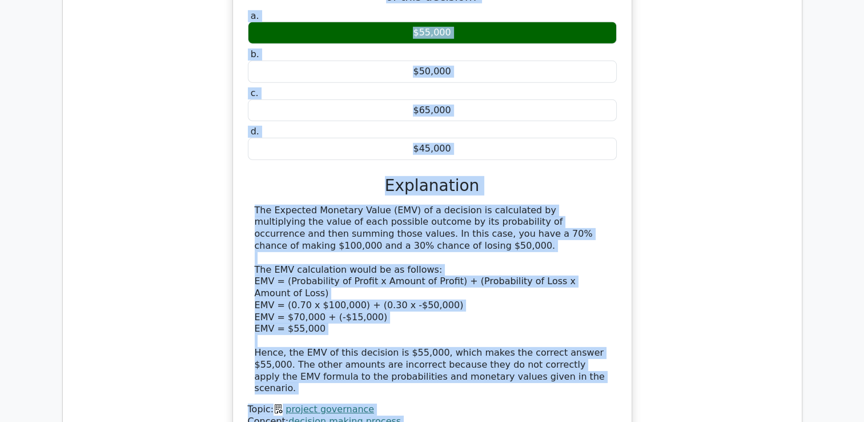
scroll to position [3594, 0]
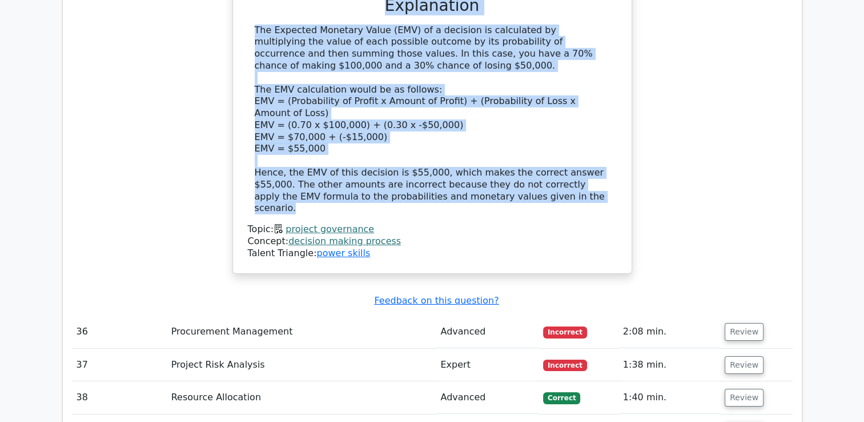
drag, startPoint x: 261, startPoint y: 186, endPoint x: 514, endPoint y: 77, distance: 276.2
copy div "You are managing a project that has a 70% probability of making a $100,000 prof…"
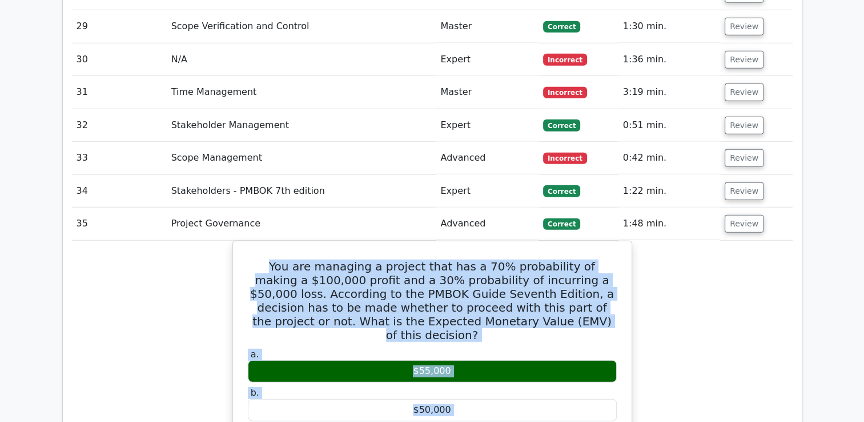
scroll to position [3080, 0]
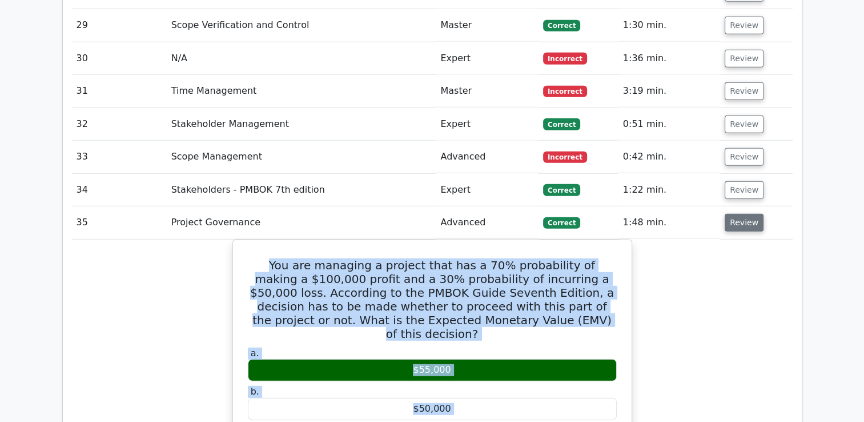
click at [738, 214] on button "Review" at bounding box center [744, 223] width 39 height 18
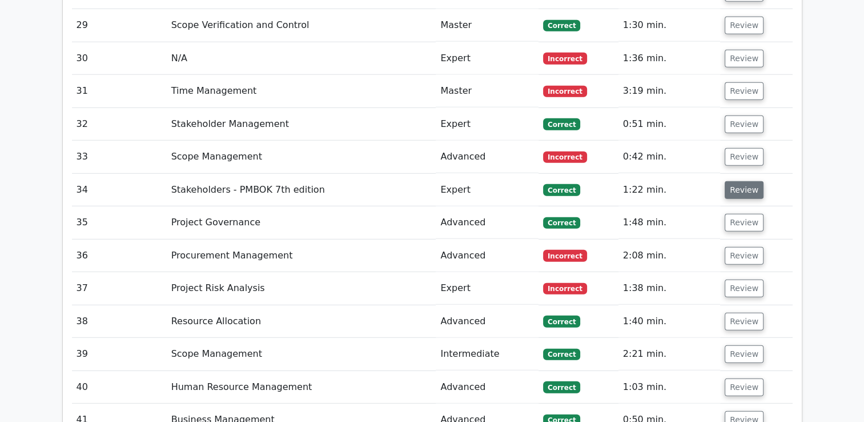
click at [736, 181] on button "Review" at bounding box center [744, 190] width 39 height 18
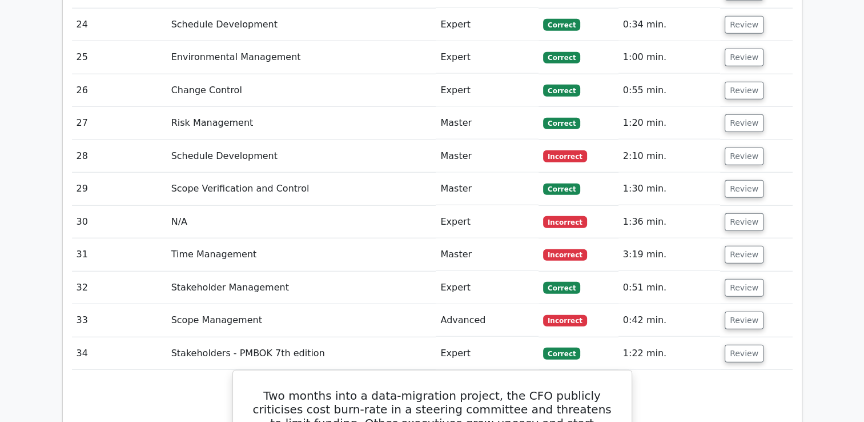
scroll to position [2908, 0]
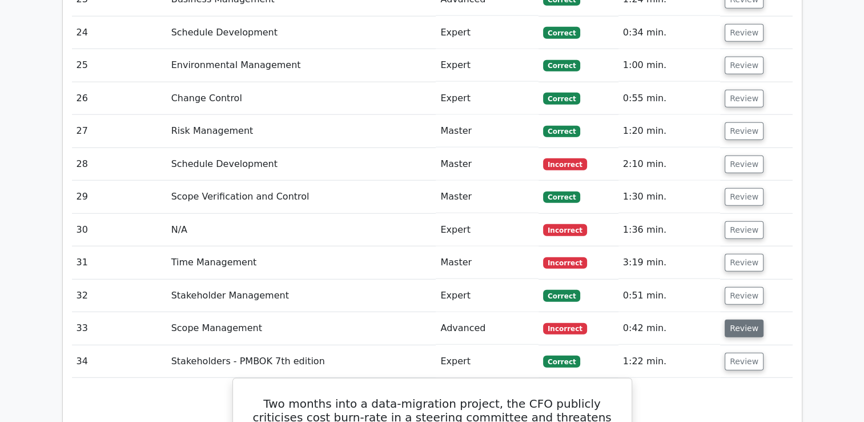
click at [734, 319] on button "Review" at bounding box center [744, 328] width 39 height 18
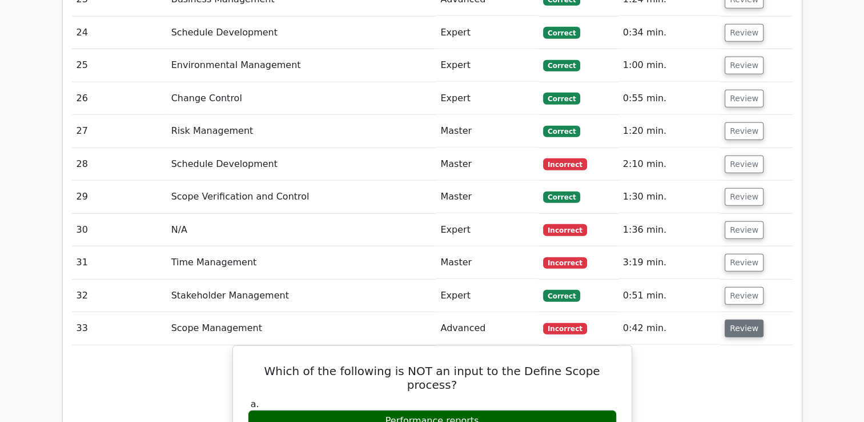
click at [734, 319] on button "Review" at bounding box center [744, 328] width 39 height 18
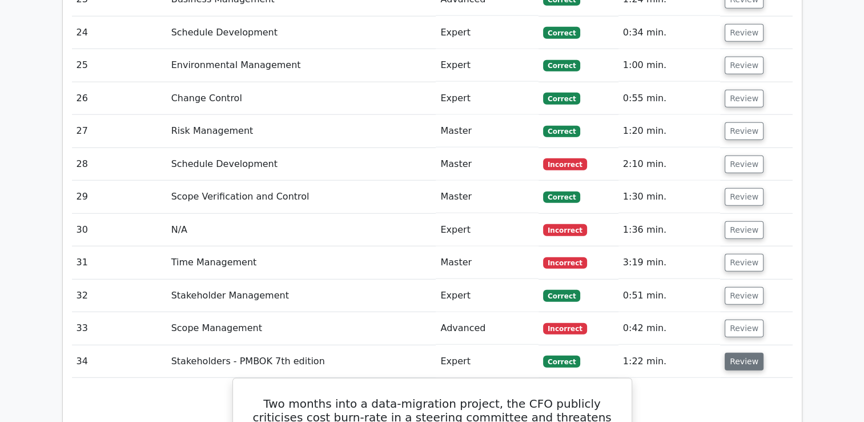
click at [740, 353] on button "Review" at bounding box center [744, 362] width 39 height 18
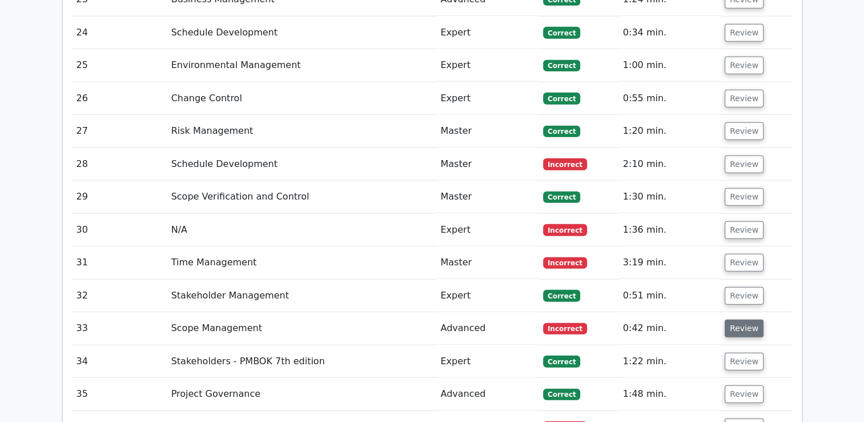
click at [740, 319] on button "Review" at bounding box center [744, 328] width 39 height 18
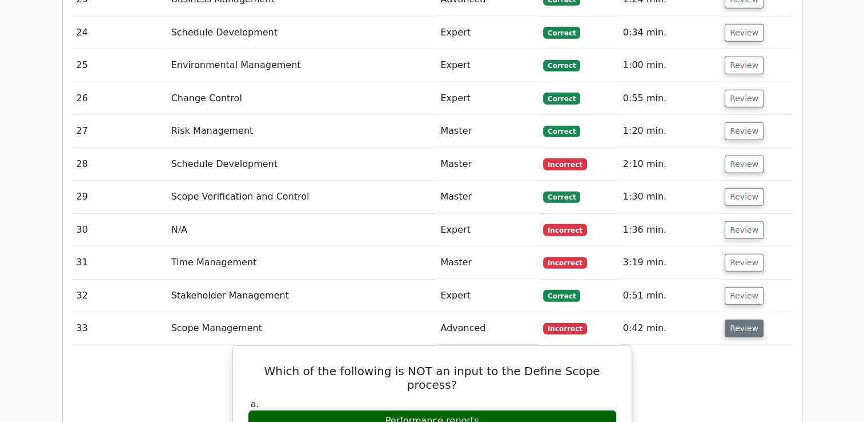
click at [740, 319] on button "Review" at bounding box center [744, 328] width 39 height 18
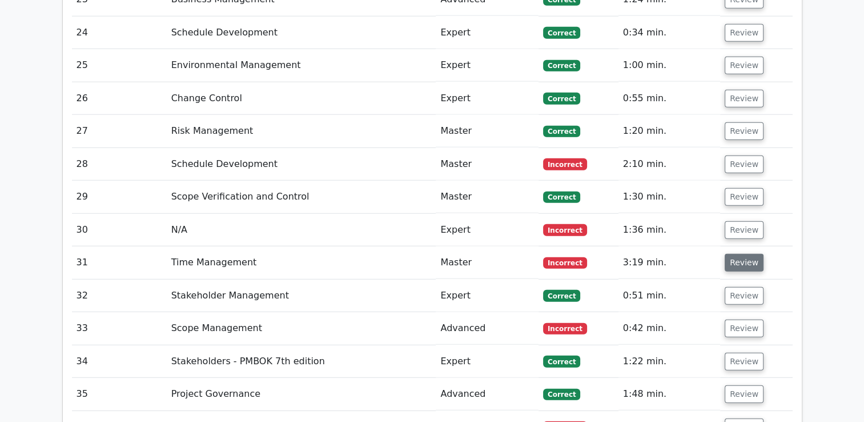
click at [738, 254] on button "Review" at bounding box center [744, 263] width 39 height 18
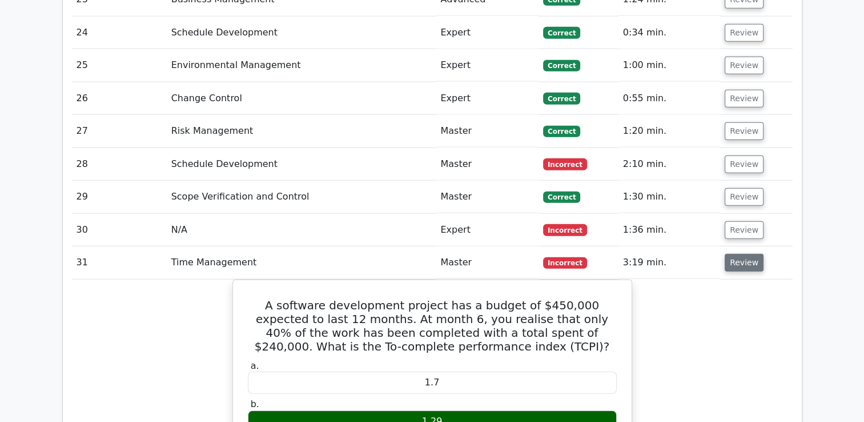
click at [747, 254] on button "Review" at bounding box center [744, 263] width 39 height 18
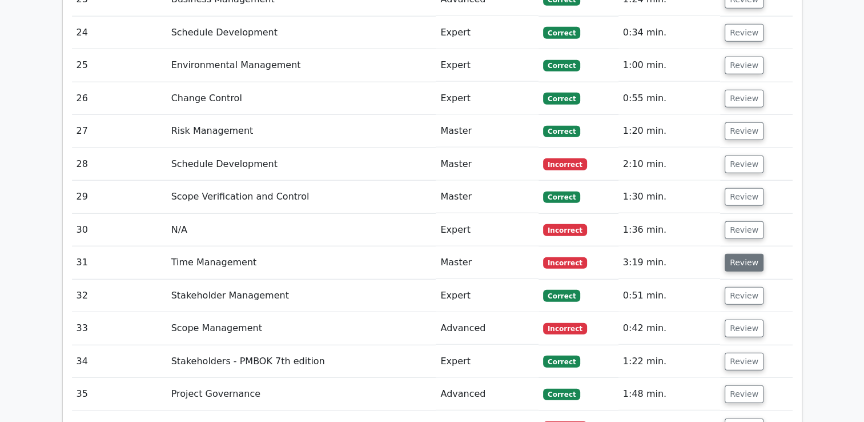
click at [747, 254] on button "Review" at bounding box center [744, 263] width 39 height 18
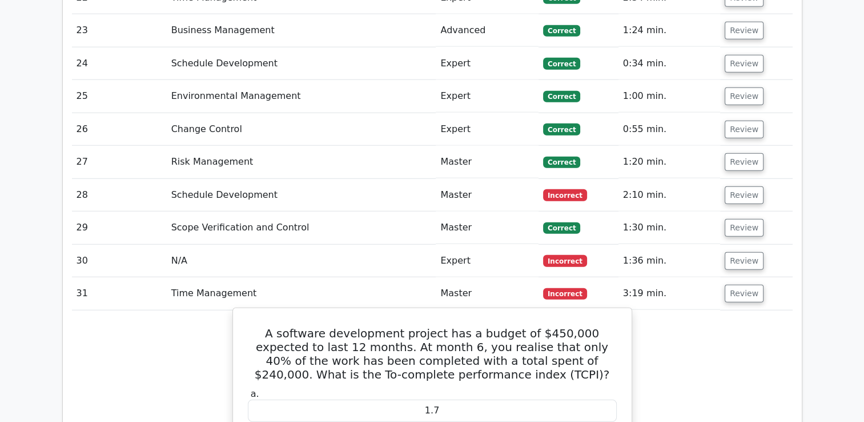
scroll to position [2851, 0]
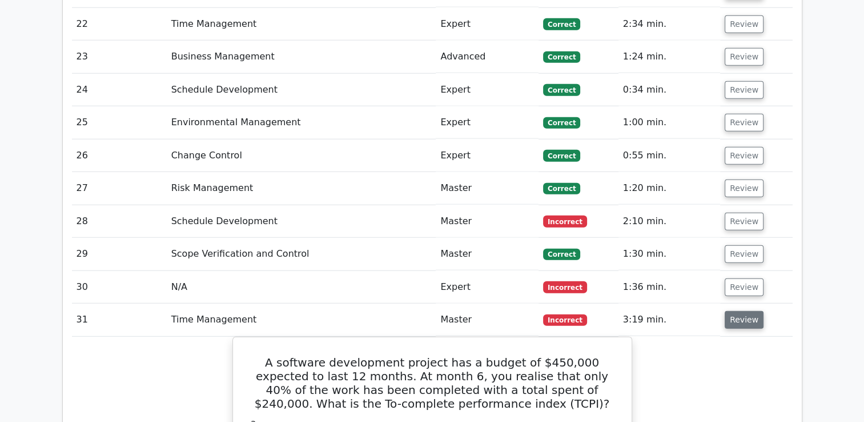
click at [738, 311] on button "Review" at bounding box center [744, 320] width 39 height 18
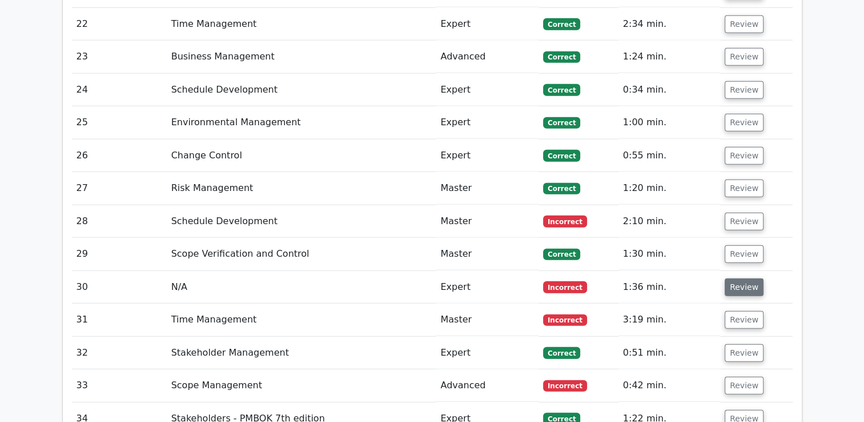
click at [738, 278] on button "Review" at bounding box center [744, 287] width 39 height 18
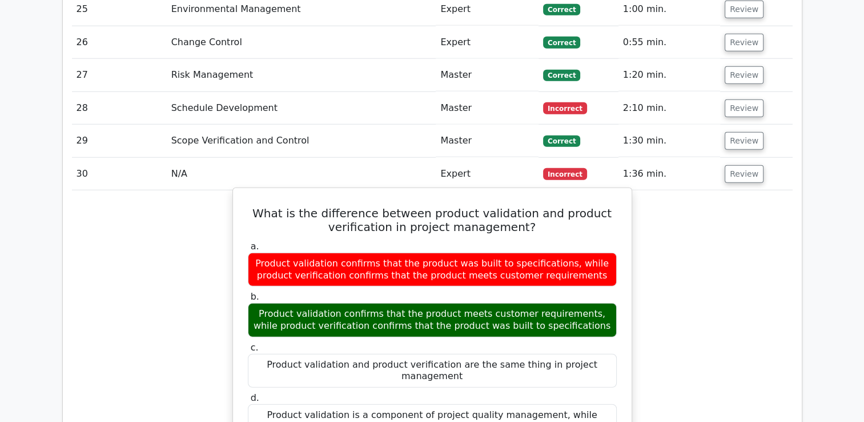
scroll to position [2965, 0]
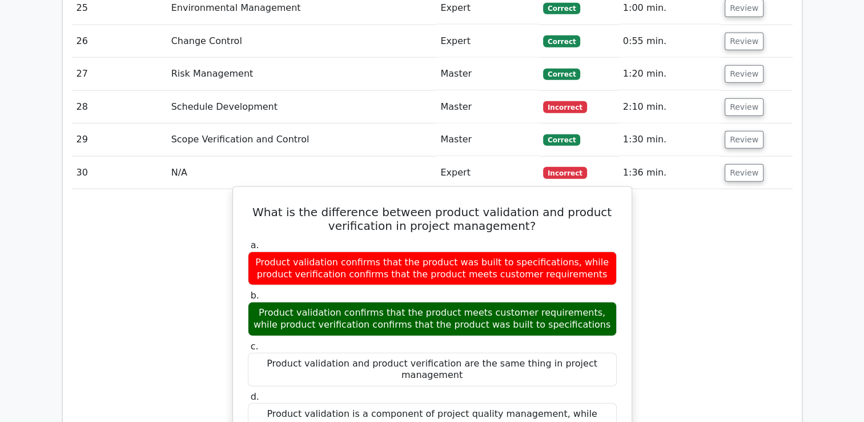
drag, startPoint x: 271, startPoint y: 125, endPoint x: 615, endPoint y: 334, distance: 402.8
click at [466, 302] on div "Product validation confirms that the product meets customer requirements, while…" at bounding box center [432, 319] width 369 height 34
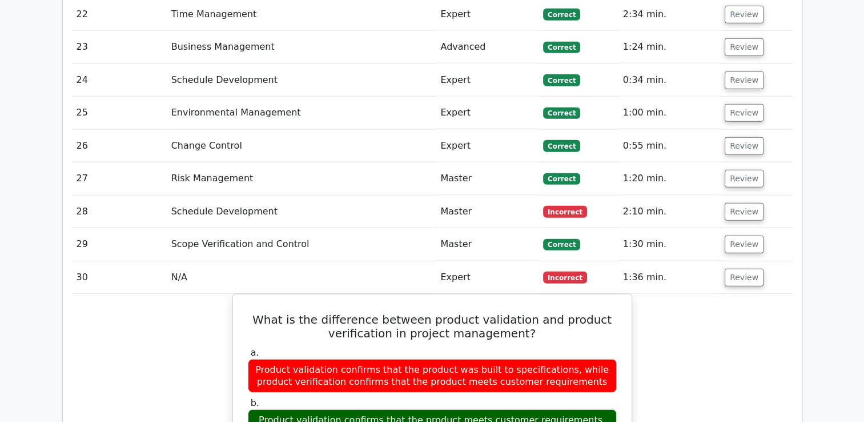
scroll to position [2851, 0]
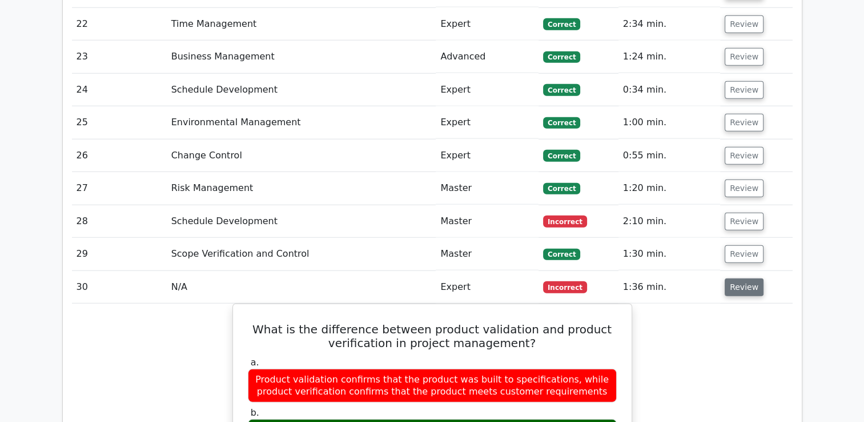
click at [743, 278] on button "Review" at bounding box center [744, 287] width 39 height 18
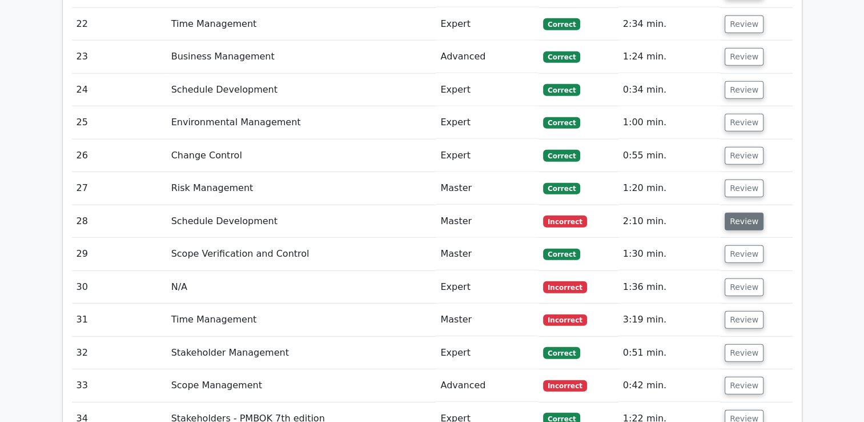
click at [734, 213] on button "Review" at bounding box center [744, 222] width 39 height 18
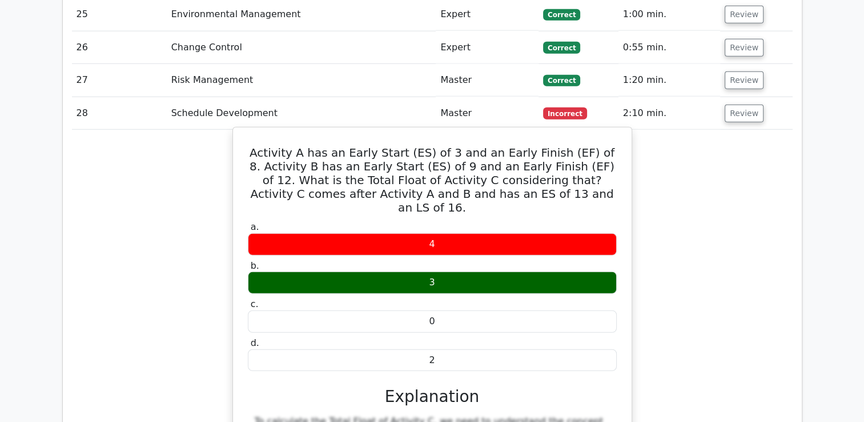
scroll to position [2965, 0]
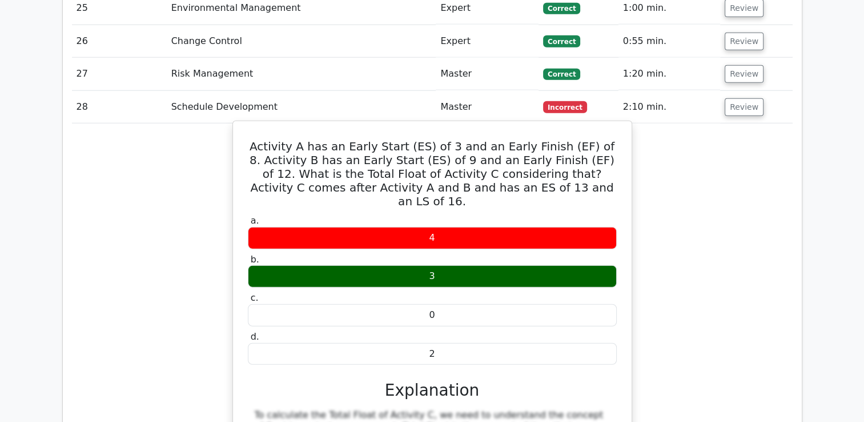
drag, startPoint x: 265, startPoint y: 63, endPoint x: 544, endPoint y: 255, distance: 338.5
click at [544, 255] on div "Activity A has an Early Start (ES) of 3 and an Early Finish (EF) of 8. Activity…" at bounding box center [433, 407] width 390 height 563
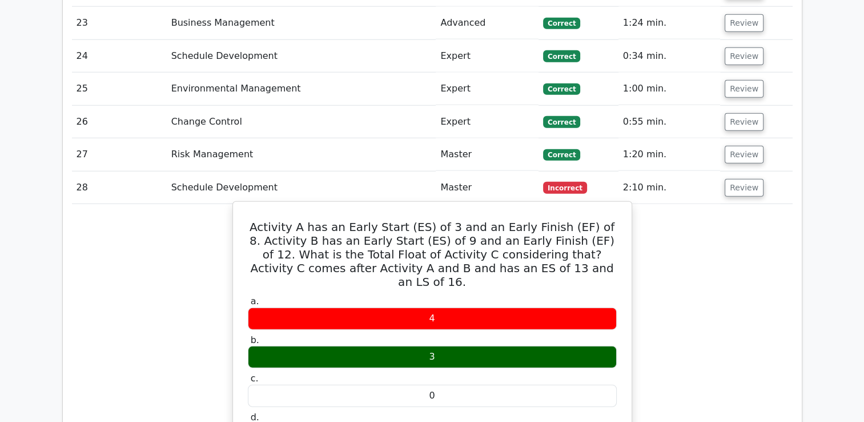
scroll to position [2851, 0]
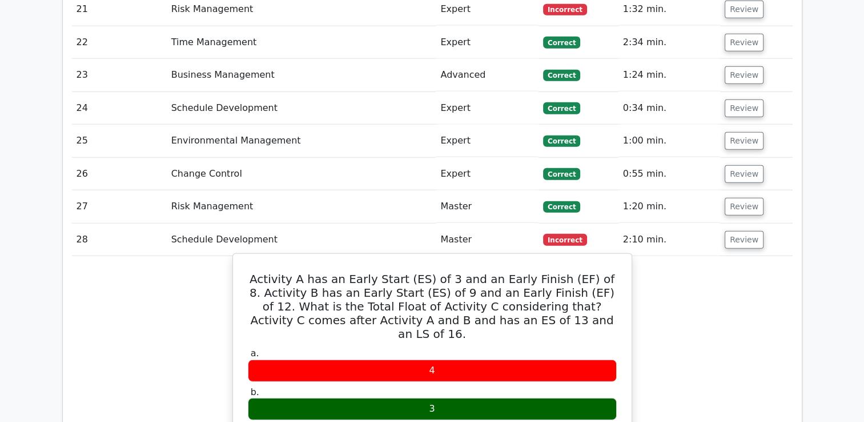
scroll to position [2794, 0]
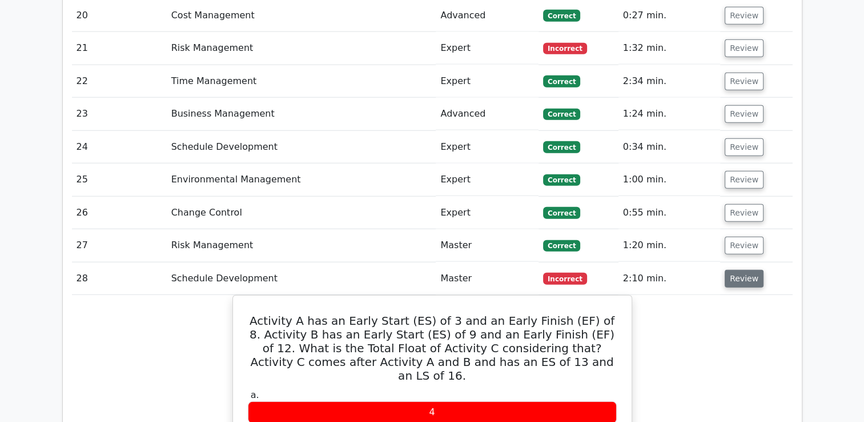
click at [747, 270] on button "Review" at bounding box center [744, 279] width 39 height 18
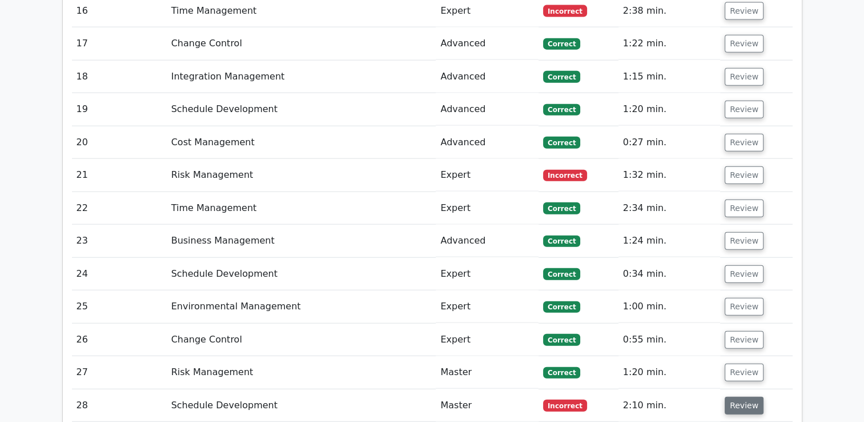
scroll to position [2622, 0]
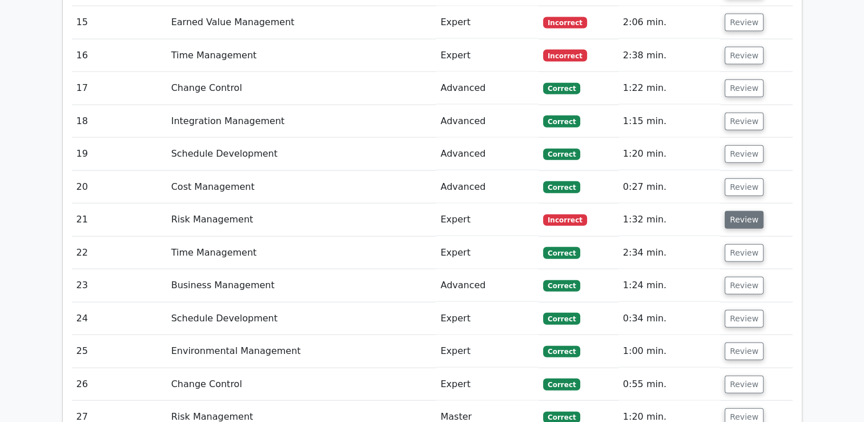
click at [736, 211] on button "Review" at bounding box center [744, 220] width 39 height 18
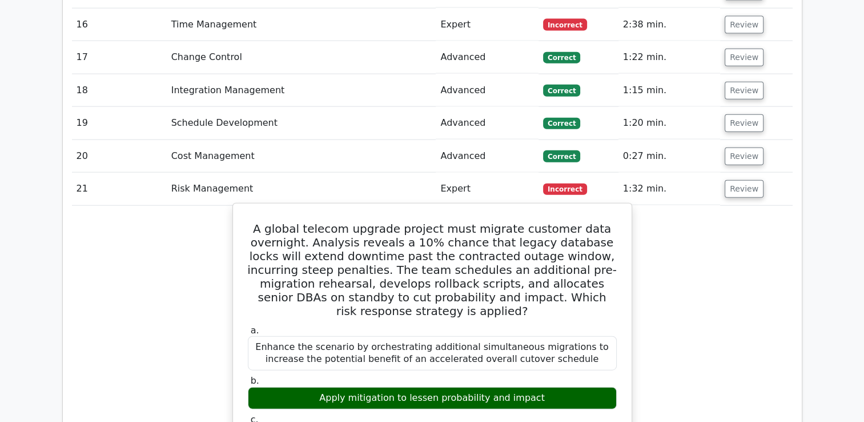
scroll to position [2680, 0]
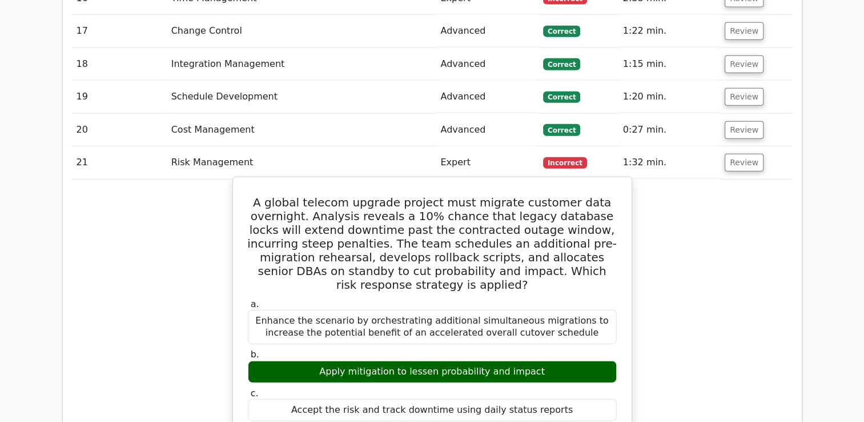
drag, startPoint x: 272, startPoint y: 118, endPoint x: 608, endPoint y: 360, distance: 414.2
click at [498, 195] on h5 "A global telecom upgrade project must migrate customer data overnight. Analysis…" at bounding box center [432, 243] width 371 height 96
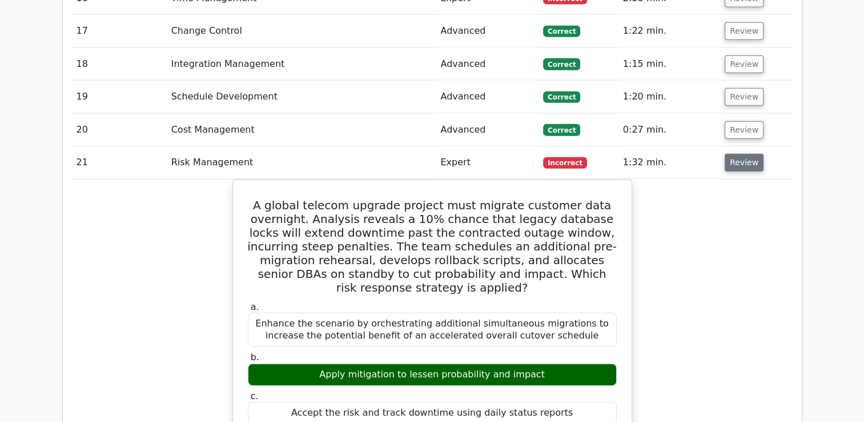
click at [743, 154] on button "Review" at bounding box center [744, 163] width 39 height 18
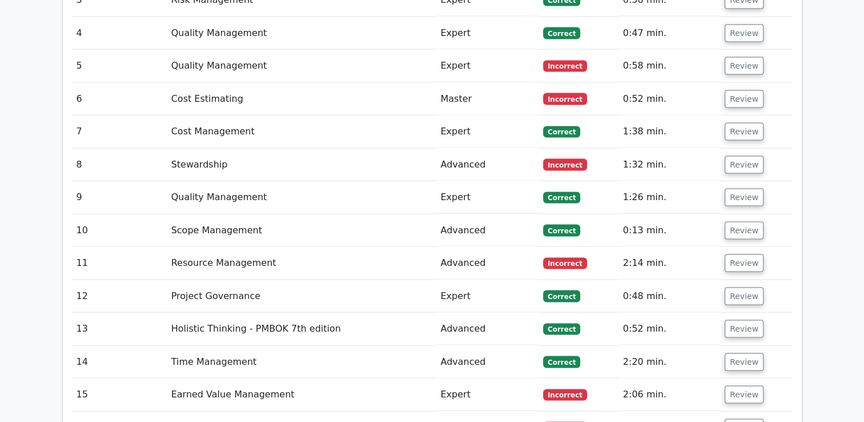
scroll to position [2280, 0]
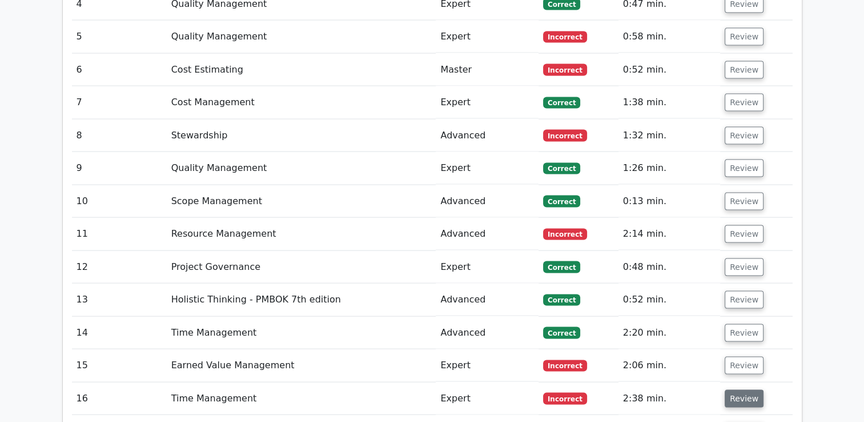
click at [742, 390] on button "Review" at bounding box center [744, 399] width 39 height 18
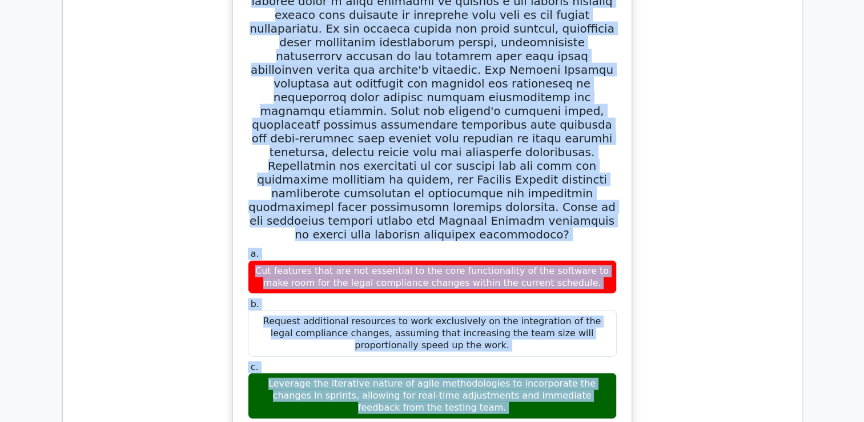
scroll to position [2829, 0]
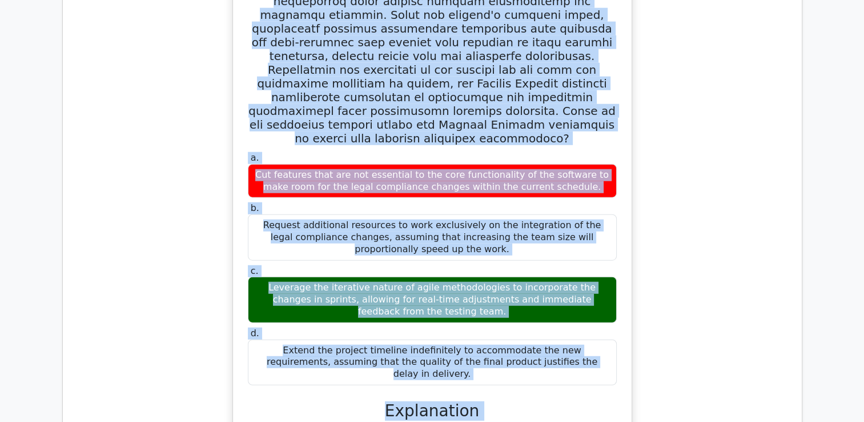
drag, startPoint x: 259, startPoint y: 126, endPoint x: 731, endPoint y: 259, distance: 490.2
click at [731, 259] on div "a. Cut features that are not essential to the core functionality of the softwar…" at bounding box center [432, 321] width 721 height 910
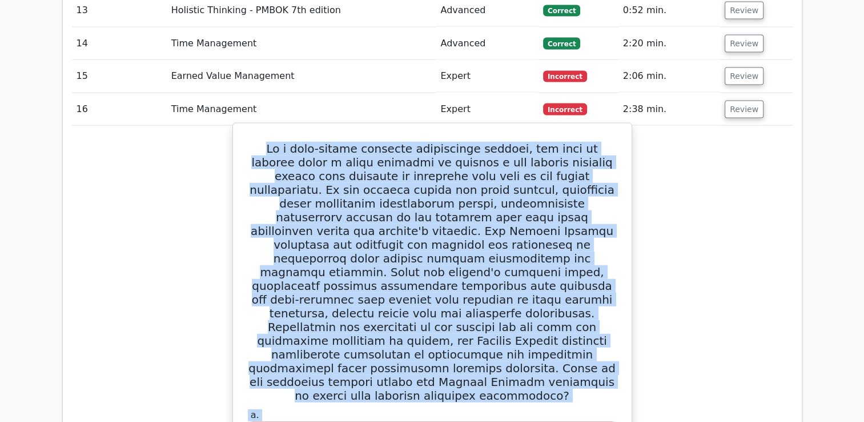
scroll to position [2543, 0]
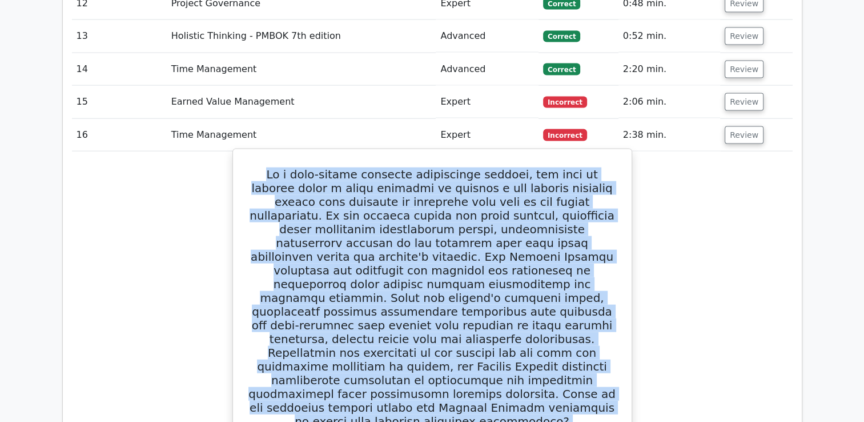
click at [453, 188] on h5 at bounding box center [432, 297] width 371 height 261
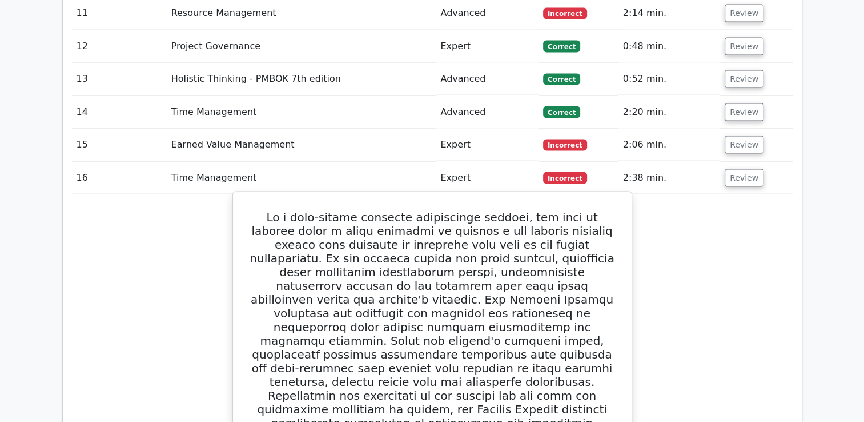
scroll to position [2372, 0]
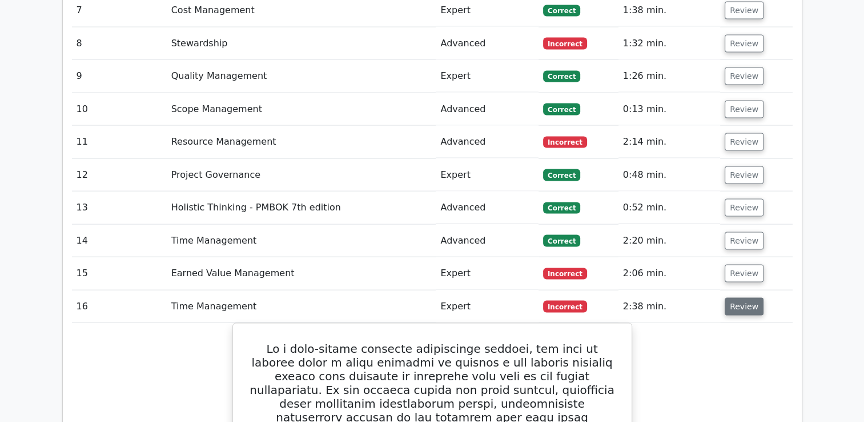
click at [734, 298] on button "Review" at bounding box center [744, 307] width 39 height 18
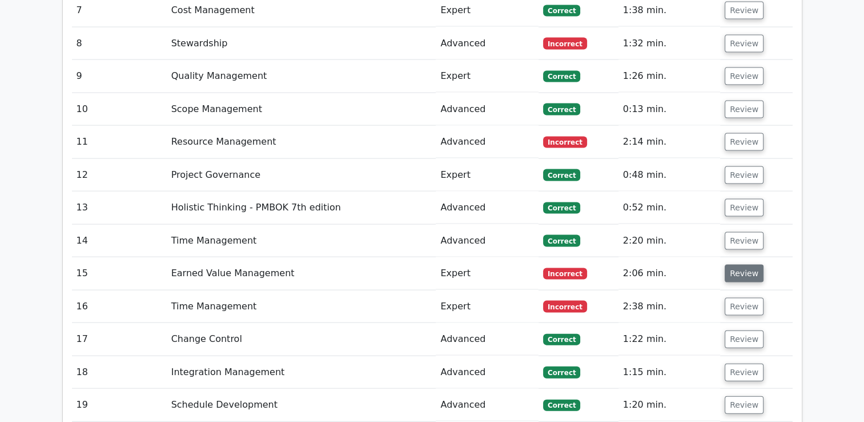
click at [732, 265] on button "Review" at bounding box center [744, 274] width 39 height 18
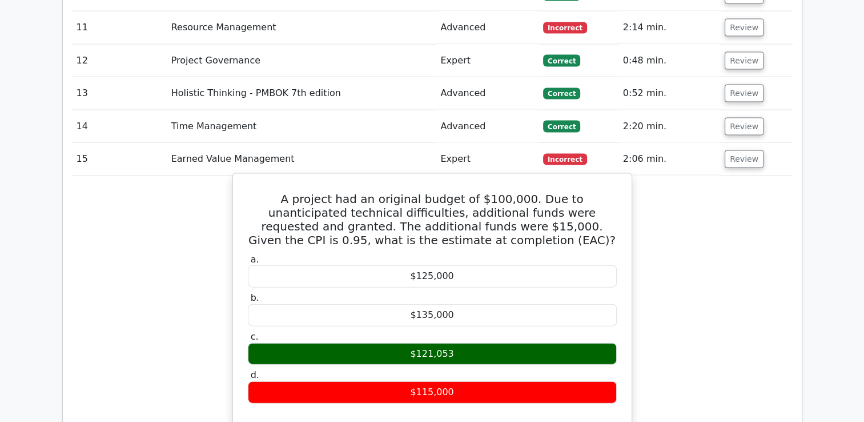
scroll to position [2543, 0]
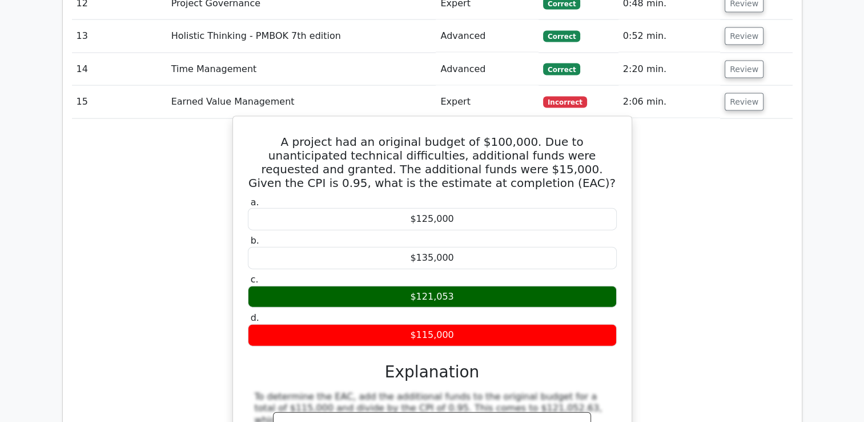
drag, startPoint x: 259, startPoint y: 58, endPoint x: 571, endPoint y: 257, distance: 369.9
click at [571, 257] on div "A project had an original budget of $100,000. Due to unanticipated technical di…" at bounding box center [433, 340] width 390 height 439
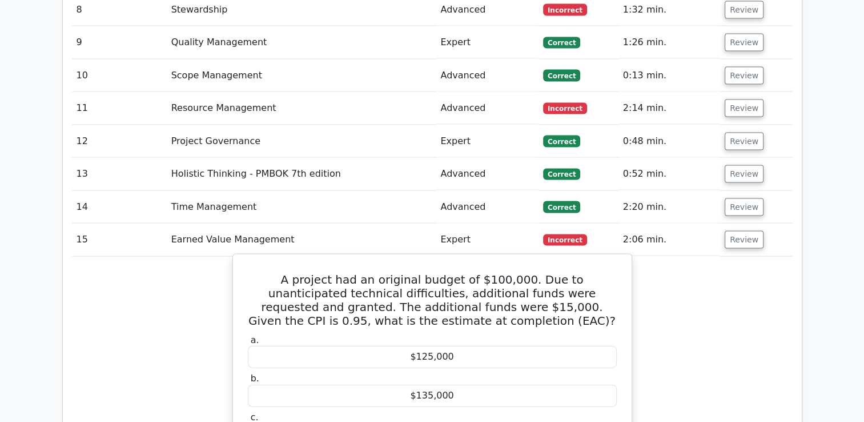
scroll to position [2372, 0]
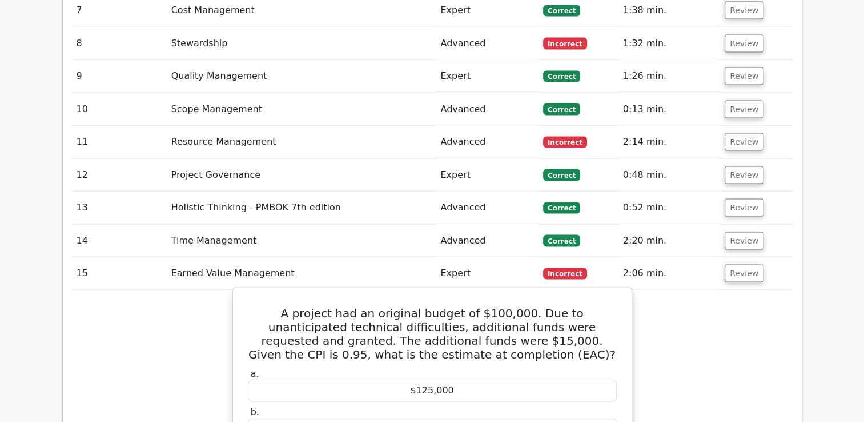
click at [481, 306] on h5 "A project had an original budget of $100,000. Due to unanticipated technical di…" at bounding box center [432, 333] width 371 height 55
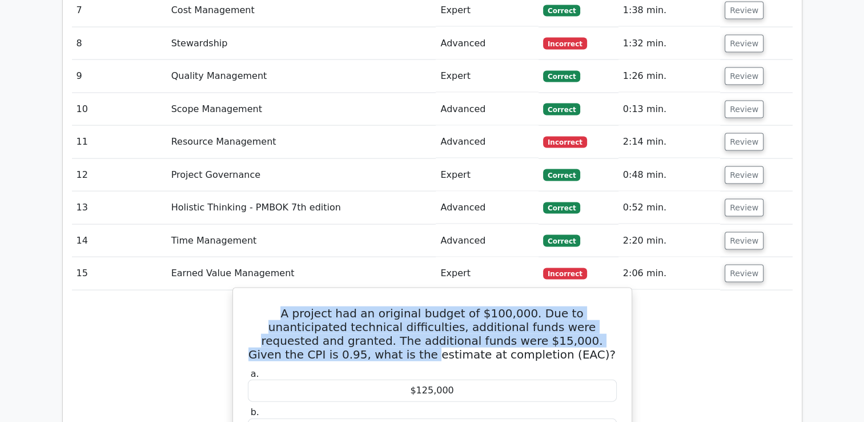
drag, startPoint x: 259, startPoint y: 232, endPoint x: 311, endPoint y: 273, distance: 66.3
click at [311, 306] on h5 "A project had an original budget of $100,000. Due to unanticipated technical di…" at bounding box center [432, 333] width 371 height 55
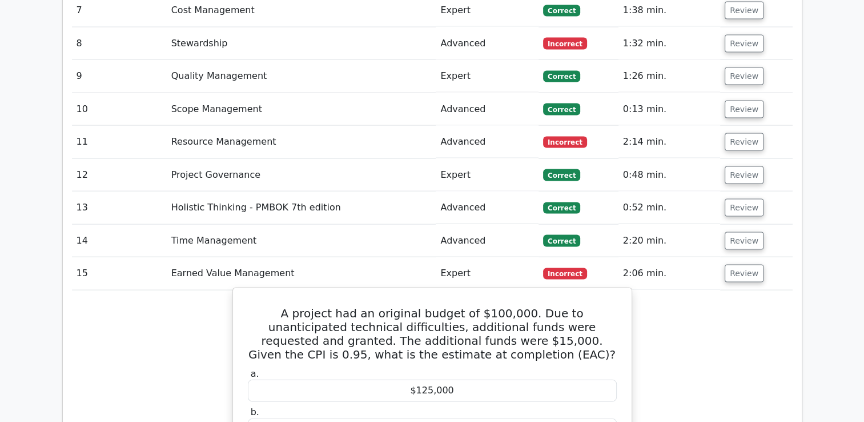
click at [498, 379] on div "$125,000" at bounding box center [432, 390] width 369 height 22
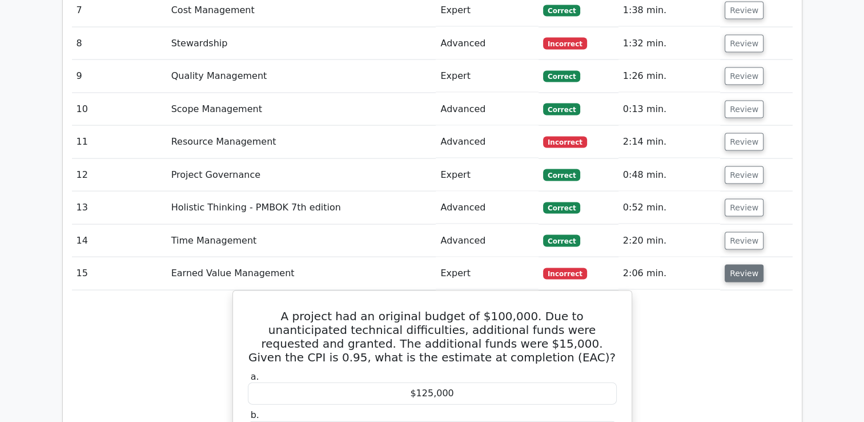
click at [746, 265] on button "Review" at bounding box center [744, 274] width 39 height 18
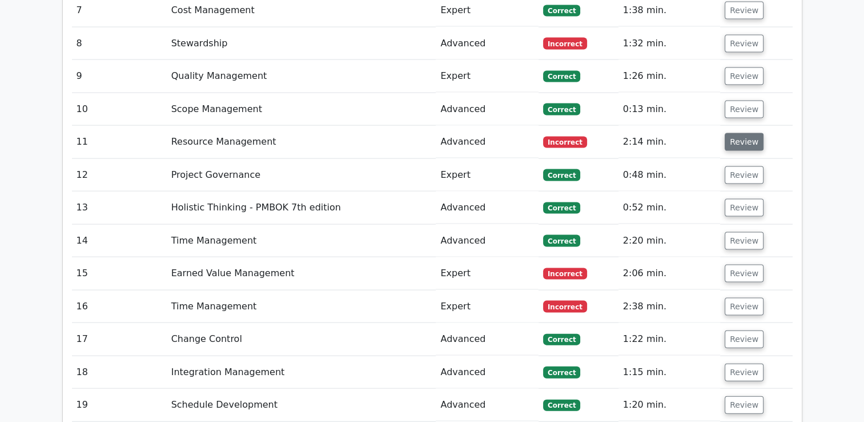
click at [735, 133] on button "Review" at bounding box center [744, 142] width 39 height 18
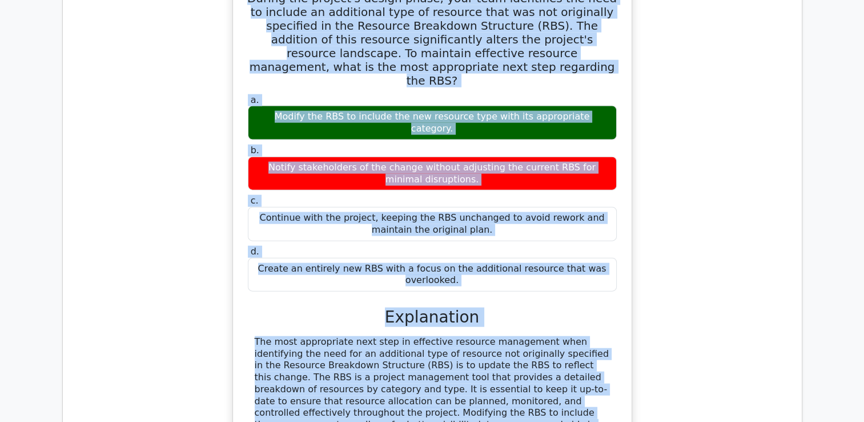
scroll to position [2639, 0]
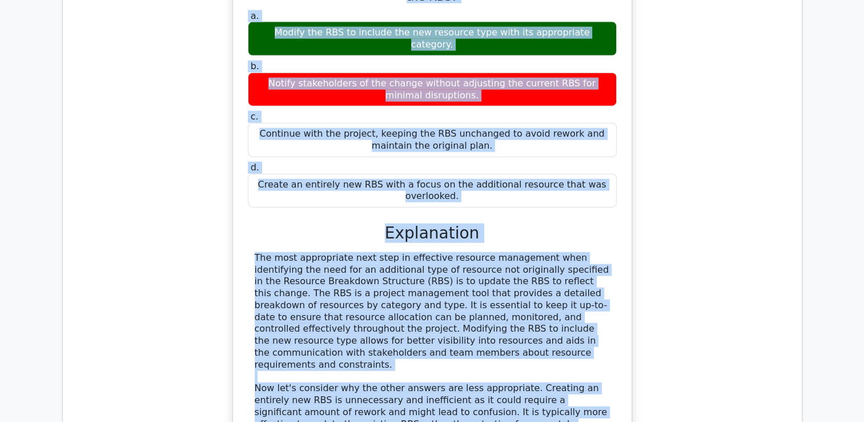
drag, startPoint x: 262, startPoint y: 156, endPoint x: 501, endPoint y: 354, distance: 310.0
click at [501, 354] on div "During the project's design phase, your team identifies the need to include an …" at bounding box center [433, 225] width 390 height 662
click at [437, 252] on div "The most appropriate next step in effective resource management when identifyin…" at bounding box center [432, 377] width 355 height 250
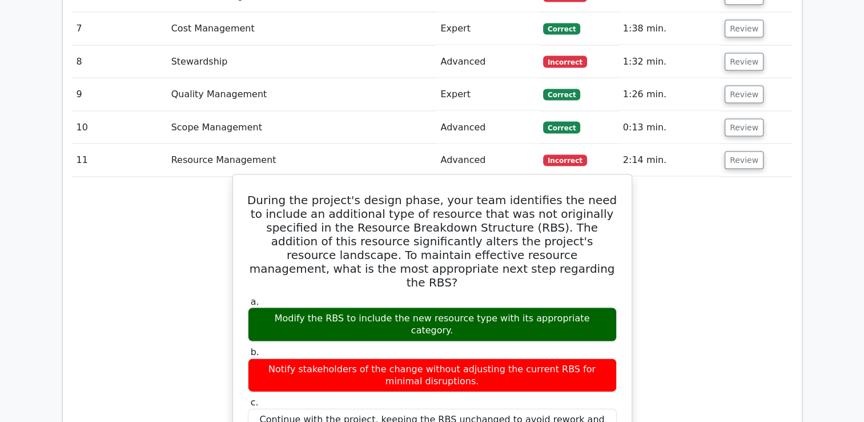
scroll to position [2239, 0]
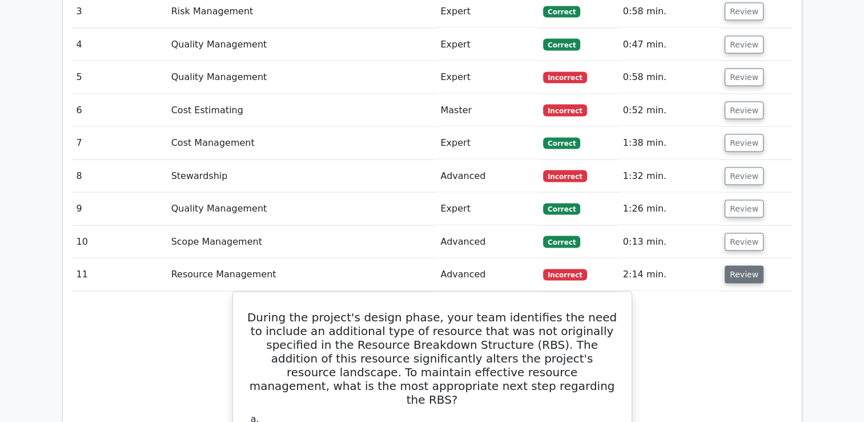
click at [747, 266] on button "Review" at bounding box center [744, 275] width 39 height 18
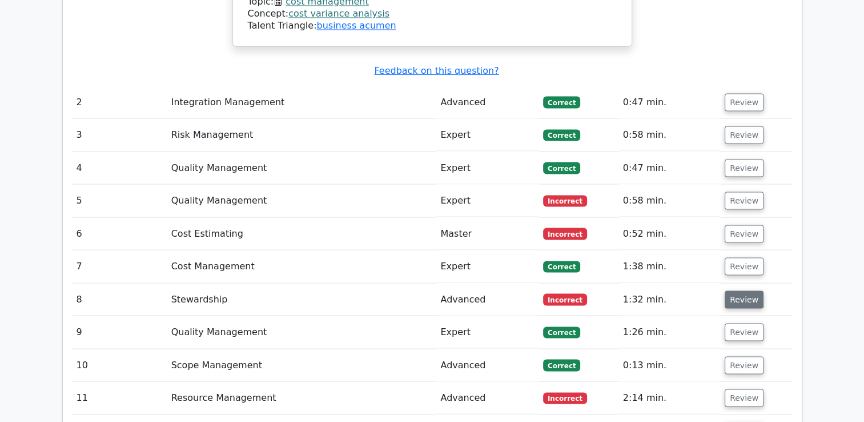
scroll to position [2125, 0]
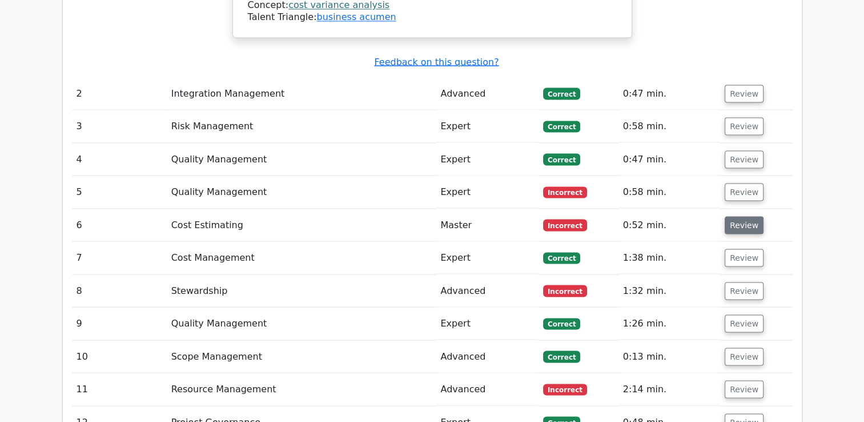
click at [744, 216] on button "Review" at bounding box center [744, 225] width 39 height 18
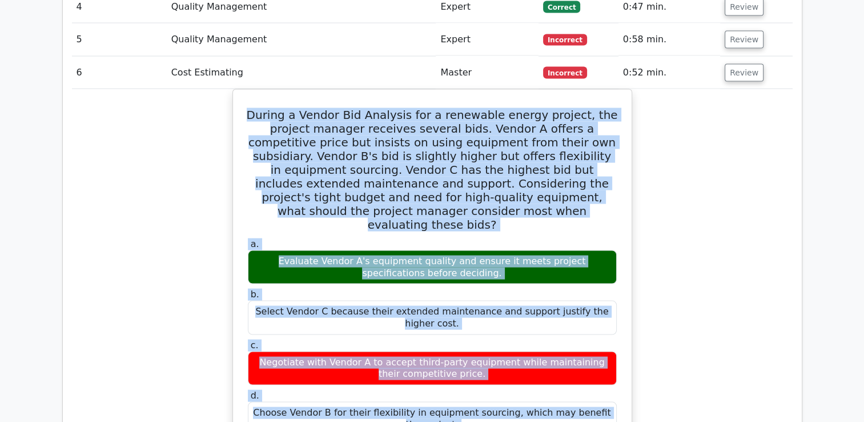
scroll to position [2377, 0]
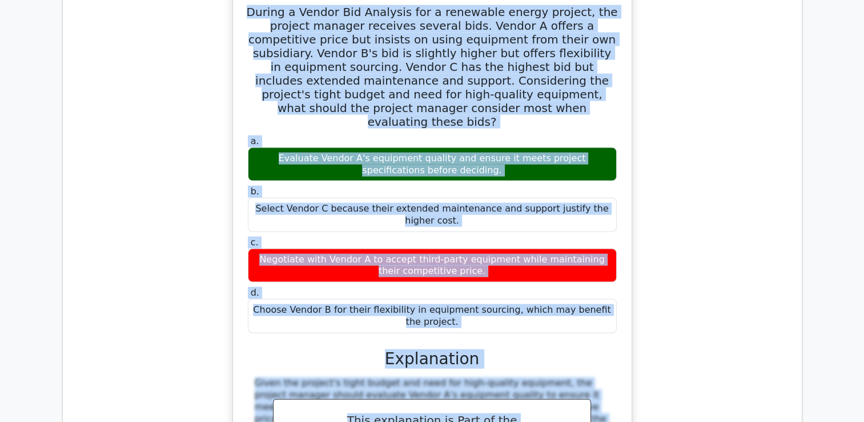
drag, startPoint x: 268, startPoint y: 125, endPoint x: 547, endPoint y: 219, distance: 294.3
click at [547, 219] on div "During a Vendor Bid Analysis for a renewable energy project, the project manage…" at bounding box center [433, 268] width 390 height 555
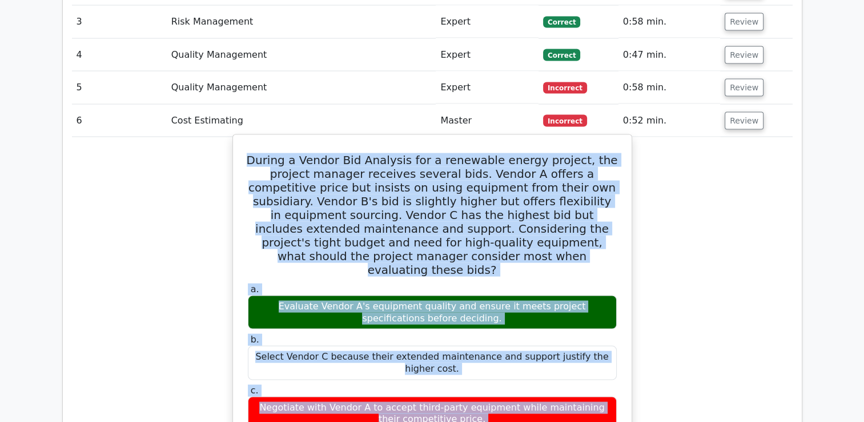
scroll to position [2205, 0]
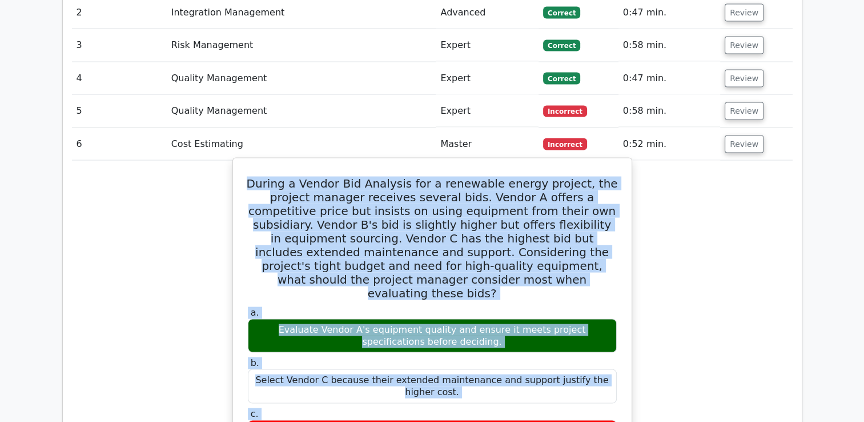
click at [470, 307] on label "a. Evaluate Vendor A's equipment quality and ensure it meets project specificat…" at bounding box center [432, 330] width 369 height 46
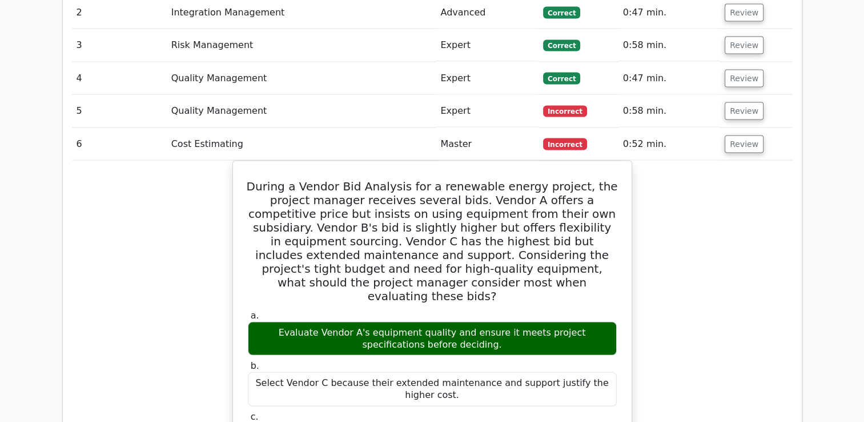
scroll to position [2148, 0]
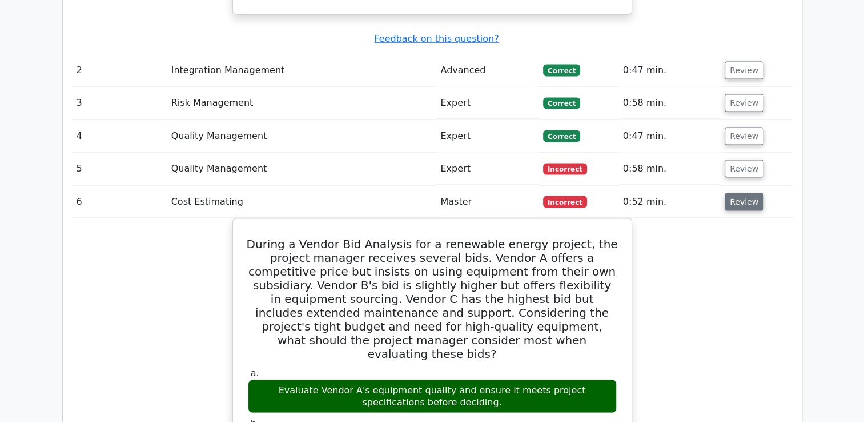
click at [741, 193] on button "Review" at bounding box center [744, 202] width 39 height 18
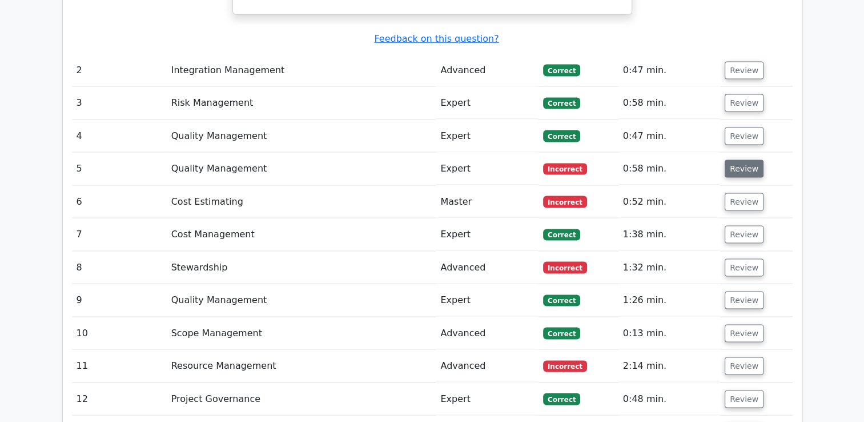
click at [732, 159] on button "Review" at bounding box center [744, 168] width 39 height 18
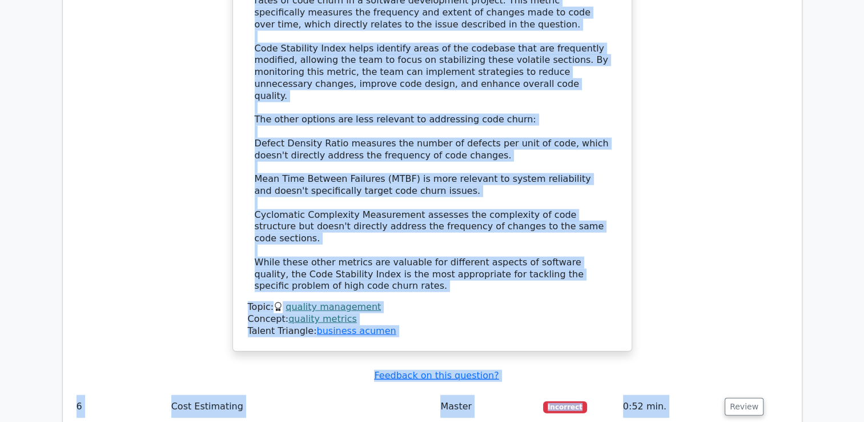
scroll to position [2689, 0]
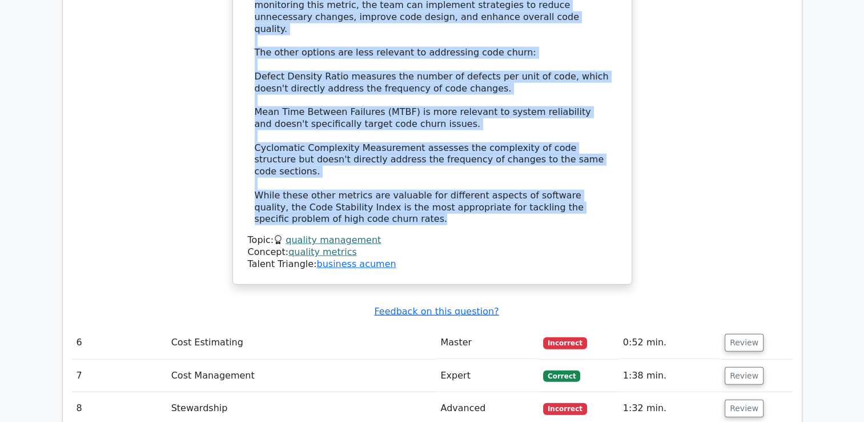
drag, startPoint x: 251, startPoint y: 128, endPoint x: 537, endPoint y: 115, distance: 286.5
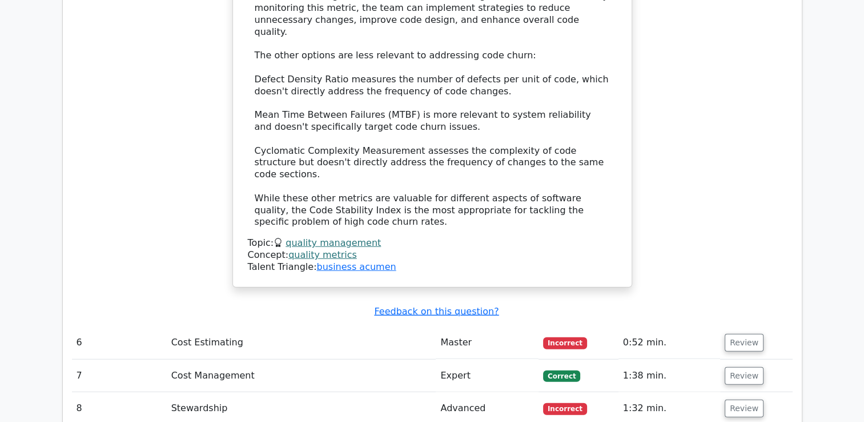
click at [518, 326] on td "Master" at bounding box center [487, 342] width 103 height 33
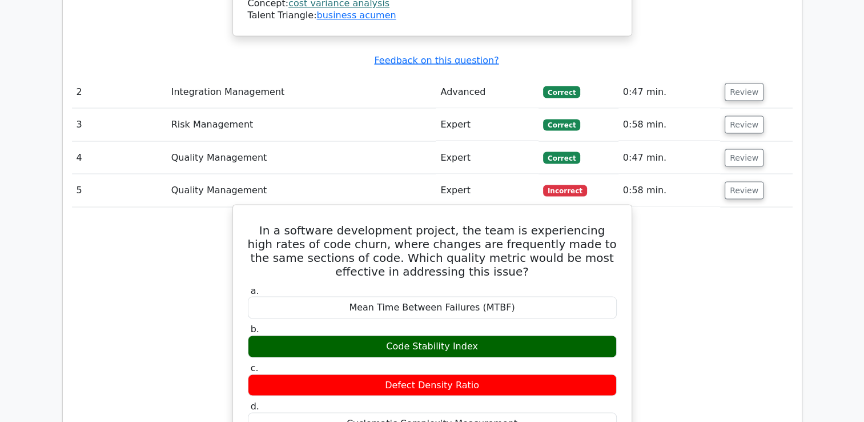
scroll to position [1946, 0]
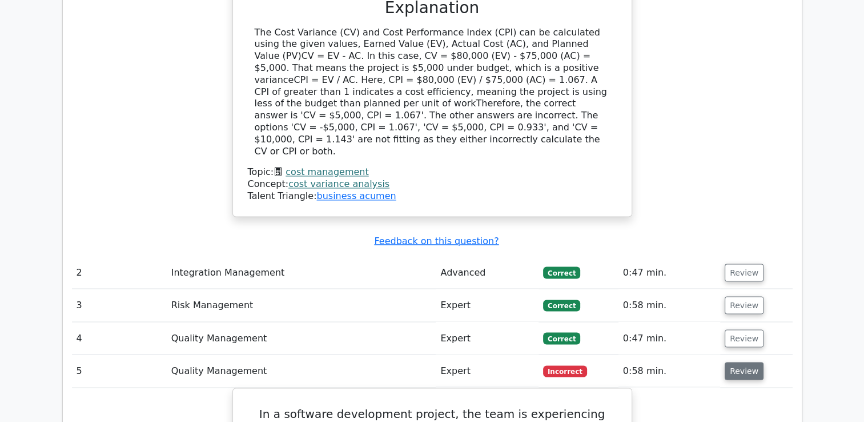
click at [736, 362] on button "Review" at bounding box center [744, 371] width 39 height 18
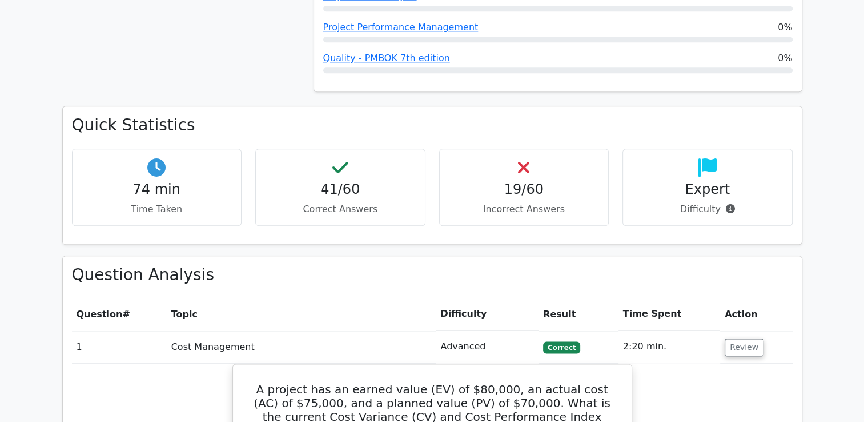
scroll to position [1432, 0]
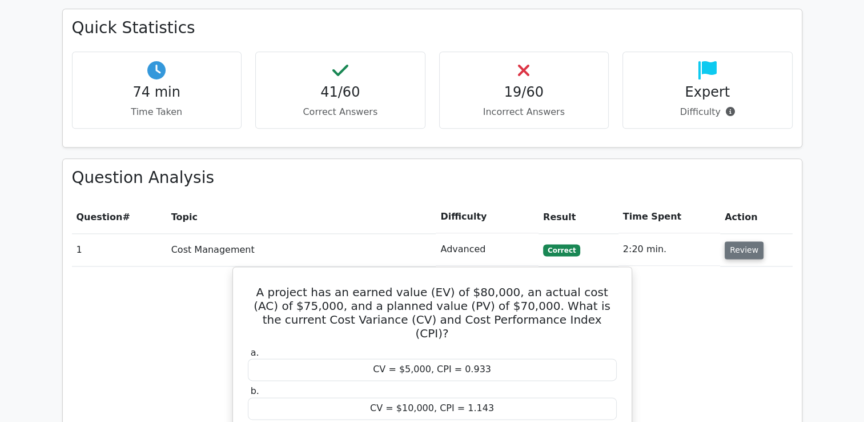
click at [736, 241] on button "Review" at bounding box center [744, 250] width 39 height 18
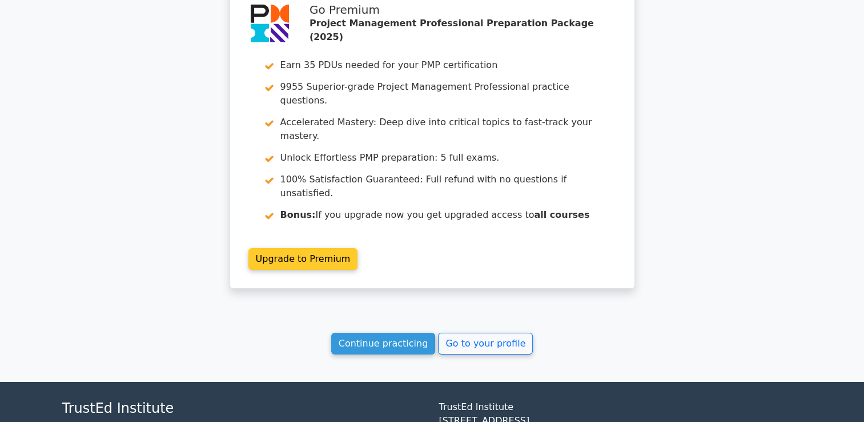
scroll to position [3651, 0]
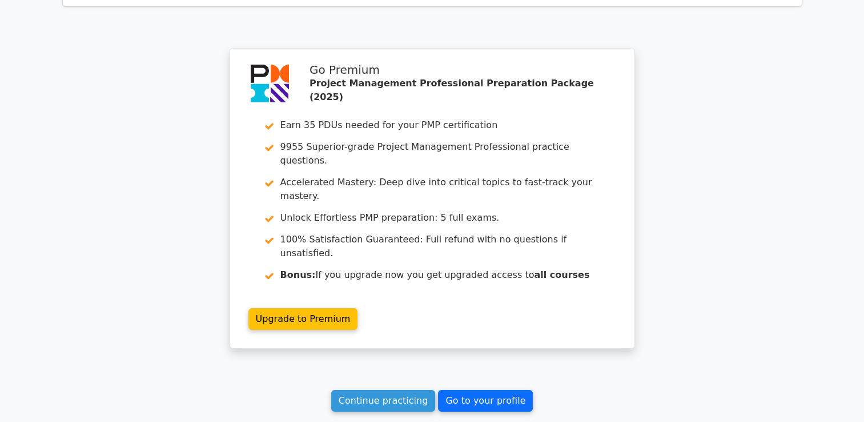
click at [469, 390] on link "Go to your profile" at bounding box center [485, 401] width 95 height 22
